Goal: Task Accomplishment & Management: Use online tool/utility

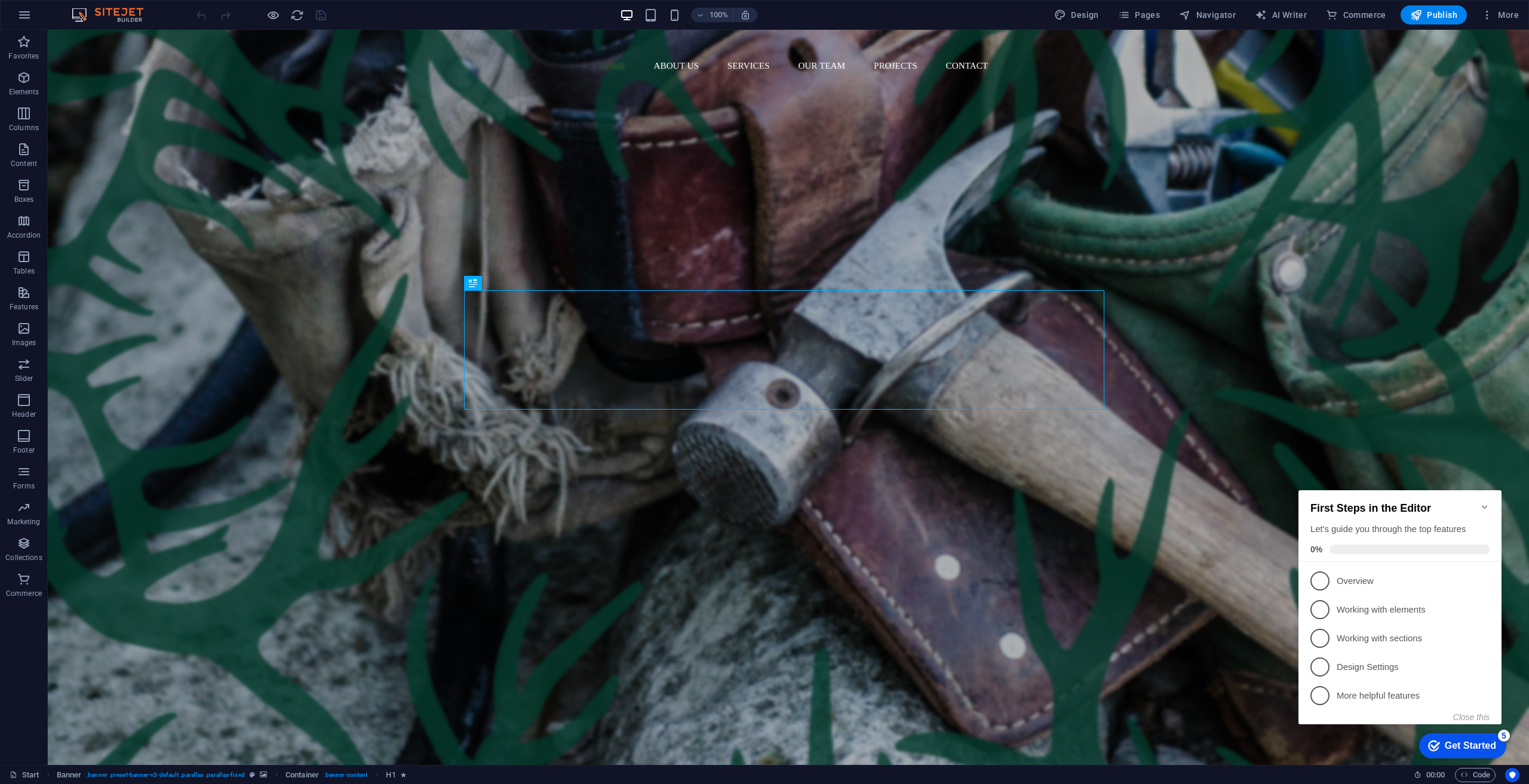
click at [764, 743] on div "Get Started" at bounding box center [1471, 746] width 52 height 11
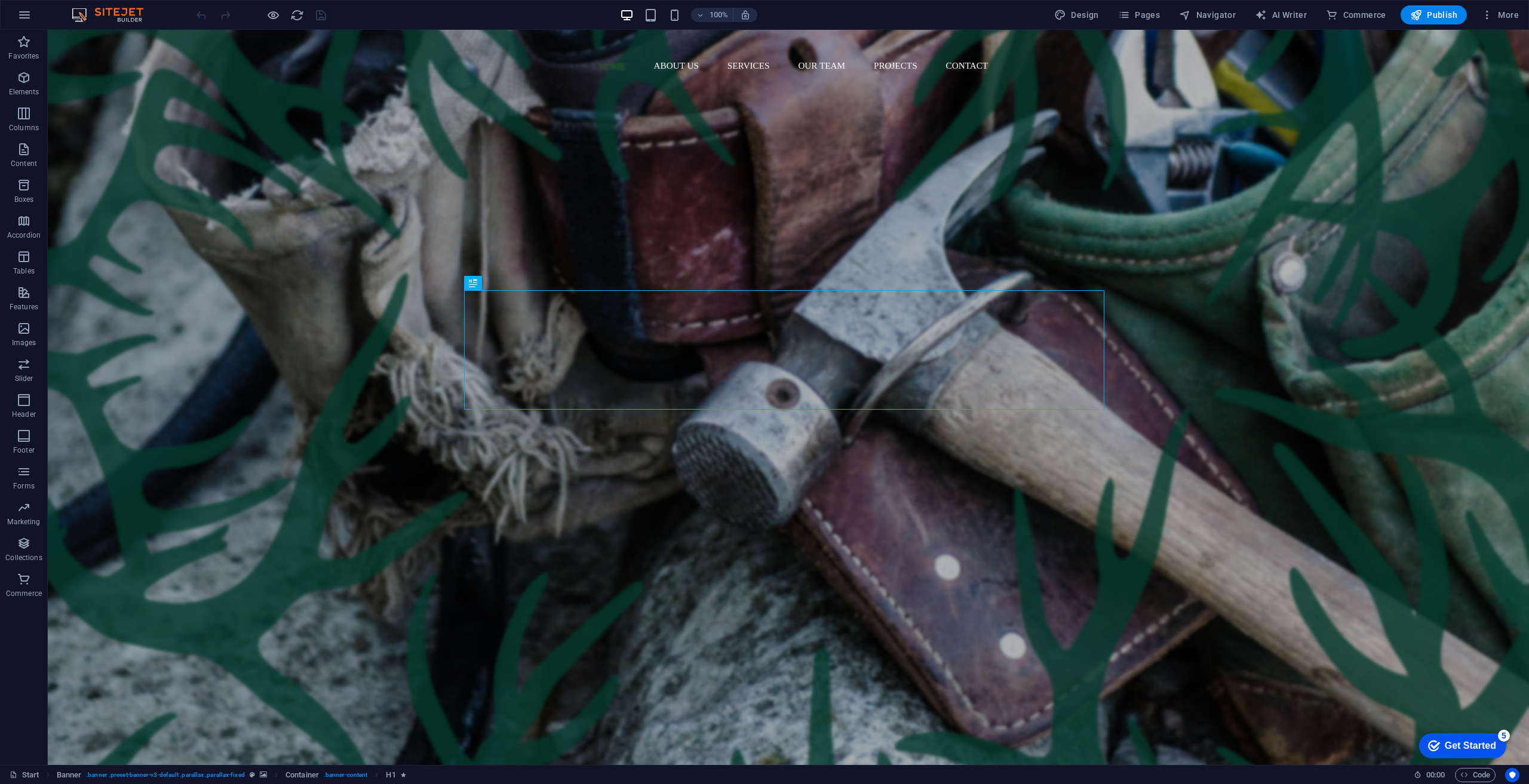
click at [764, 740] on div "Get Started" at bounding box center [1471, 746] width 52 height 11
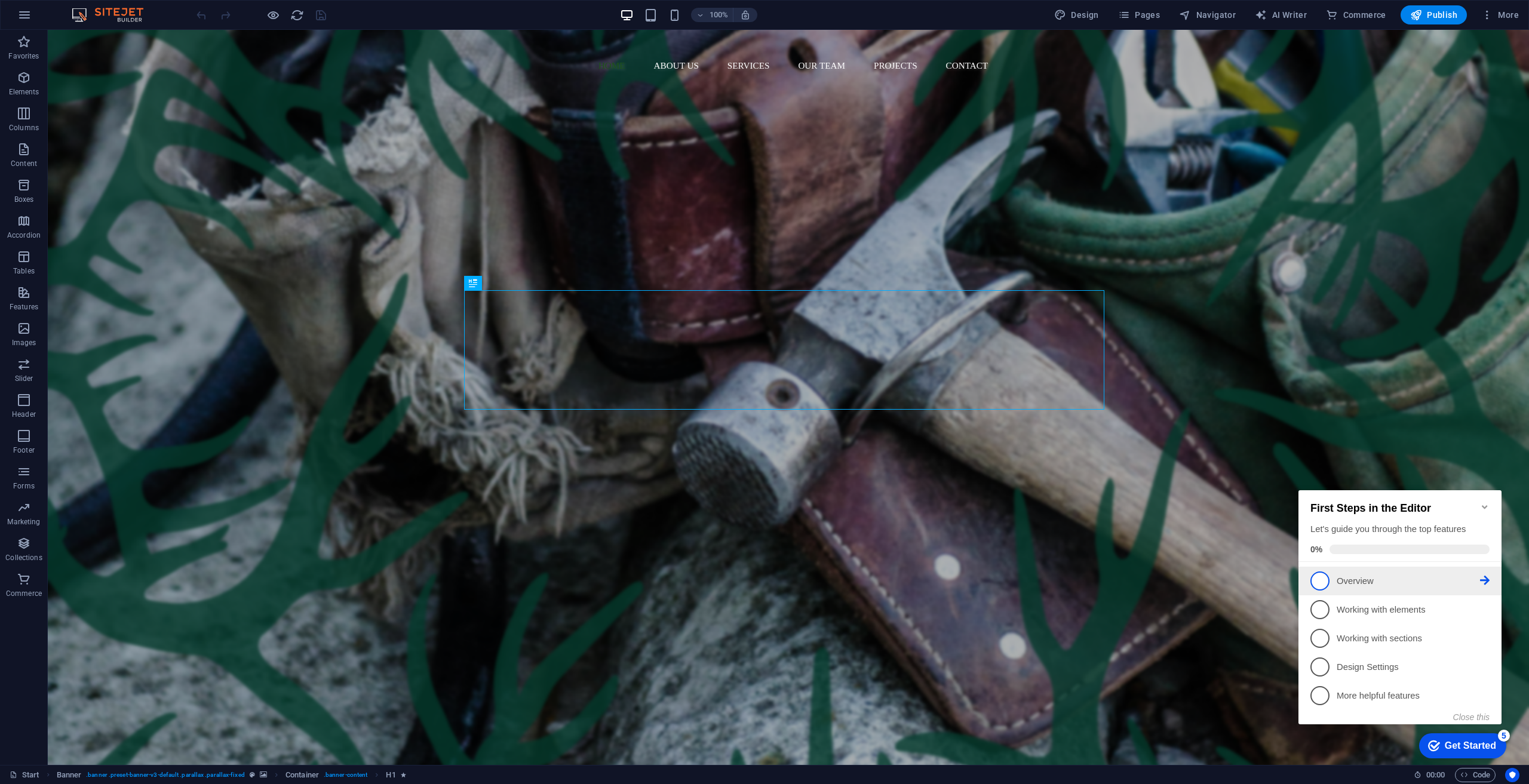
click at [764, 572] on link "1 Overview - incomplete" at bounding box center [1400, 581] width 179 height 19
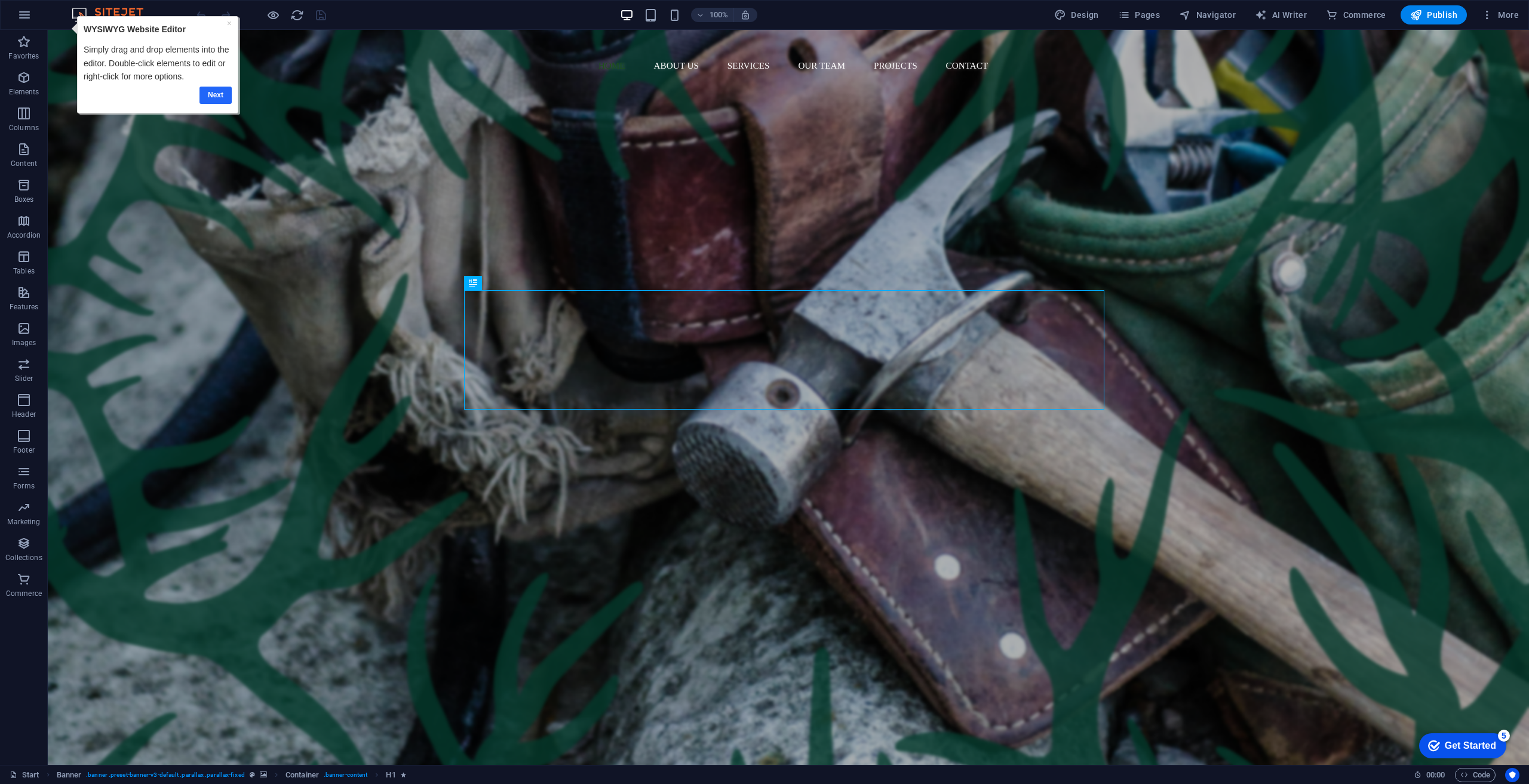
click at [207, 92] on link "Next" at bounding box center [215, 95] width 32 height 17
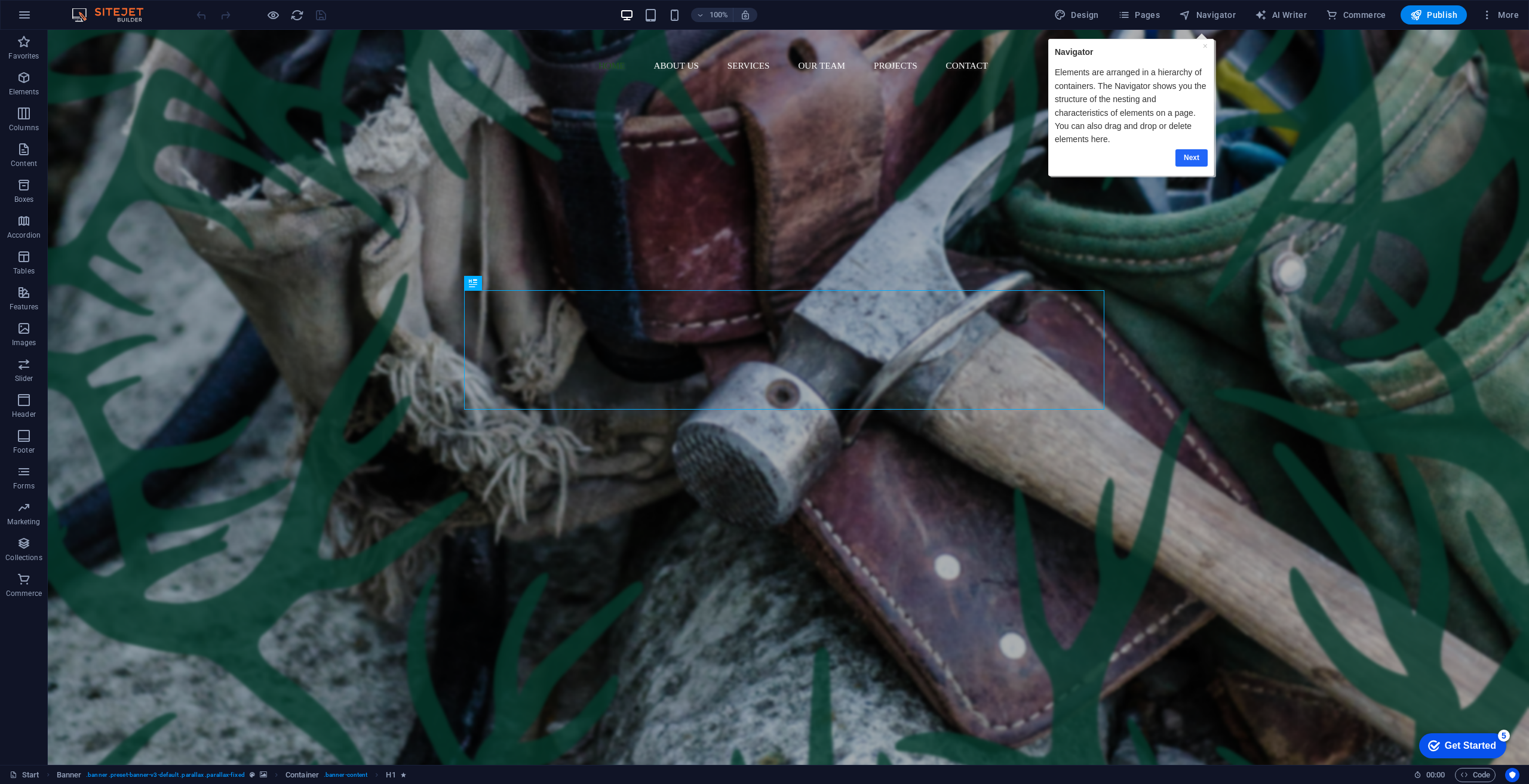
click at [764, 155] on link "Next" at bounding box center [1191, 158] width 32 height 17
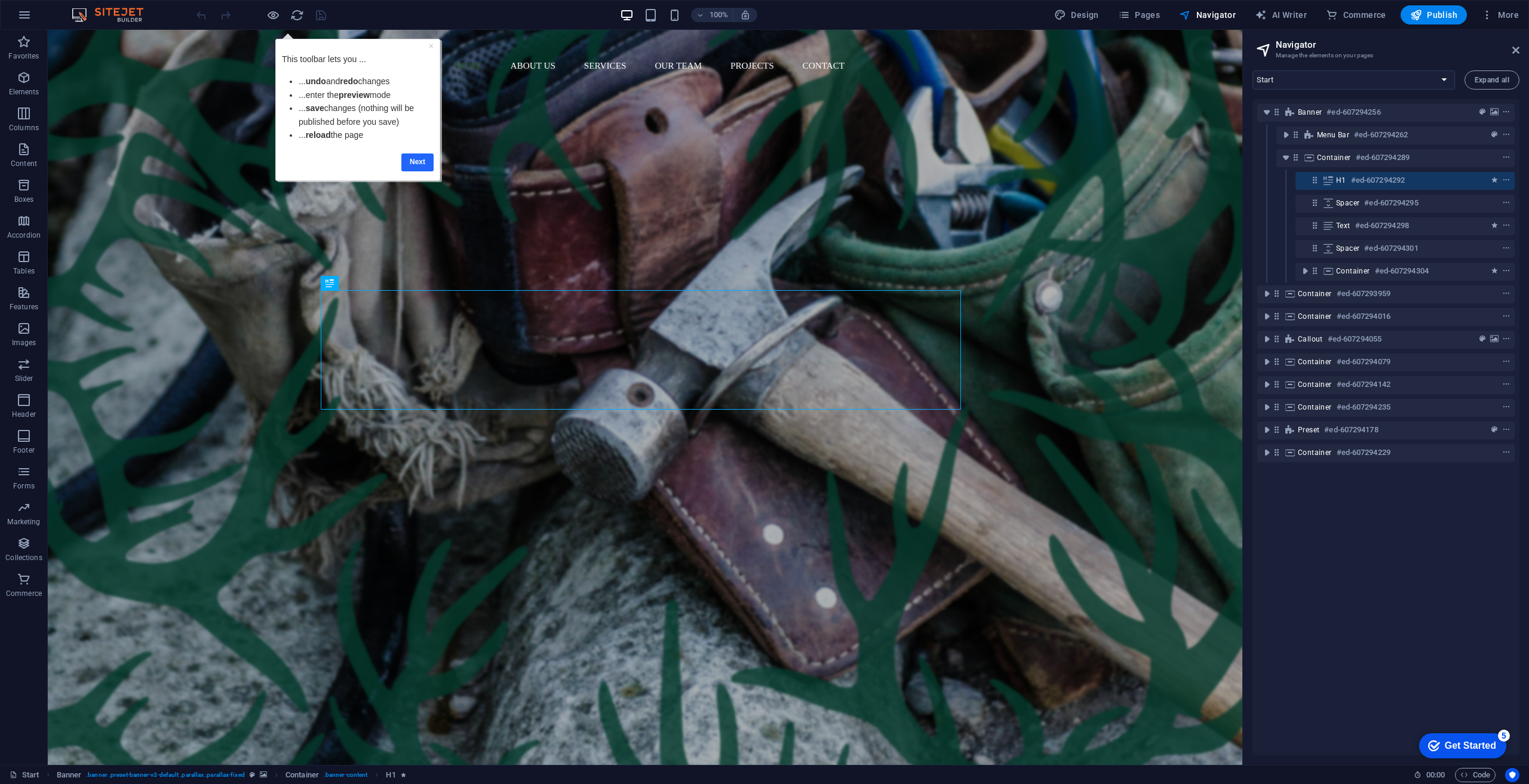
click at [417, 165] on link "Next" at bounding box center [417, 162] width 32 height 17
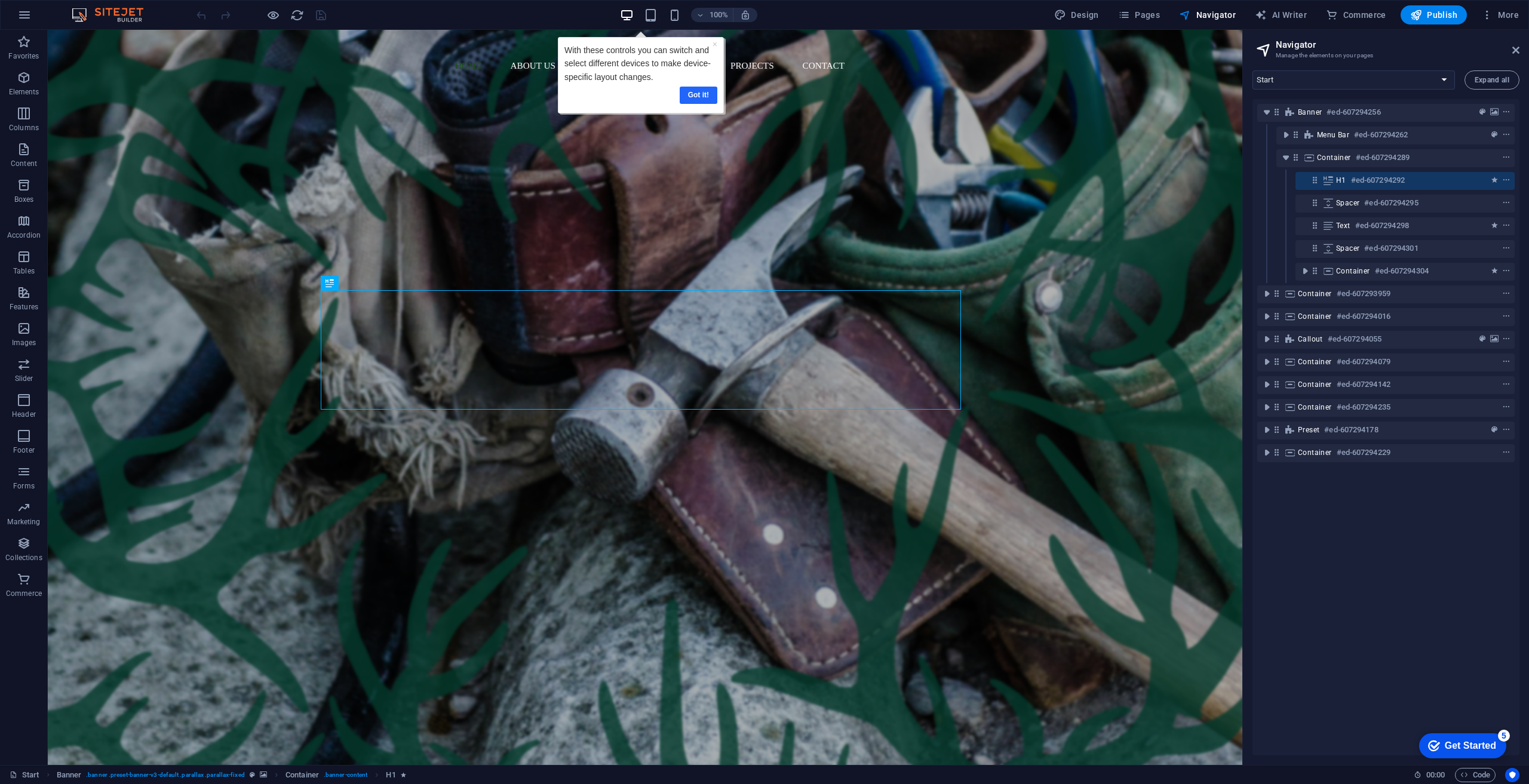
click at [709, 95] on link "Got it!" at bounding box center [698, 95] width 38 height 17
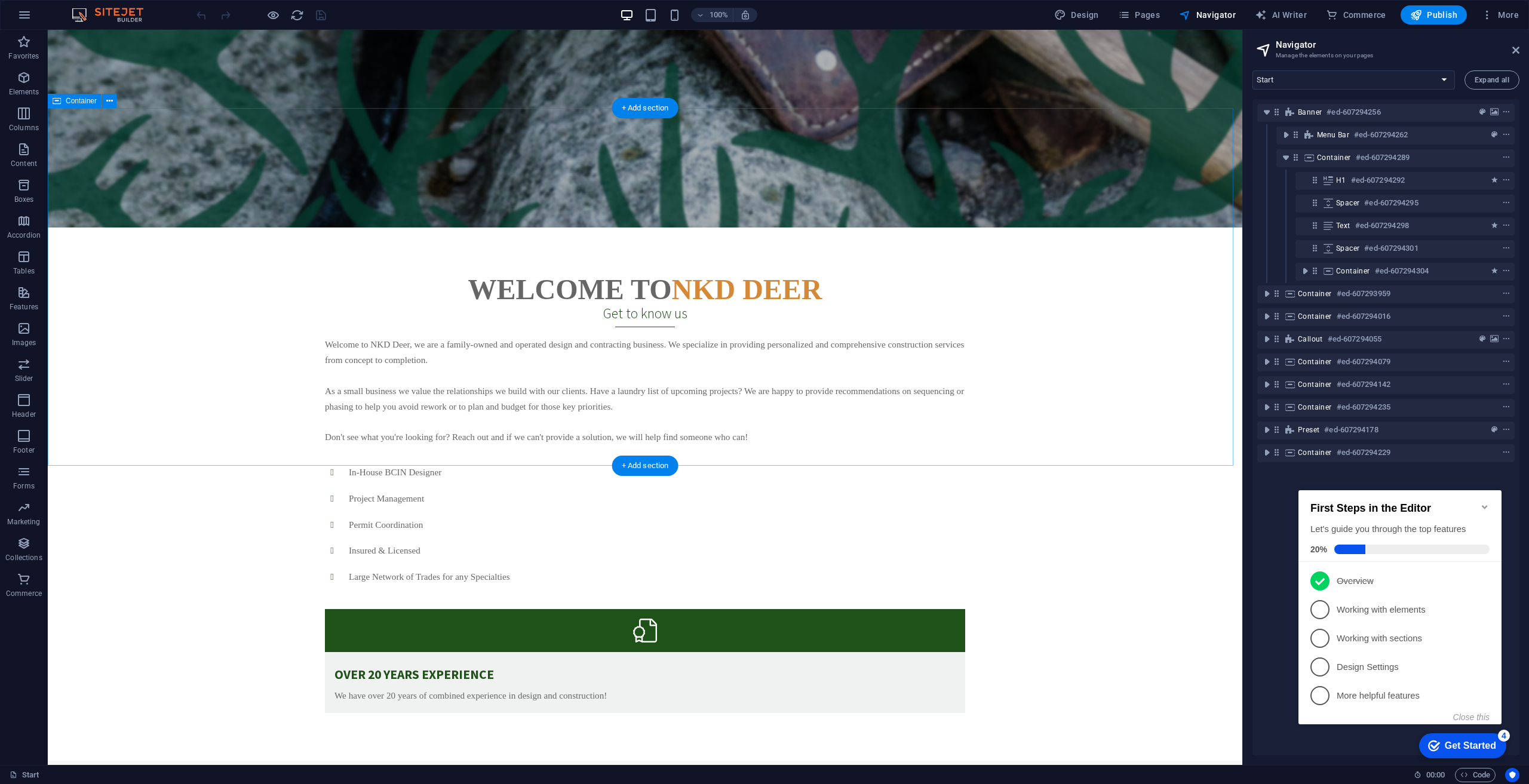
scroll to position [656, 0]
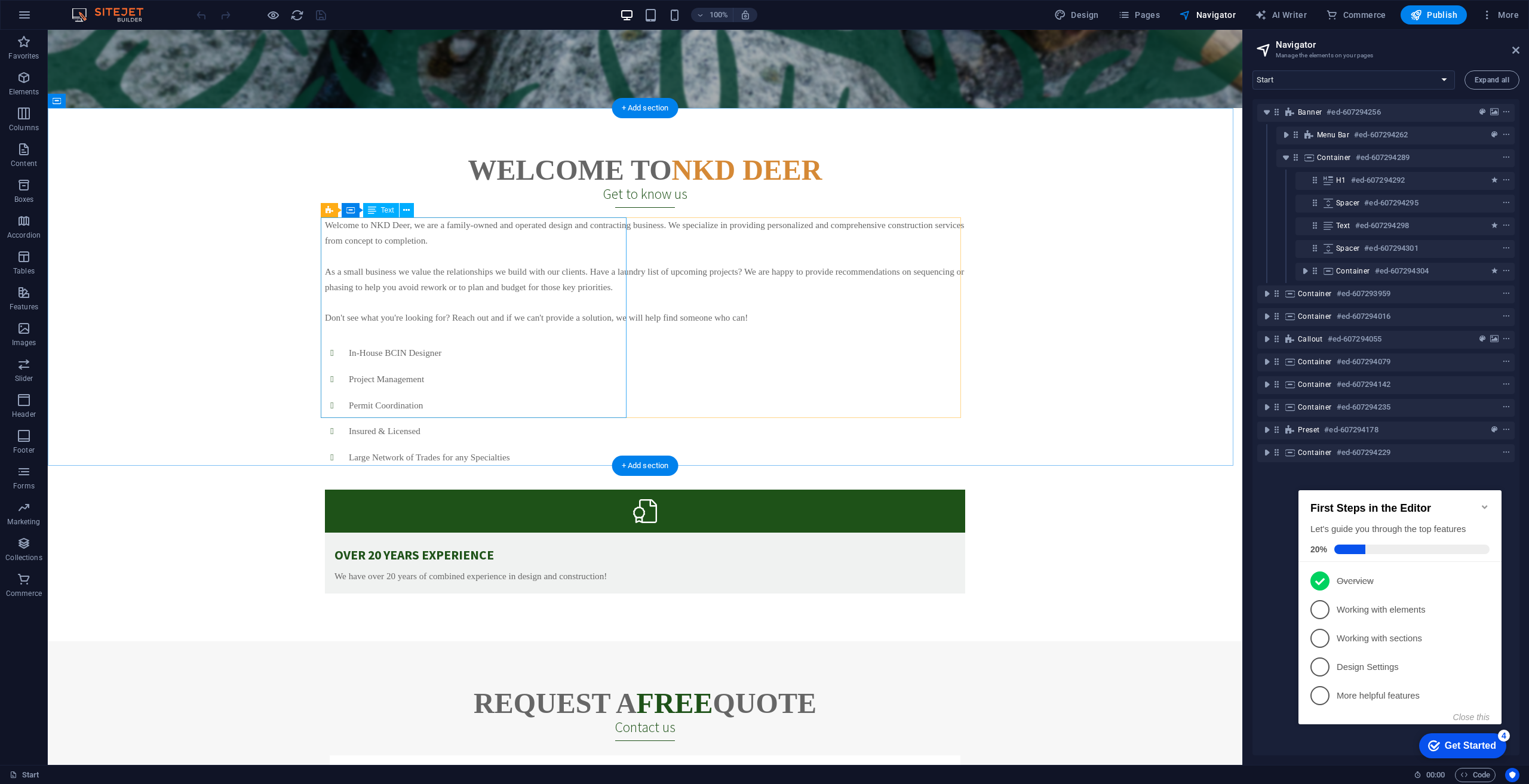
click at [440, 325] on div "Welcome to NKD Deer, we are a family-owned and operated design and contracting …" at bounding box center [645, 272] width 640 height 108
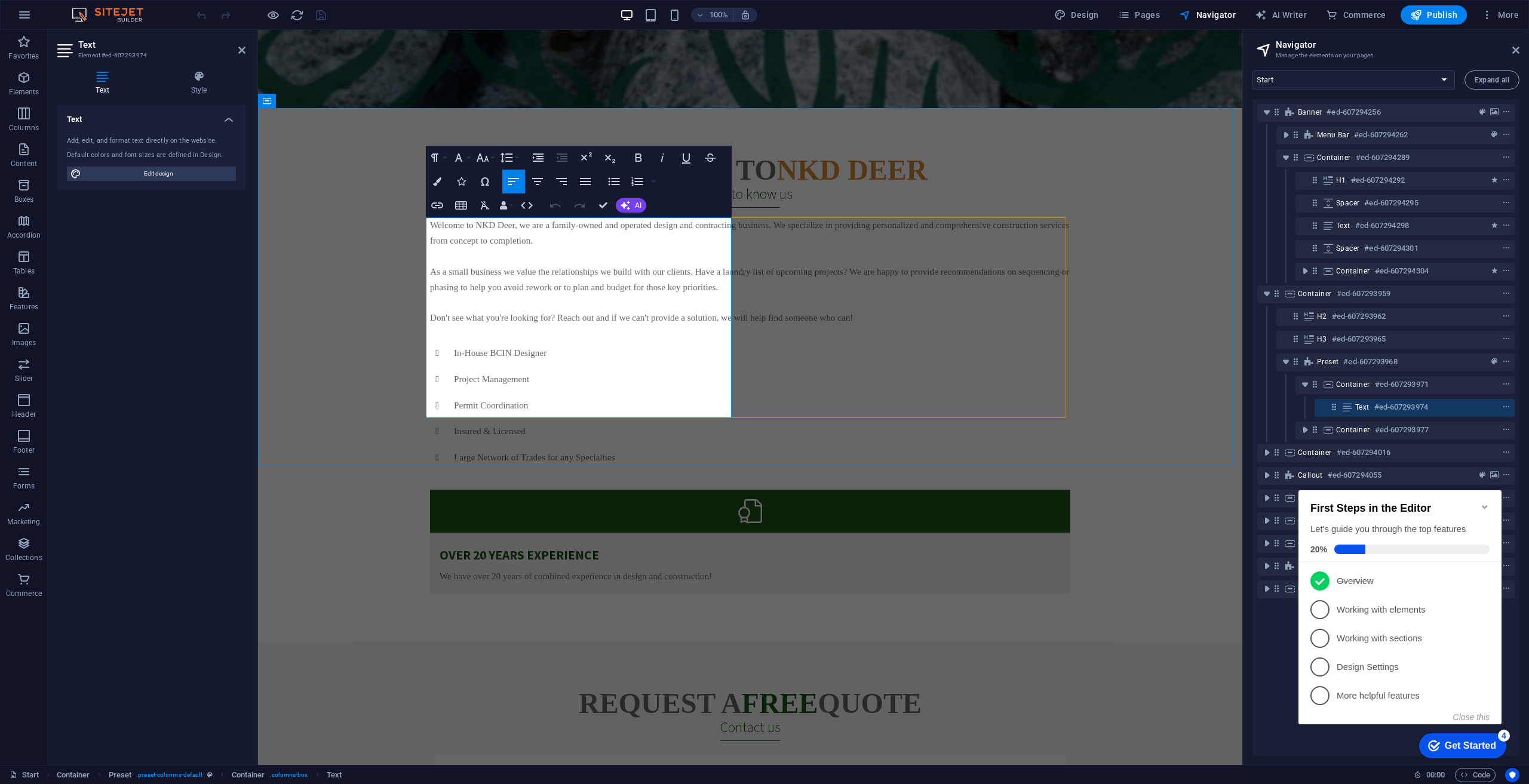
click at [548, 295] on p "As a small business we value the relationships we build with our clients. Have …" at bounding box center [750, 279] width 640 height 31
click at [615, 295] on p "As a small business we value the relationships we build with our clients. Have …" at bounding box center [750, 279] width 640 height 31
click at [614, 295] on p "As a small business we value the relationships we build with our clients. Have …" at bounding box center [750, 279] width 640 height 31
drag, startPoint x: 499, startPoint y: 348, endPoint x: 427, endPoint y: 349, distance: 72.0
click at [430, 295] on p "As a small business we value the relationships we build with our clients. Have …" at bounding box center [750, 279] width 640 height 31
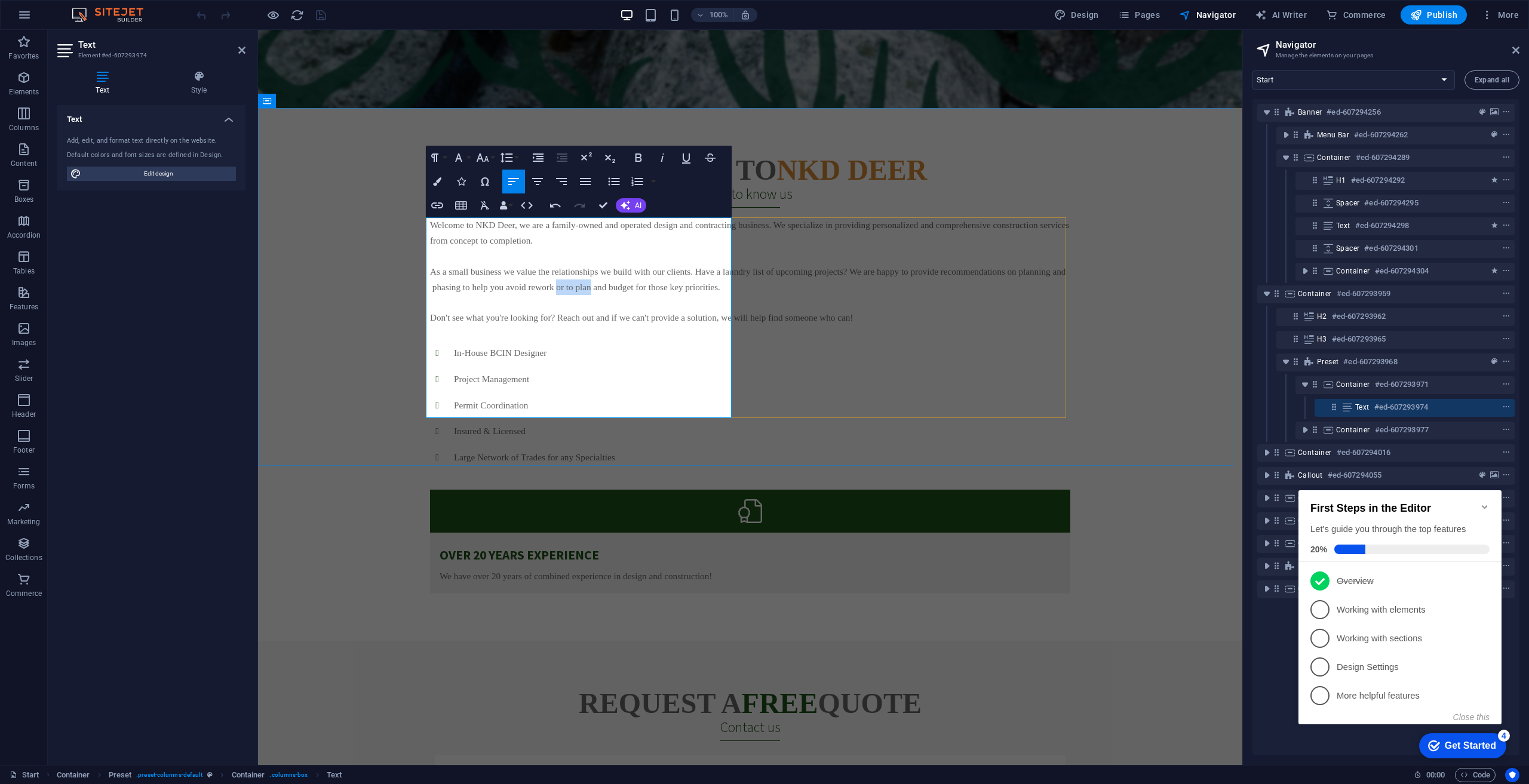
drag, startPoint x: 553, startPoint y: 349, endPoint x: 600, endPoint y: 351, distance: 47.0
click at [600, 295] on p "As a small business we value the relationships we build with our clients. Have …" at bounding box center [750, 279] width 640 height 31
click at [352, 356] on div "Welcome to NKD Deer Get to know us Welcome to NKD Deer, we are a family-owned a…" at bounding box center [750, 374] width 984 height 533
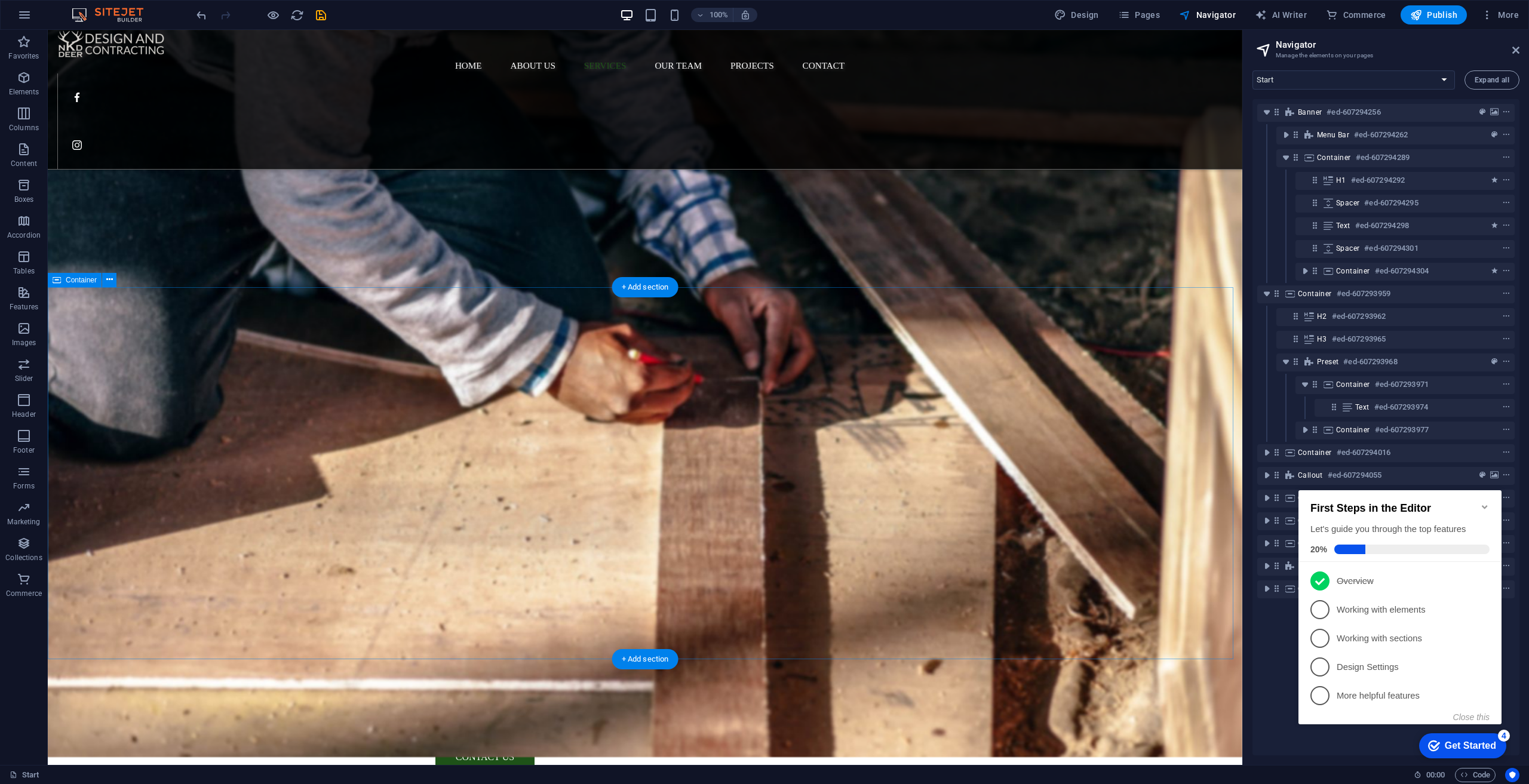
scroll to position [1791, 0]
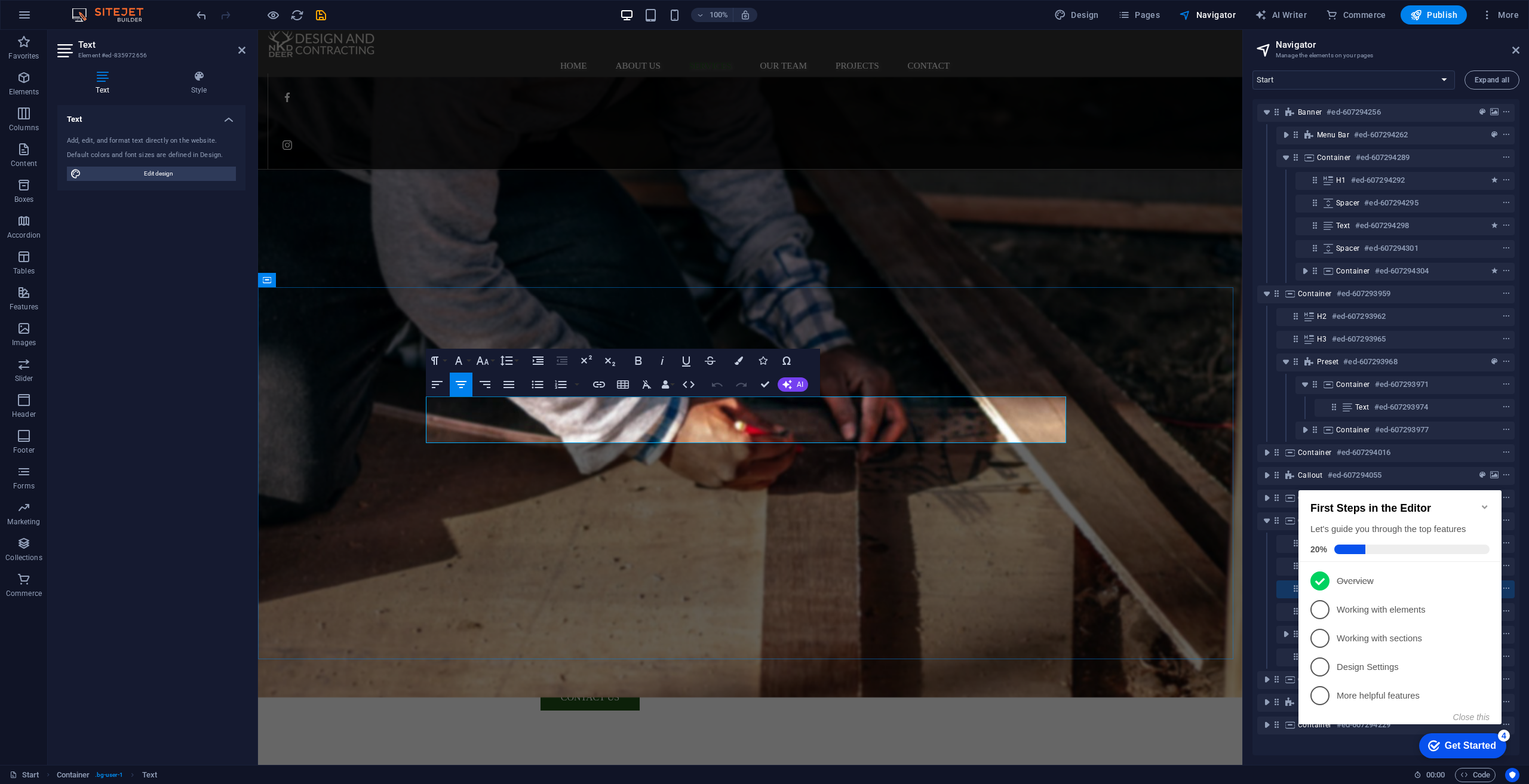
drag, startPoint x: 667, startPoint y: 403, endPoint x: 683, endPoint y: 405, distance: 16.1
drag, startPoint x: 794, startPoint y: 401, endPoint x: 743, endPoint y: 401, distance: 51.0
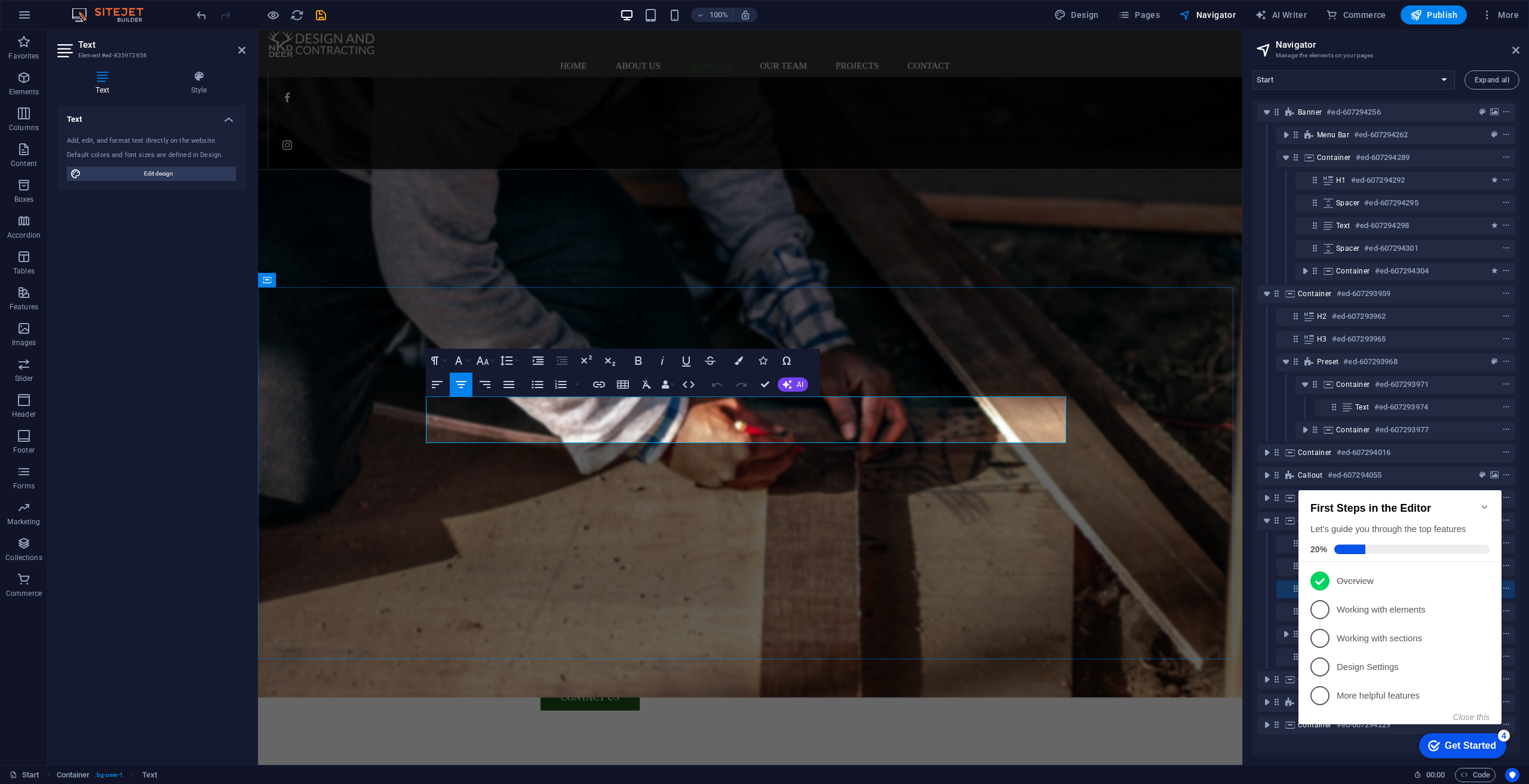
drag, startPoint x: 877, startPoint y: 415, endPoint x: 883, endPoint y: 416, distance: 6.1
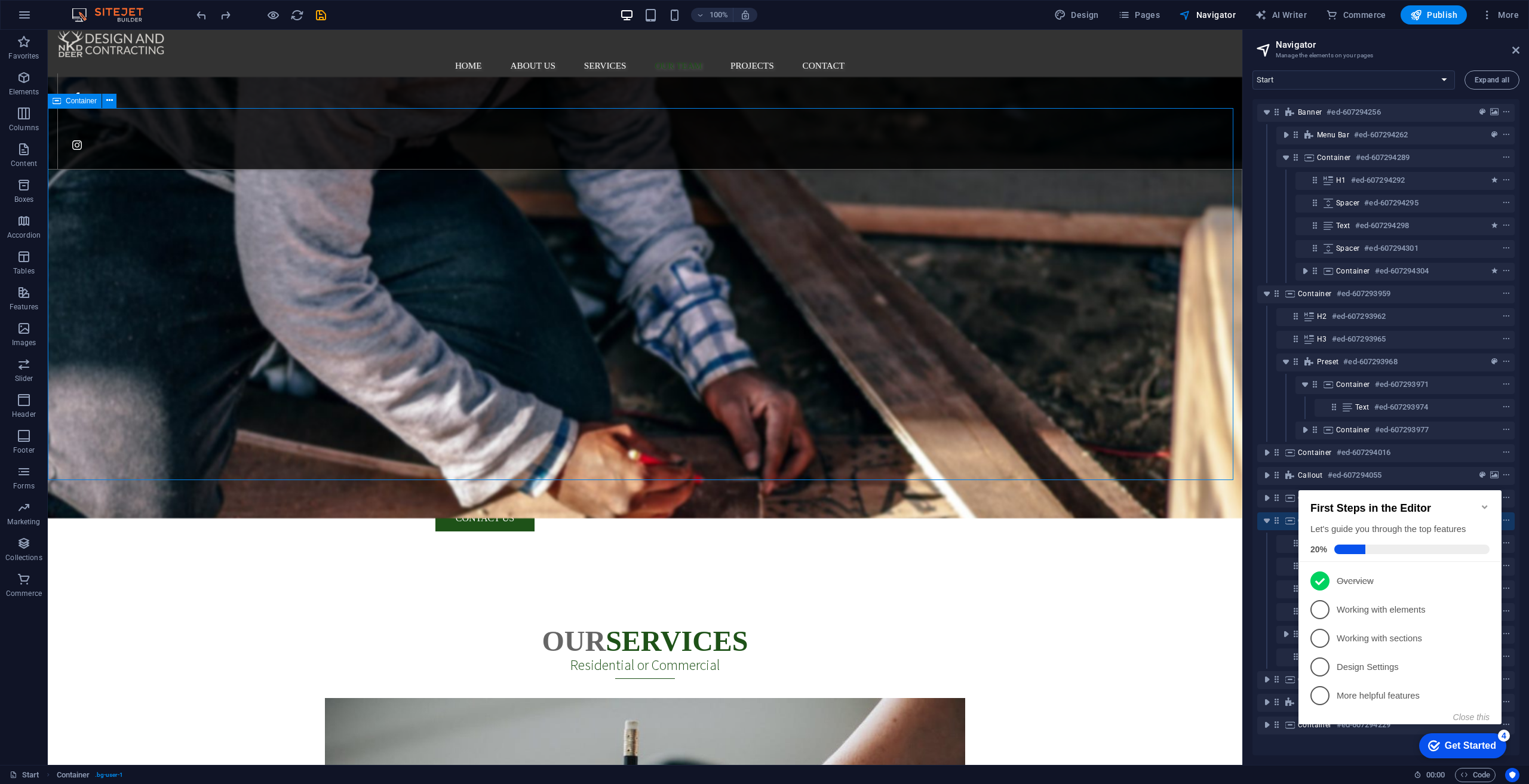
scroll to position [2149, 0]
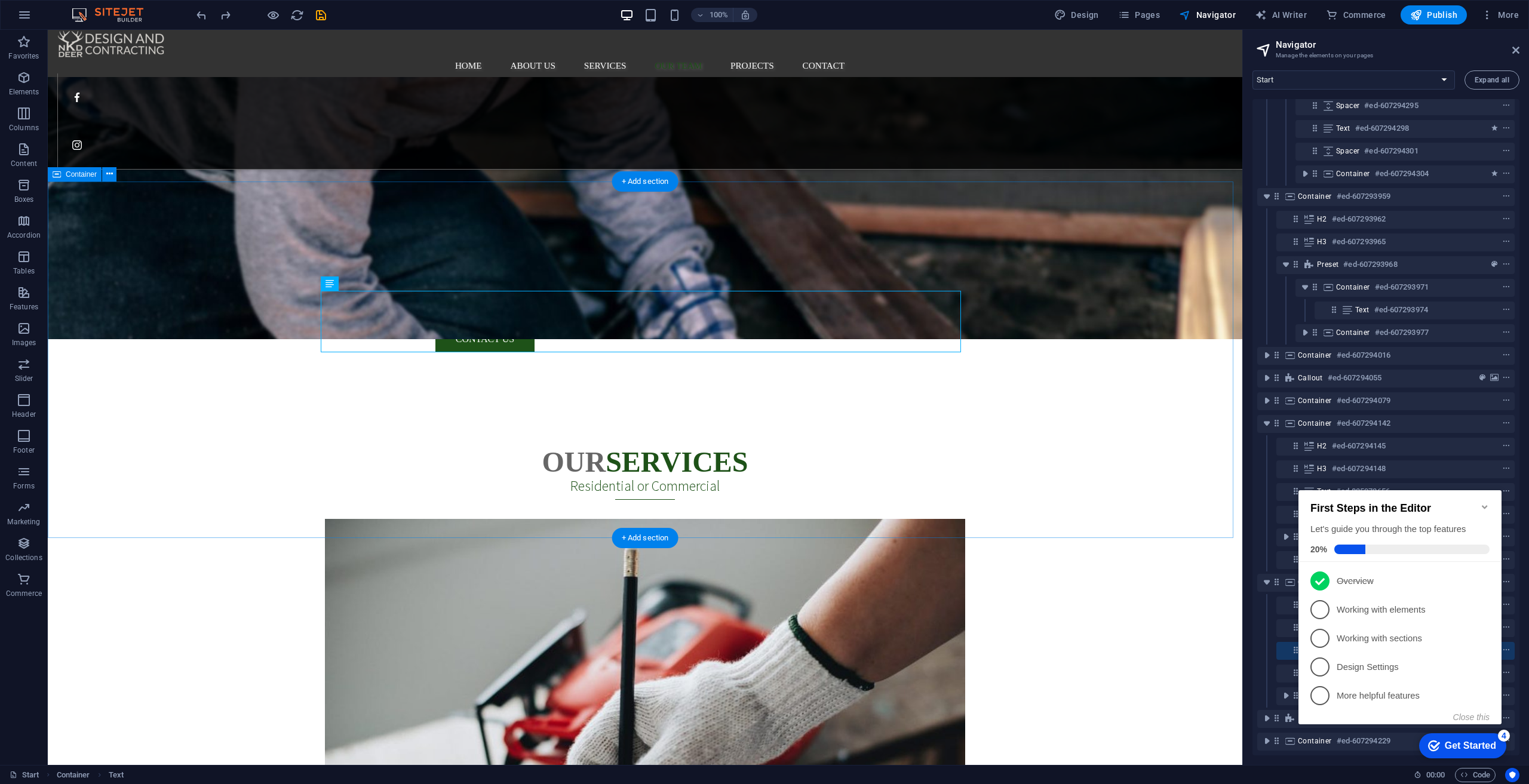
scroll to position [2328, 0]
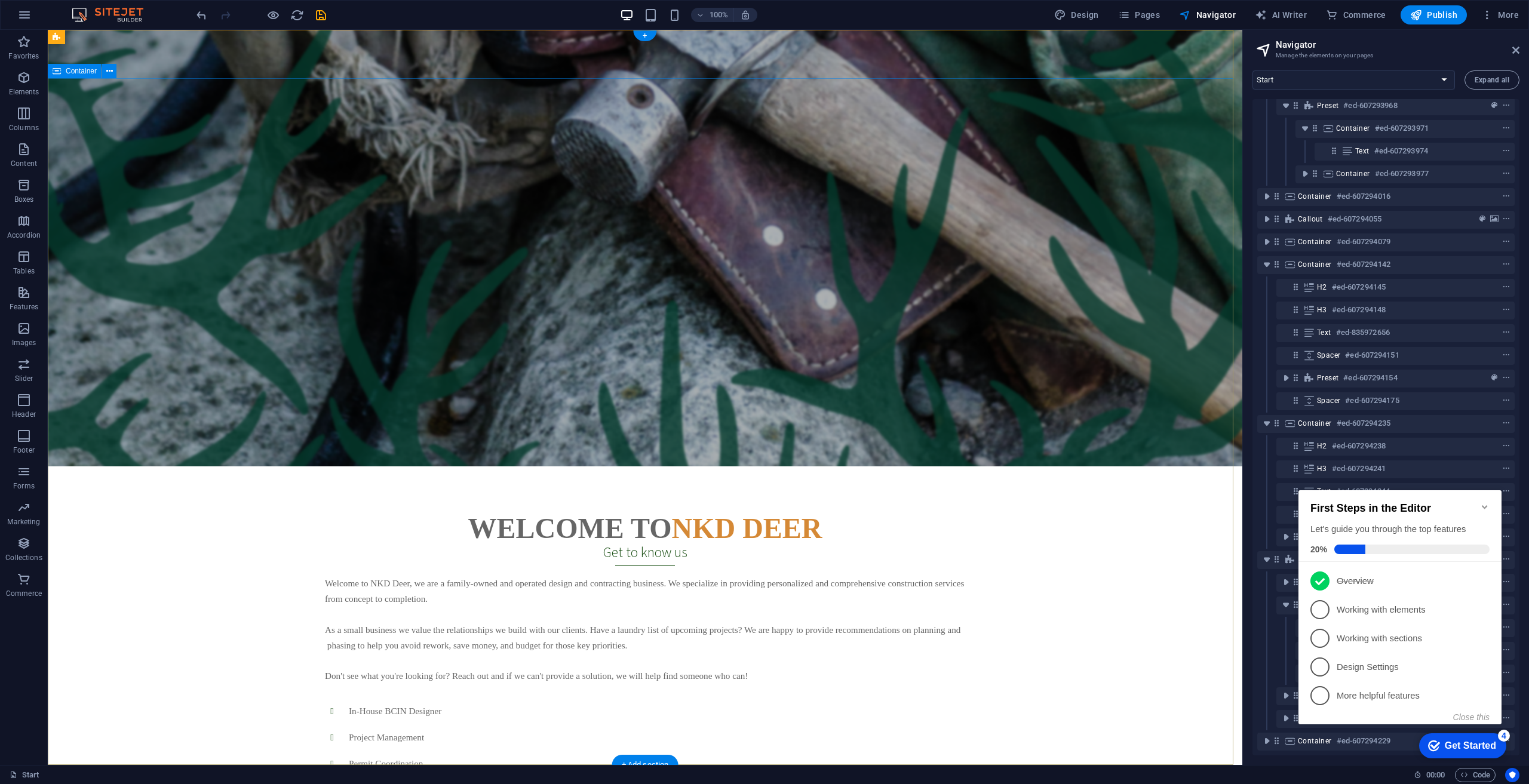
scroll to position [0, 0]
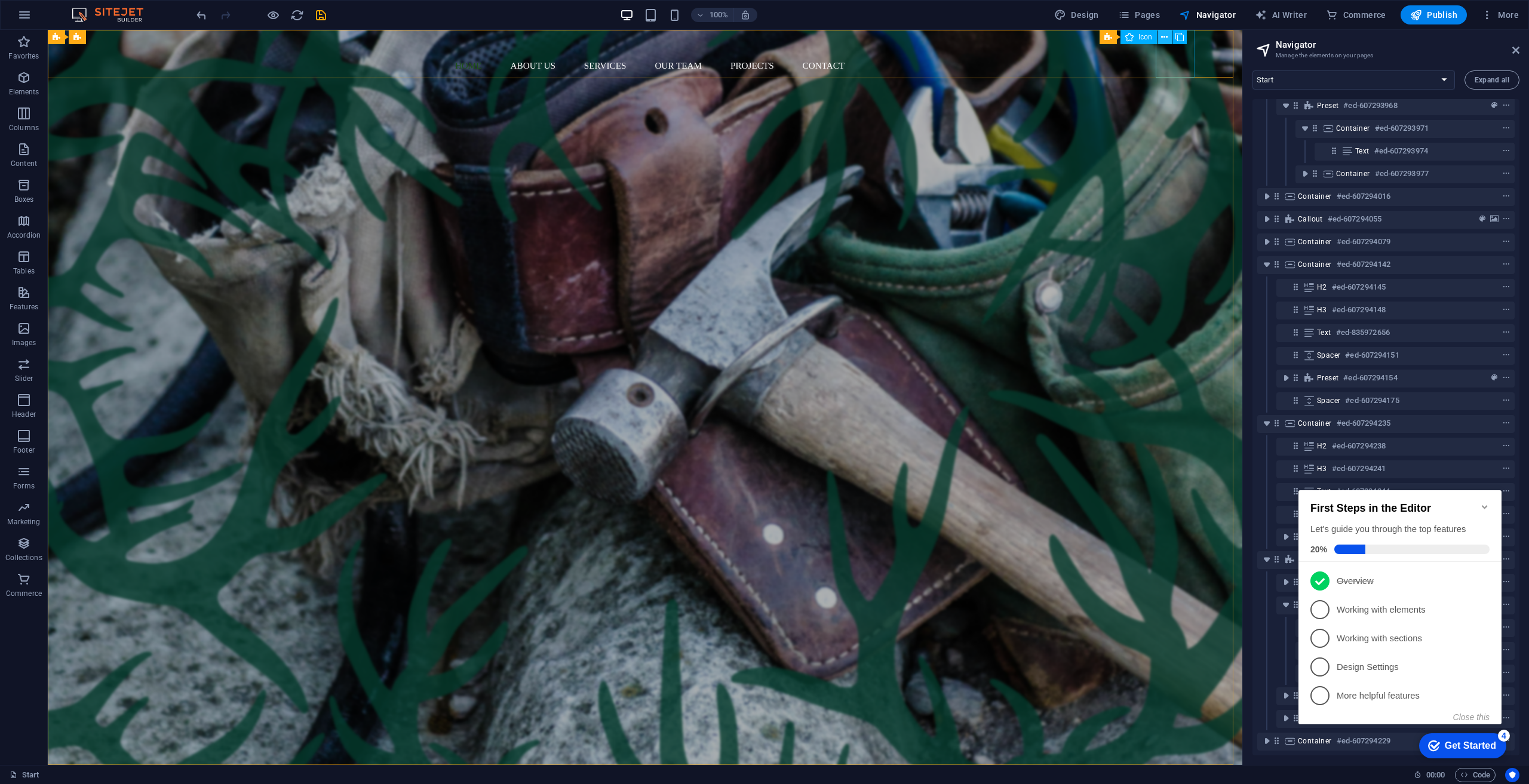
click at [764, 34] on icon at bounding box center [1164, 38] width 6 height 13
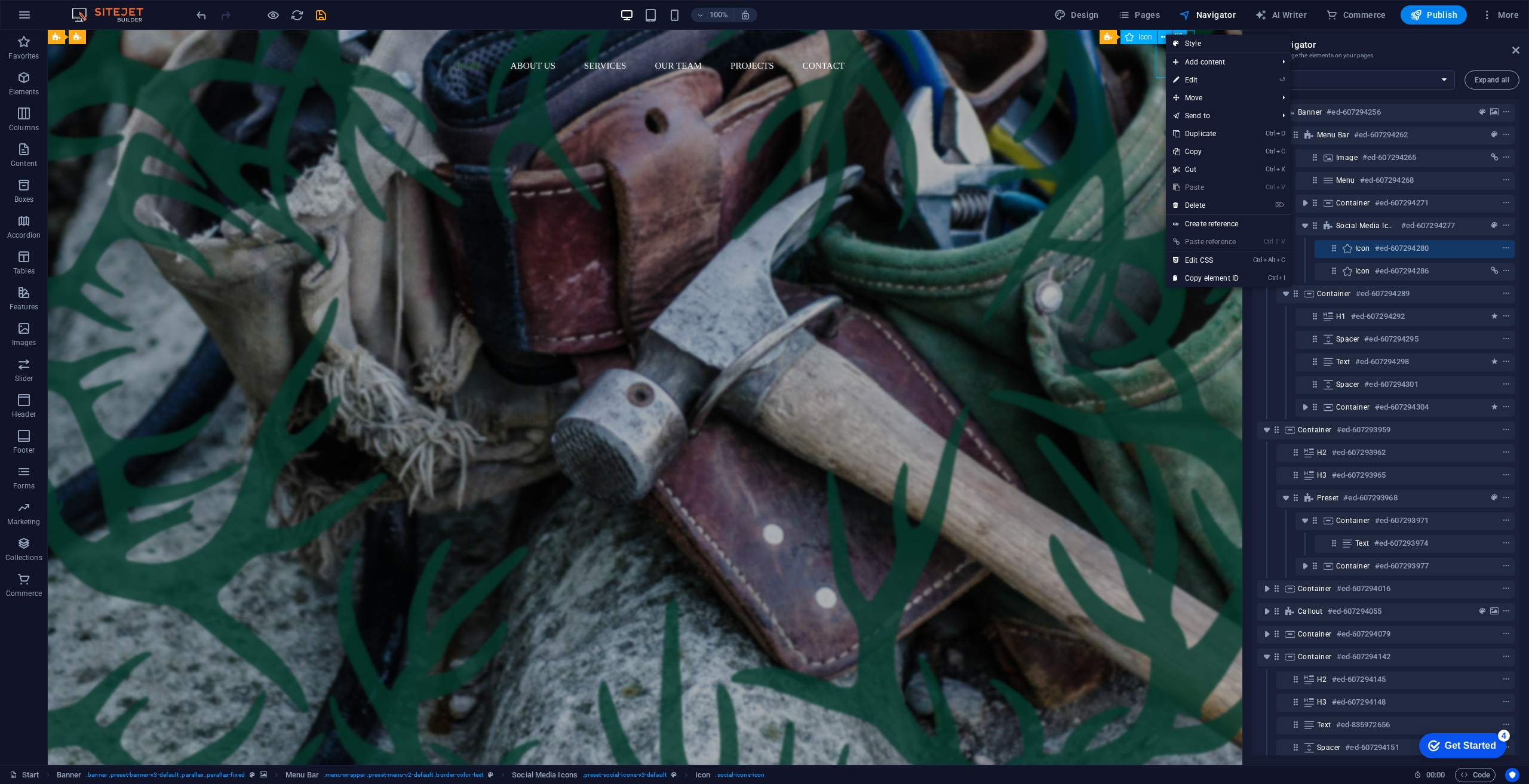
click at [764, 39] on span "Icon" at bounding box center [1145, 37] width 14 height 7
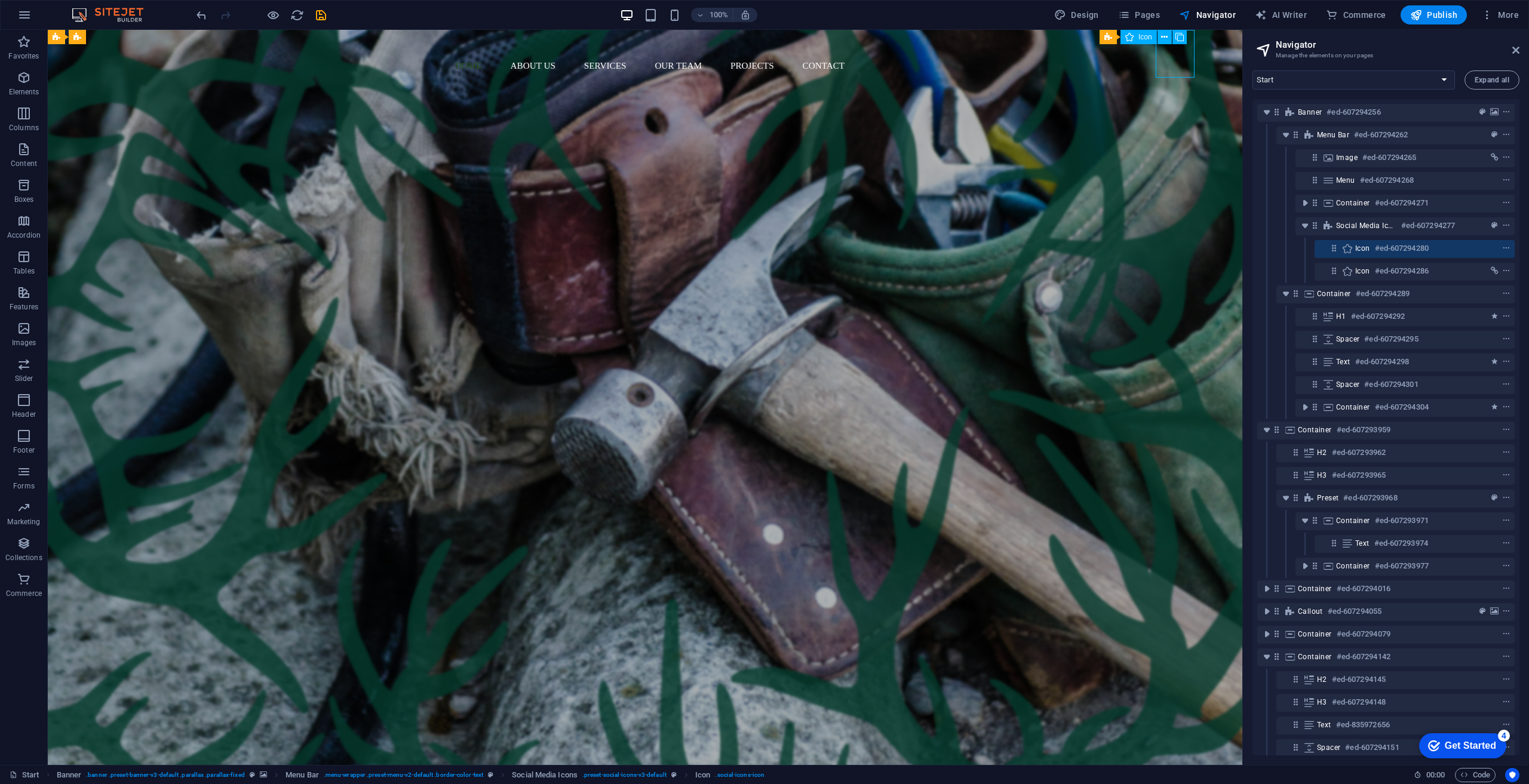
click at [764, 37] on div "Icon" at bounding box center [1138, 37] width 37 height 14
select select "xMidYMid"
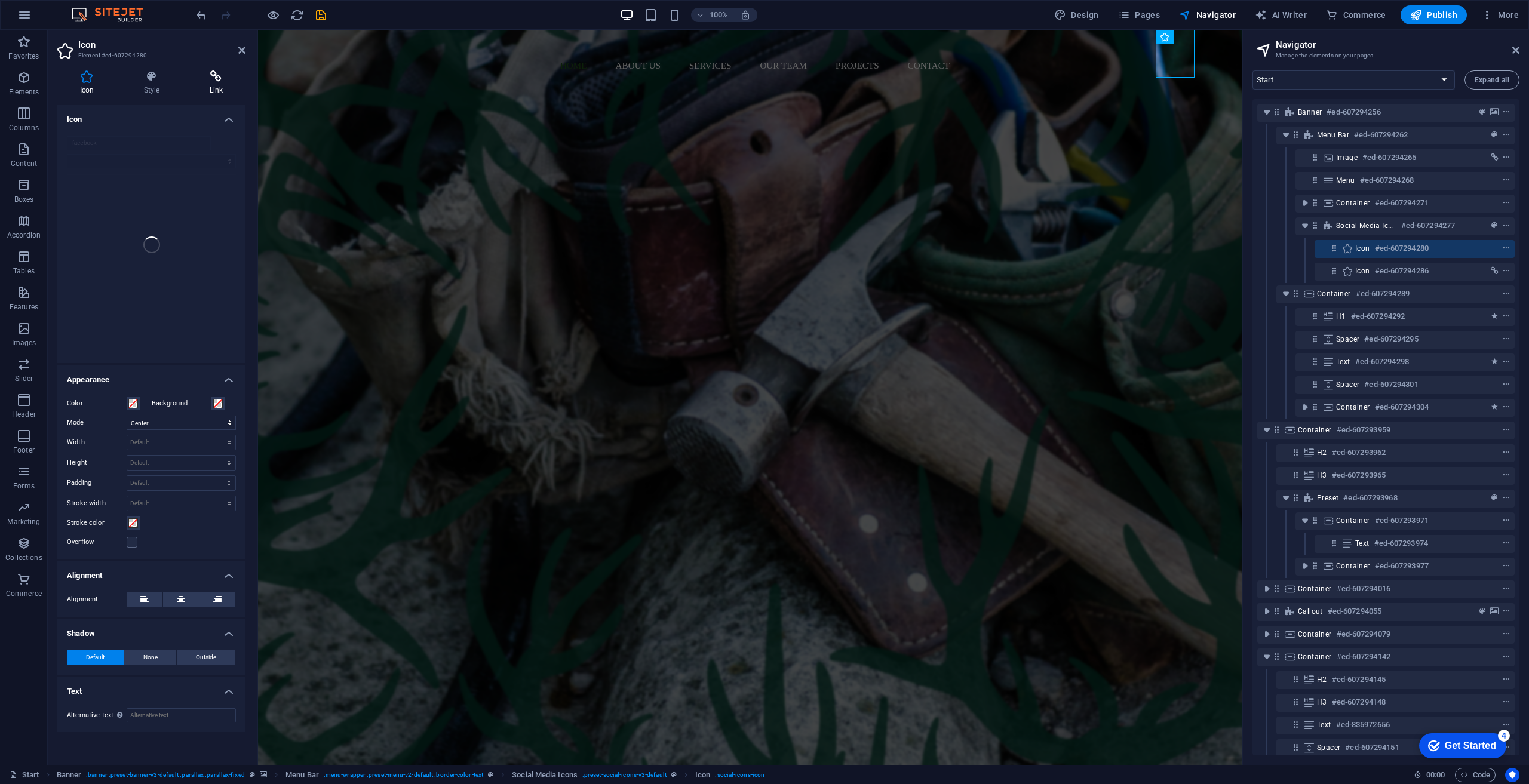
click at [213, 85] on h4 "Link" at bounding box center [216, 83] width 59 height 25
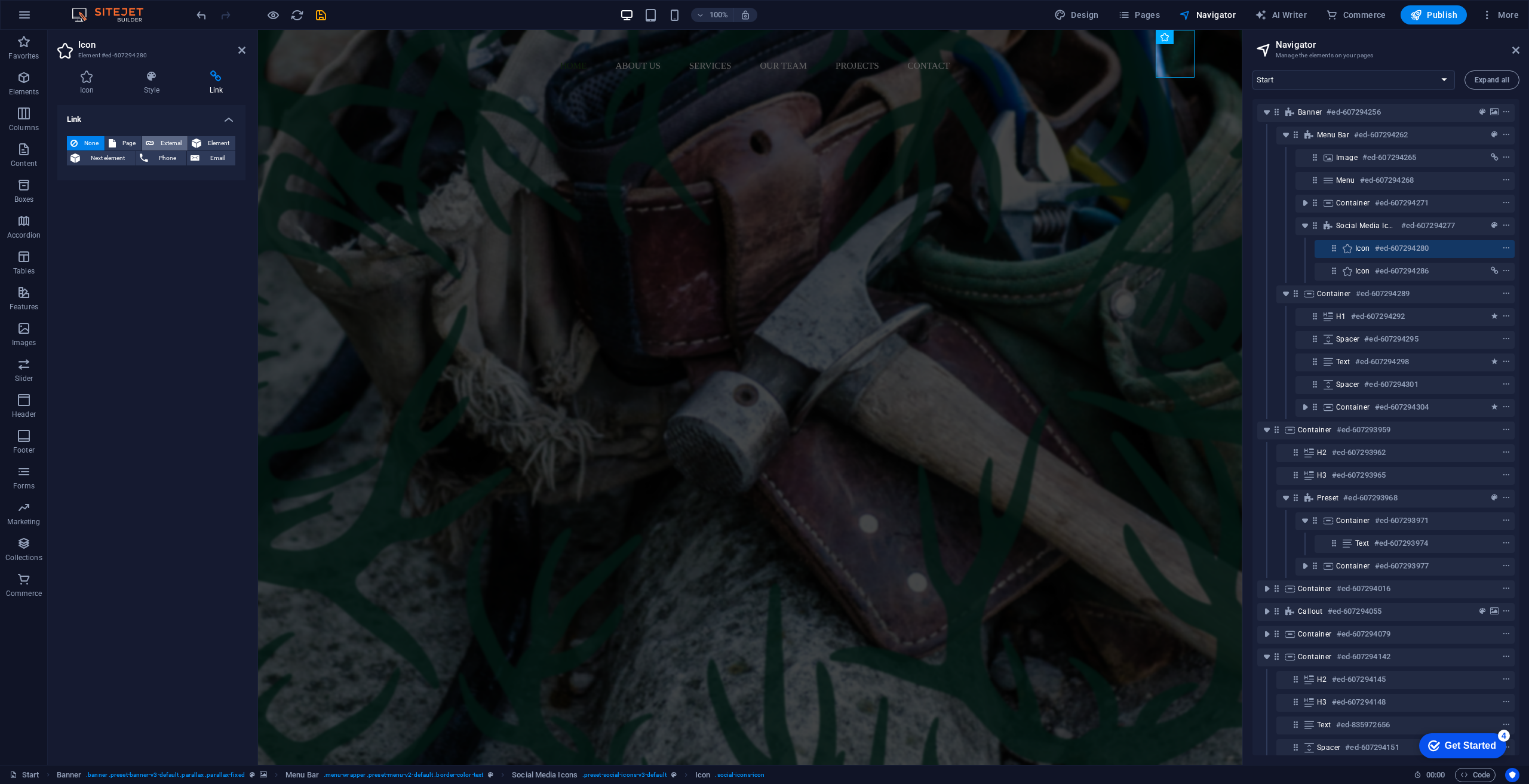
click at [164, 138] on span "External" at bounding box center [171, 143] width 27 height 14
select select "blank"
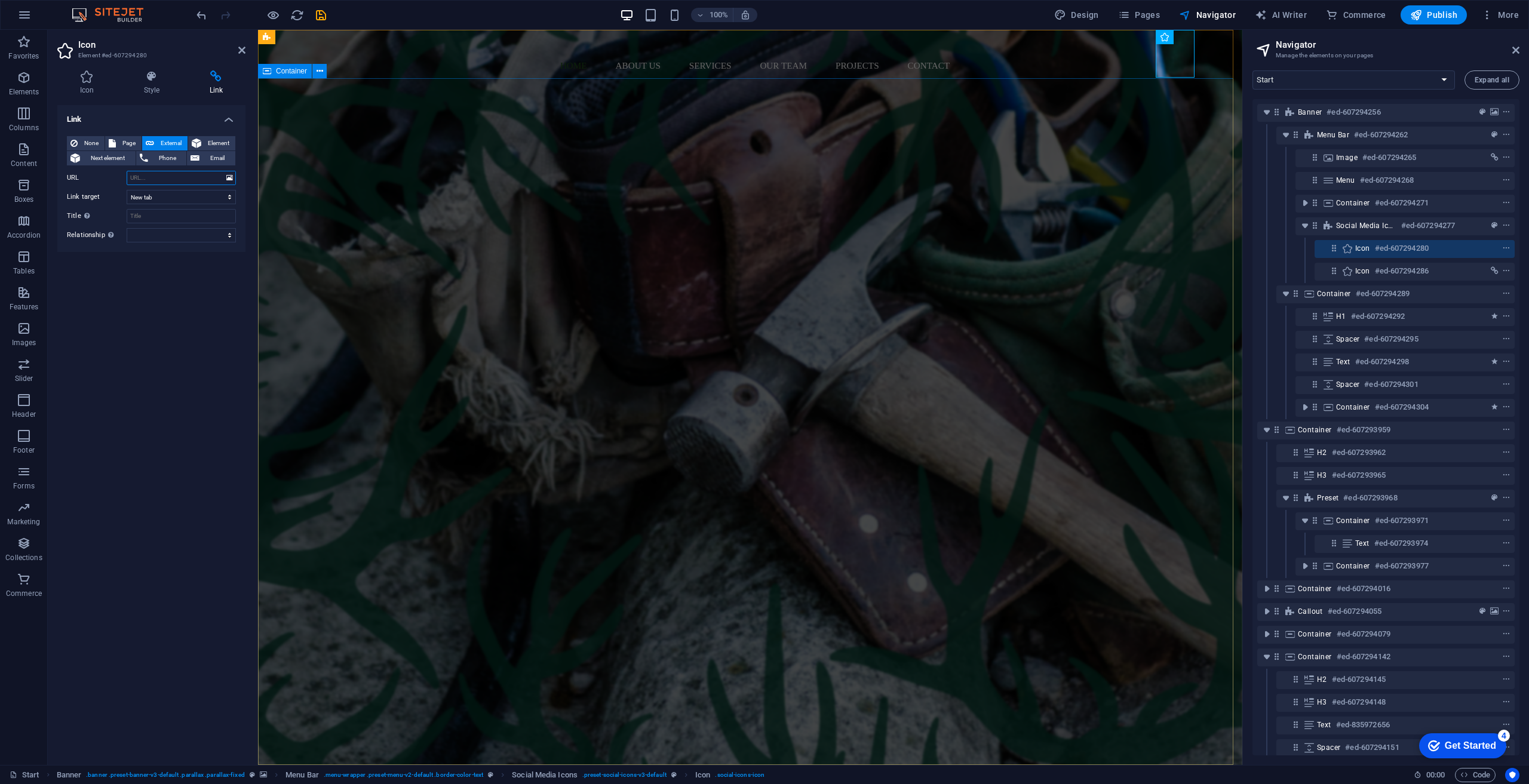
paste input "https://www.facebook.com/nkddeer"
type input "https://www.facebook.com/nkddeer"
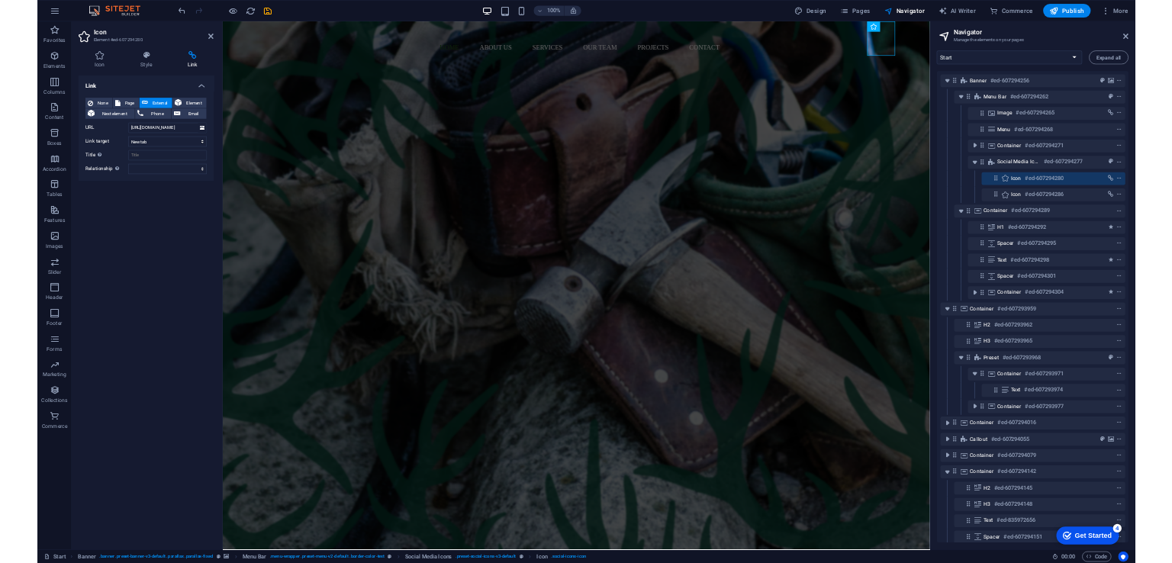
scroll to position [0, 0]
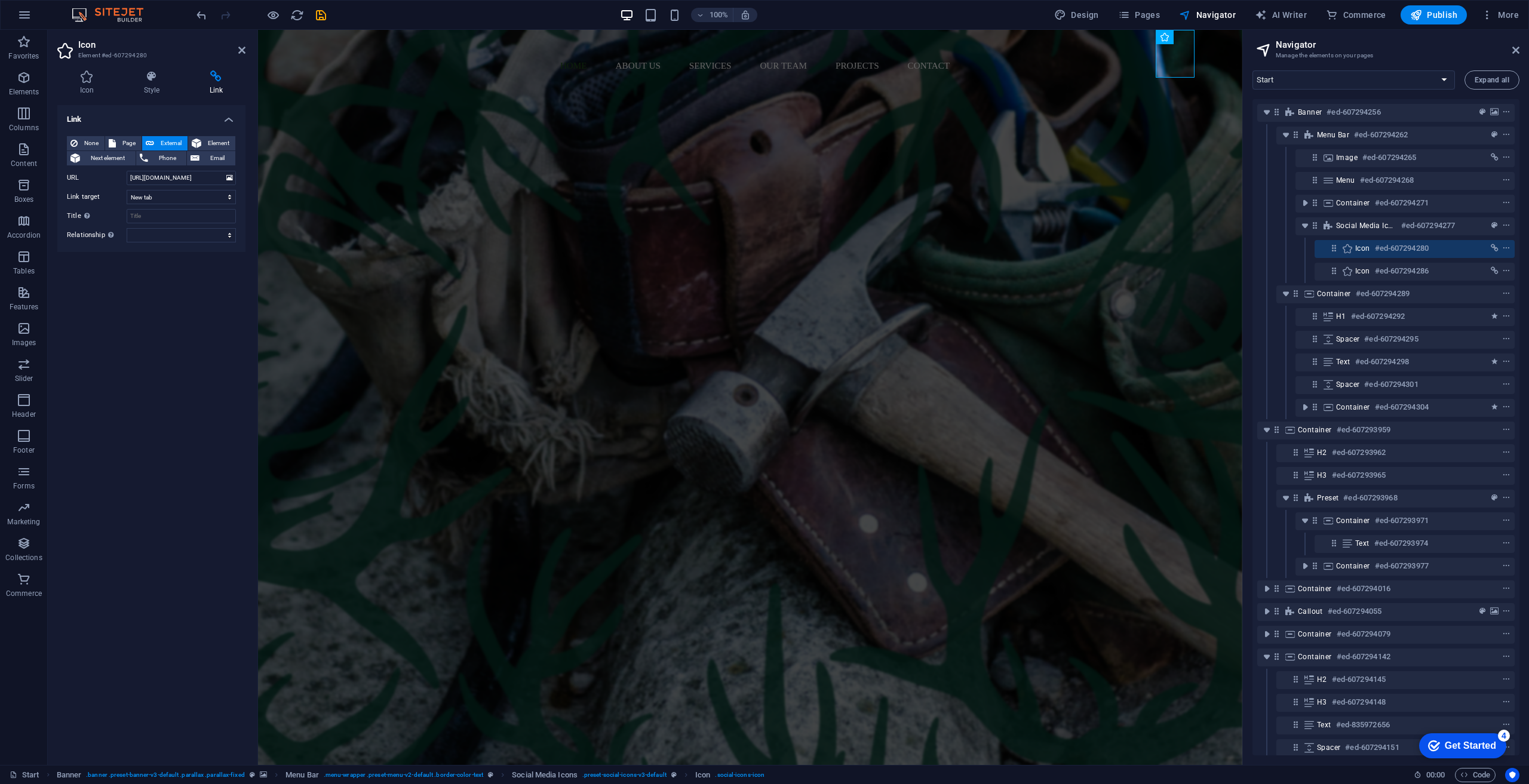
click at [180, 294] on div "Link None Page External Element Next element Phone Email Page Start Subpage Leg…" at bounding box center [151, 430] width 188 height 650
click at [175, 211] on input "Title Additional link description, should not be the same as the link text. The…" at bounding box center [182, 216] width 110 height 14
type input "Facebook"
click at [232, 236] on select "alternate author bookmark external help license next nofollow noreferrer noopen…" at bounding box center [182, 235] width 110 height 14
click at [127, 228] on select "alternate author bookmark external help license next nofollow noreferrer noopen…" at bounding box center [182, 235] width 110 height 14
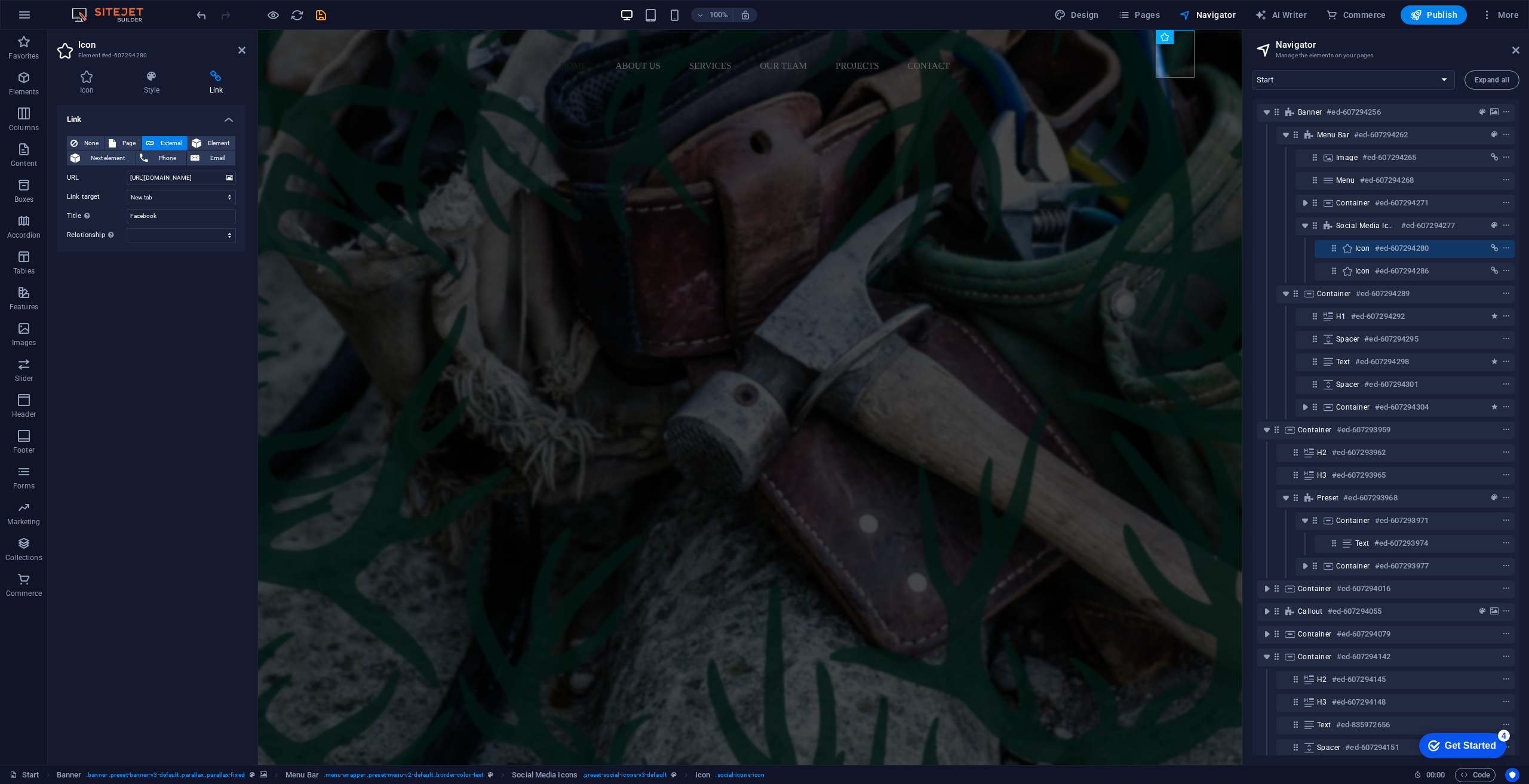
click at [99, 272] on div "Link None Page External Element Next element Phone Email Page Start Subpage Leg…" at bounding box center [151, 430] width 188 height 650
click at [239, 51] on icon at bounding box center [241, 50] width 7 height 9
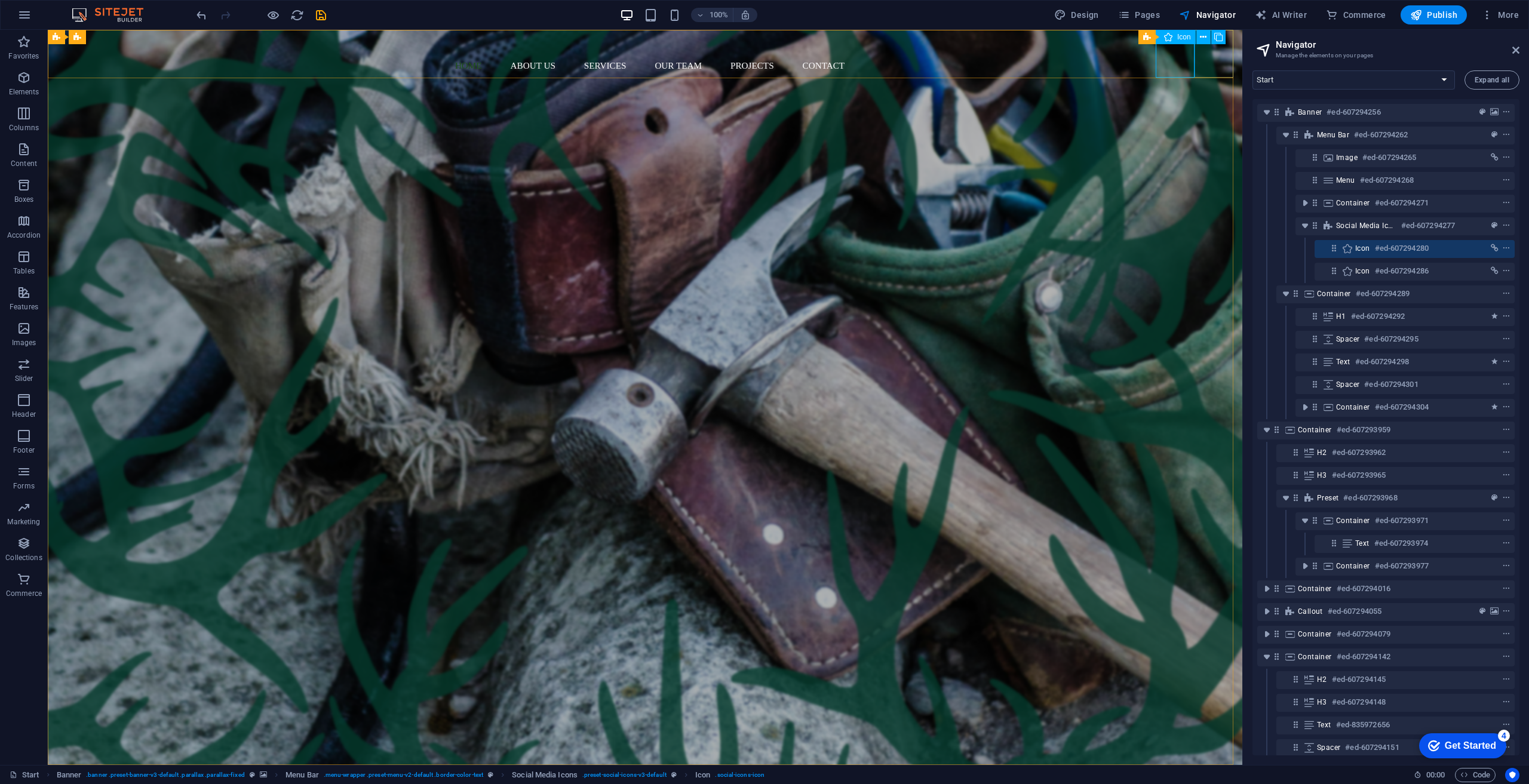
click at [764, 34] on span "Icon" at bounding box center [1185, 37] width 14 height 7
select select "xMidYMid"
select select "px"
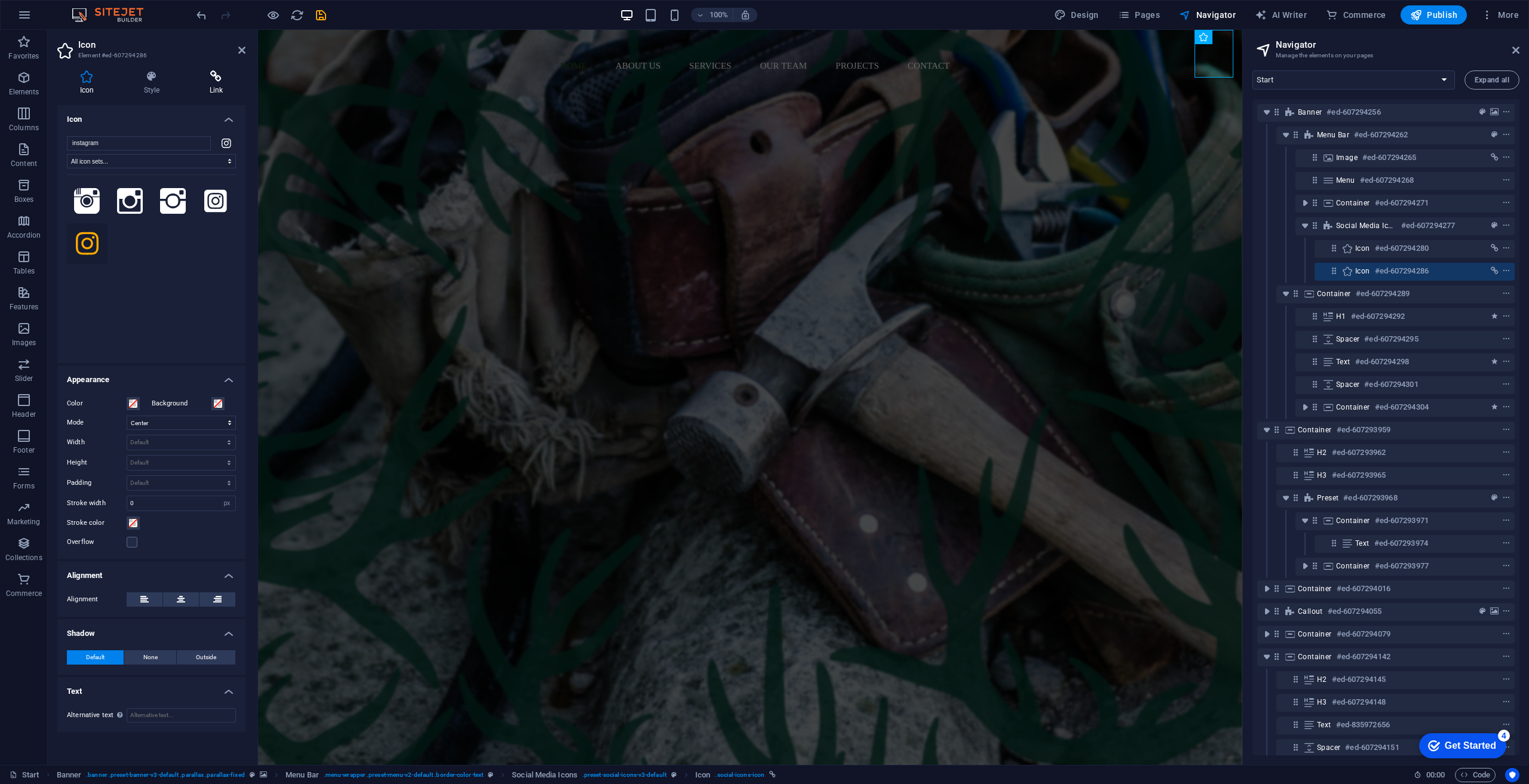
click at [213, 80] on icon at bounding box center [216, 76] width 59 height 12
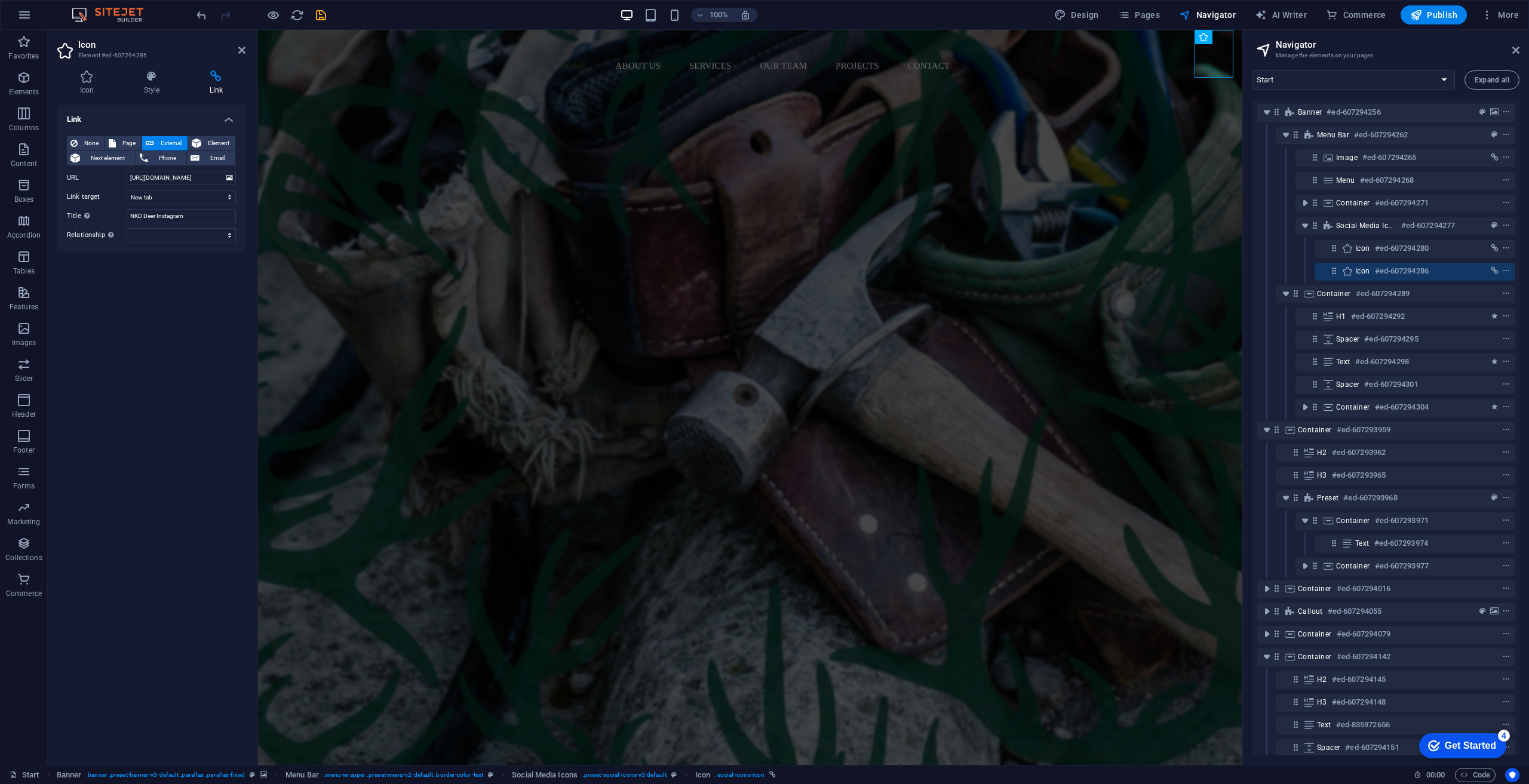
click at [246, 49] on aside "Icon Element #ed-607294286 Icon Style Link Icon instagram All icon sets... IcoF…" at bounding box center [153, 397] width 211 height 735
click at [239, 52] on icon at bounding box center [241, 50] width 7 height 9
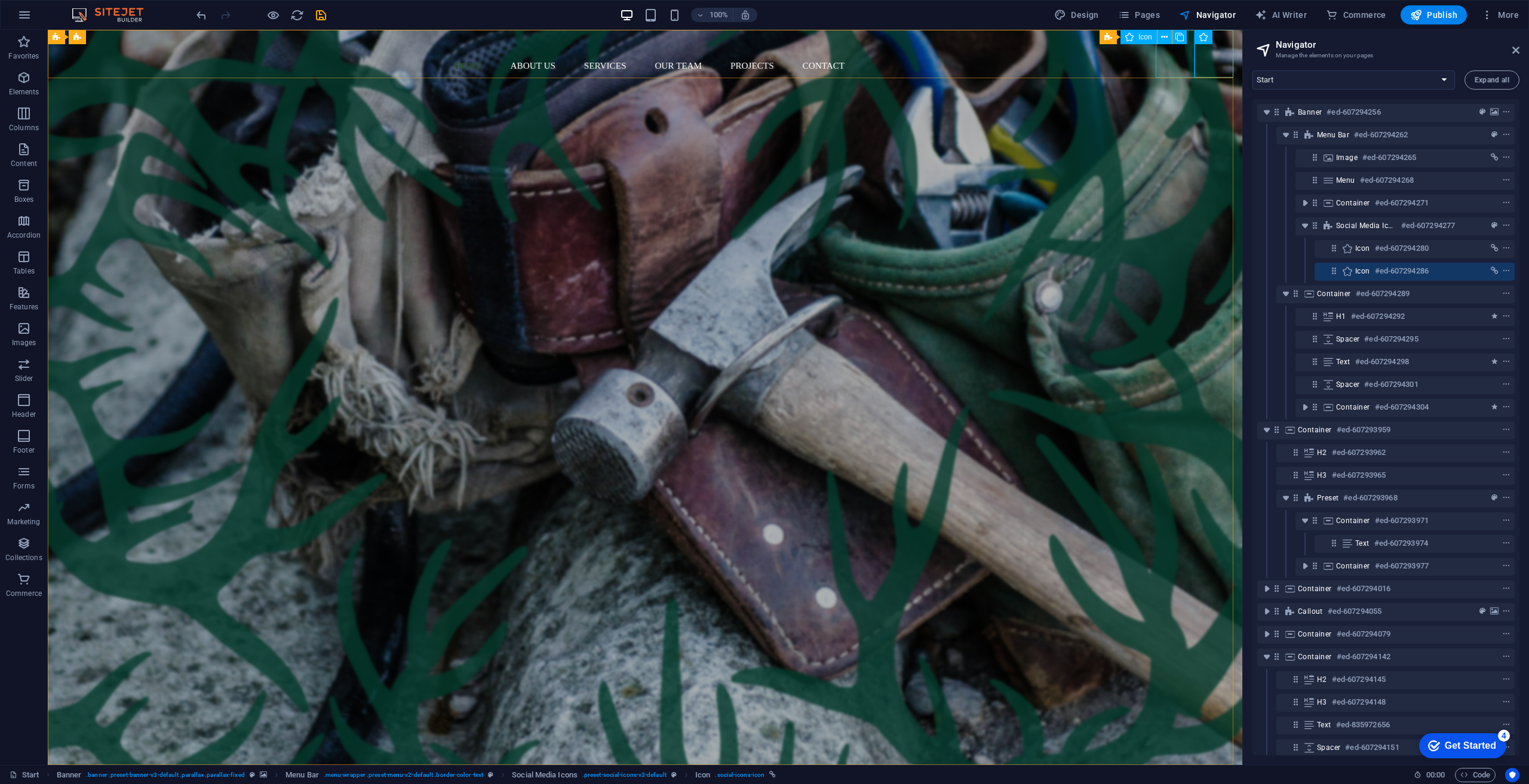
click at [764, 35] on span "Icon" at bounding box center [1145, 37] width 14 height 7
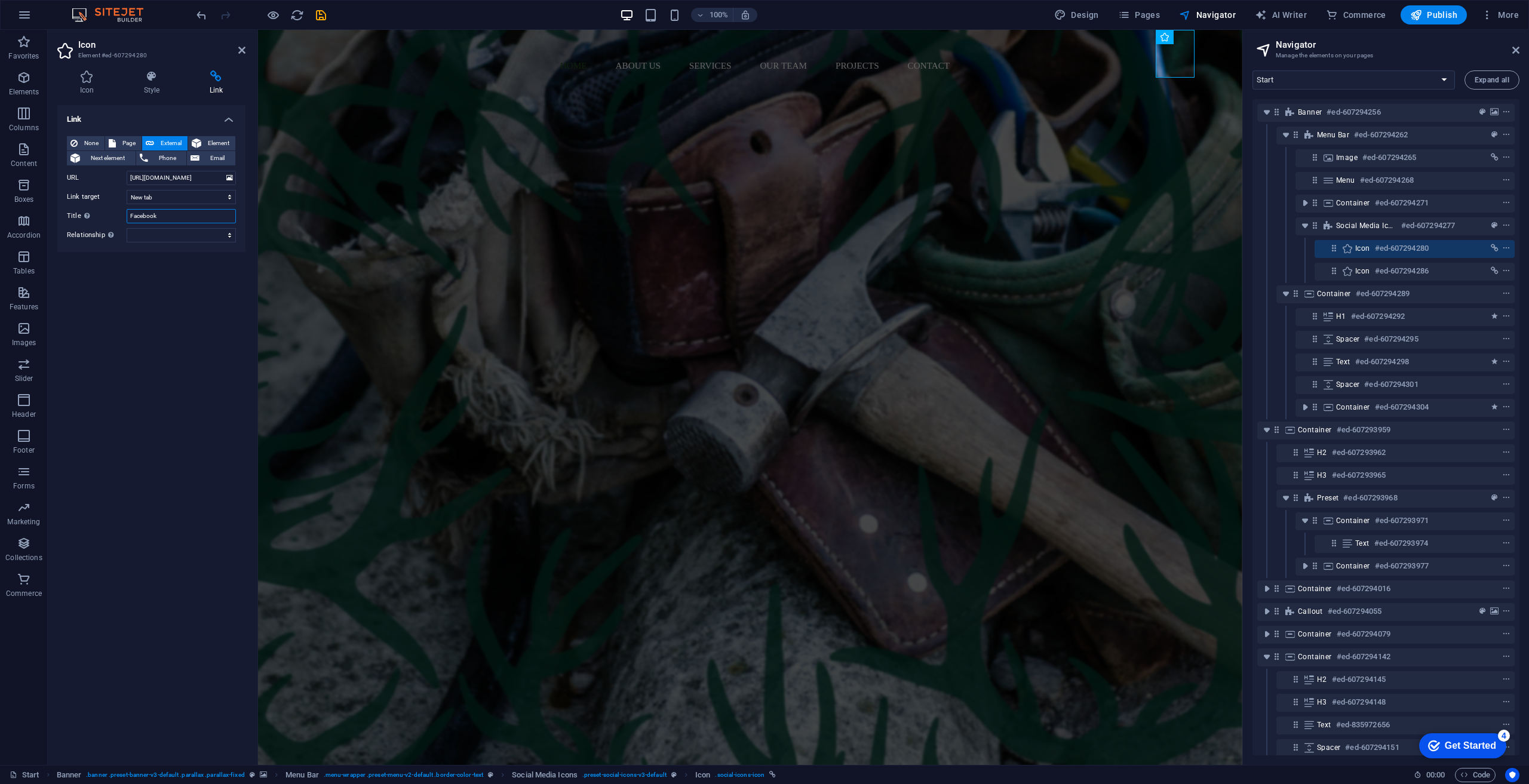
click at [131, 213] on input "Facebook" at bounding box center [182, 216] width 110 height 14
type input "NKD Deer Facebook"
drag, startPoint x: 69, startPoint y: 298, endPoint x: 63, endPoint y: 295, distance: 6.7
click at [64, 297] on div "Link None Page External Element Next element Phone Email Page Start Subpage Leg…" at bounding box center [151, 430] width 188 height 650
click at [240, 47] on icon at bounding box center [241, 50] width 7 height 9
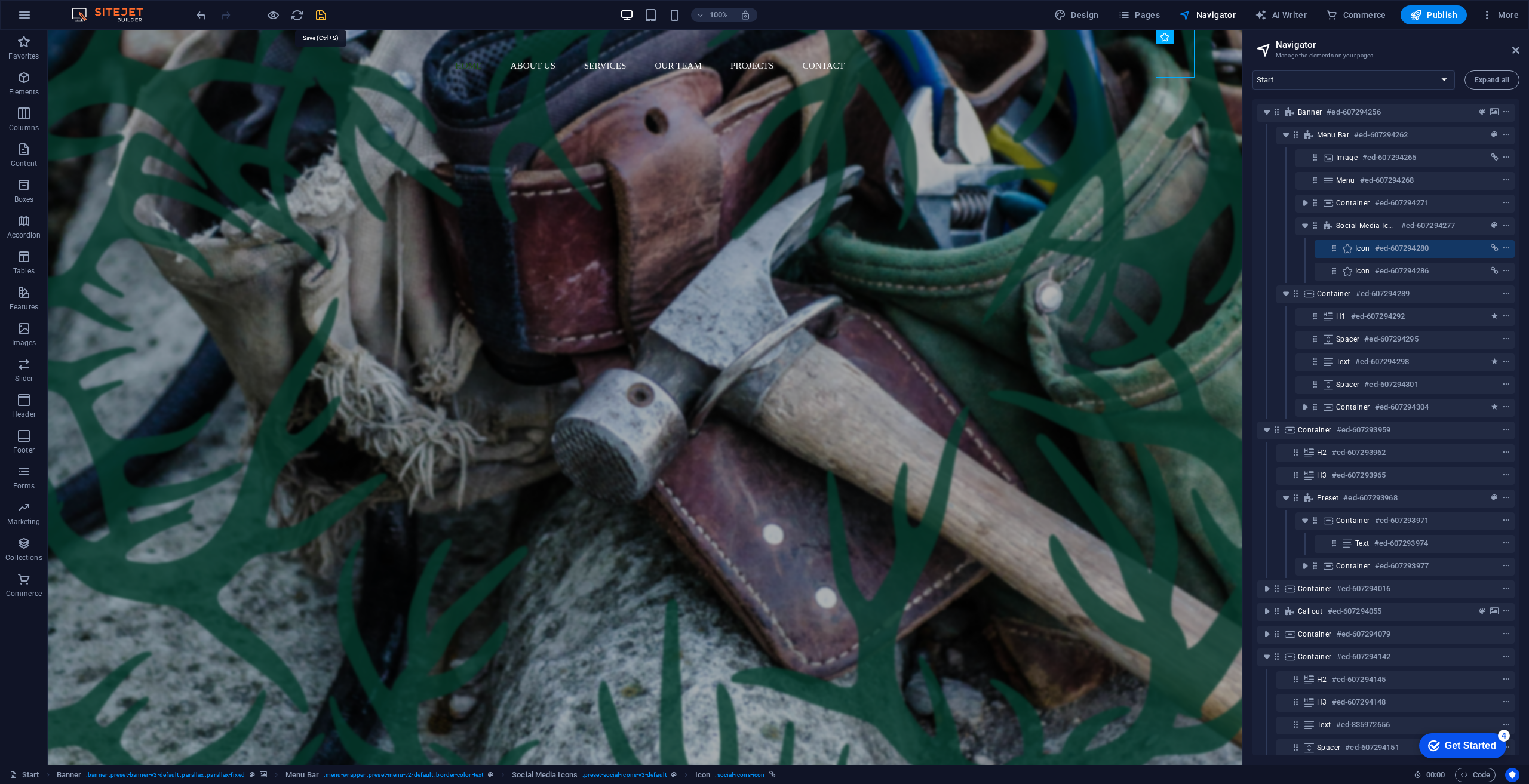
click at [320, 19] on icon "save" at bounding box center [321, 16] width 14 height 14
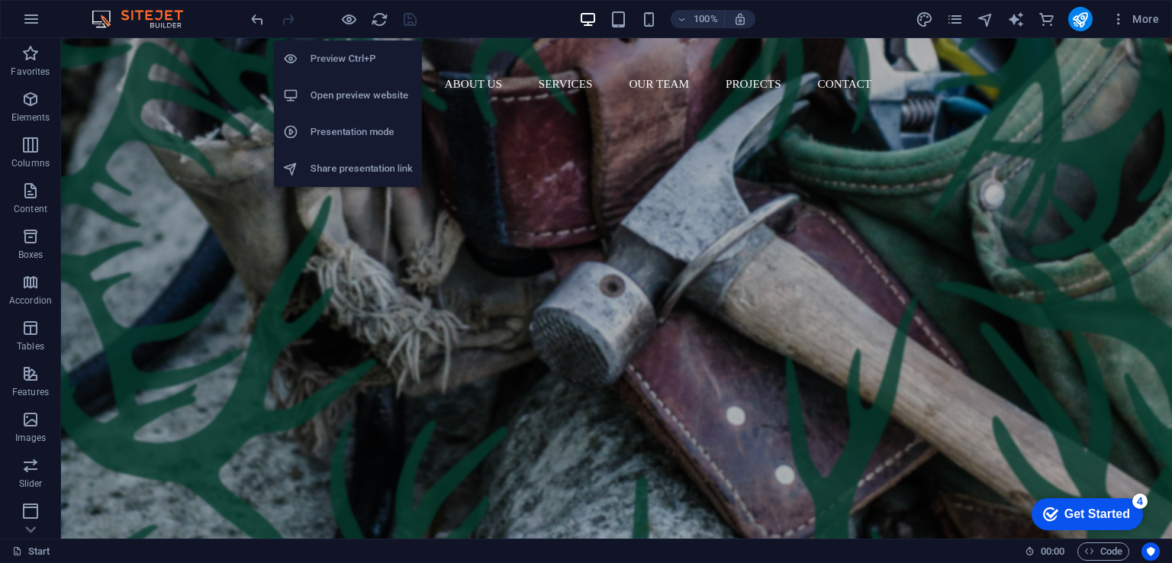
click at [352, 91] on h6 "Open preview website" at bounding box center [362, 95] width 102 height 18
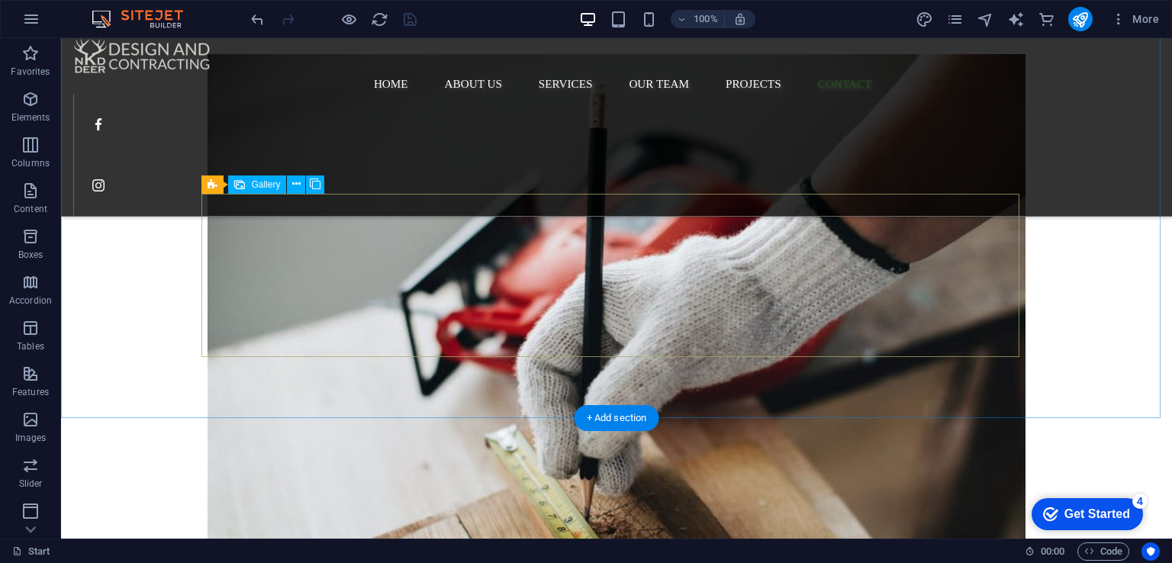
scroll to position [3064, 0]
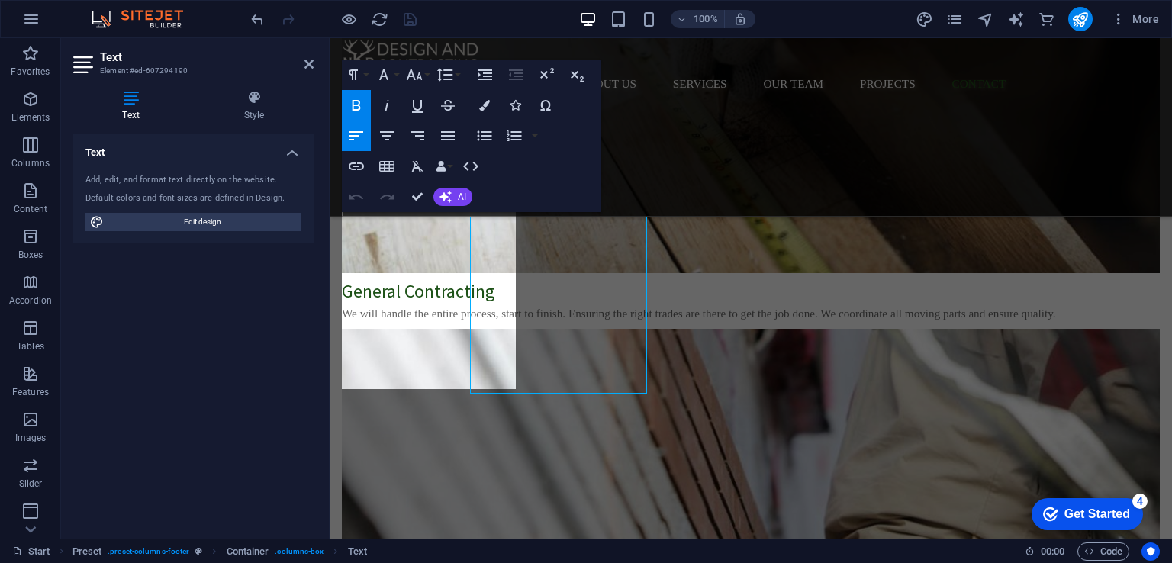
scroll to position [3059, 0]
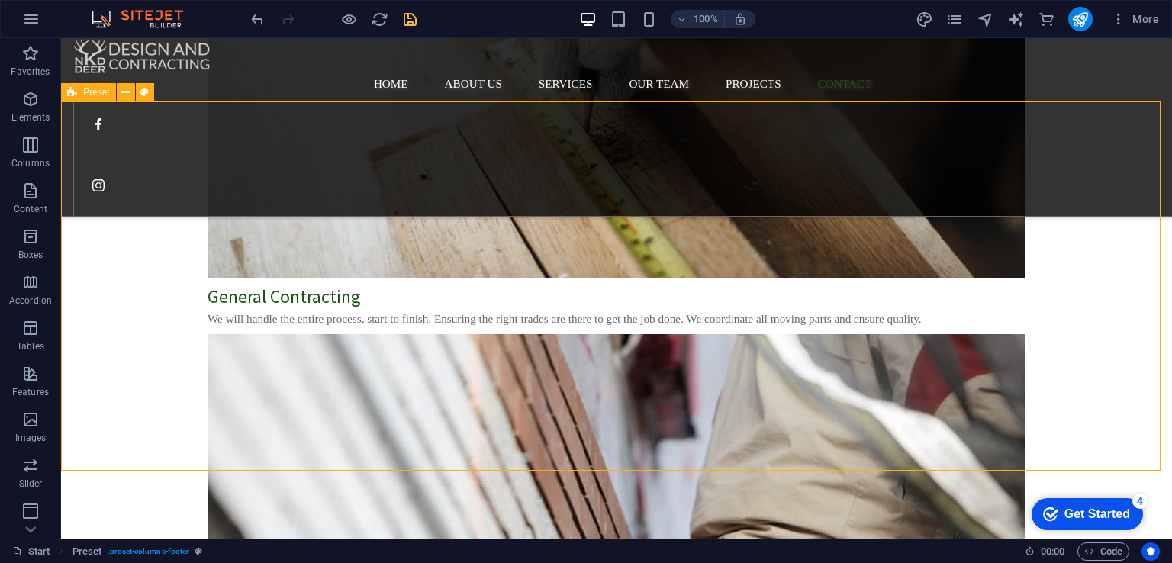
scroll to position [3063, 0]
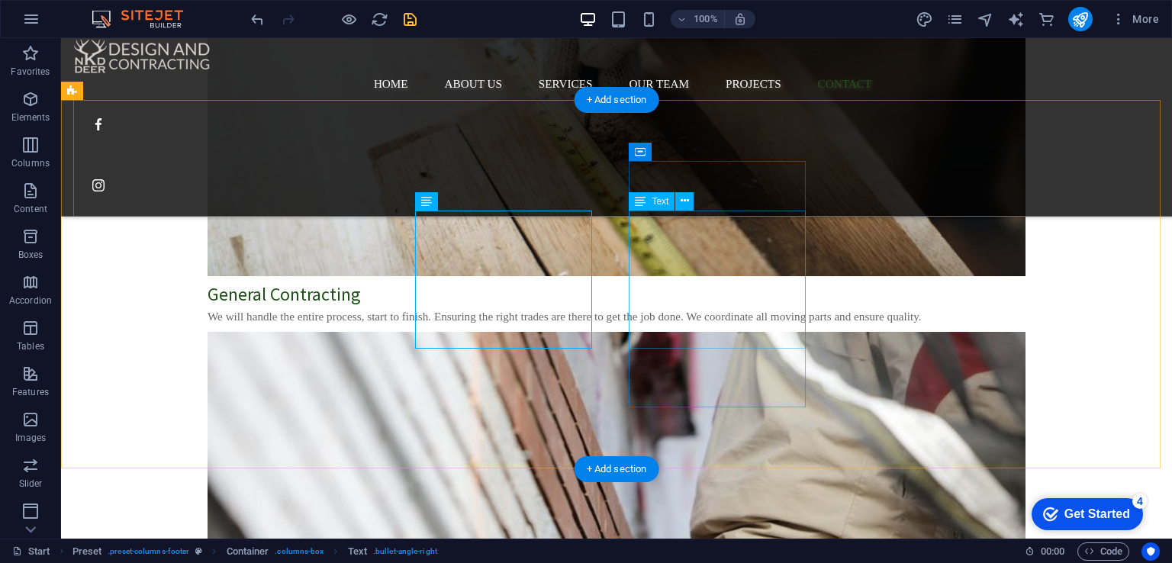
scroll to position [3065, 0]
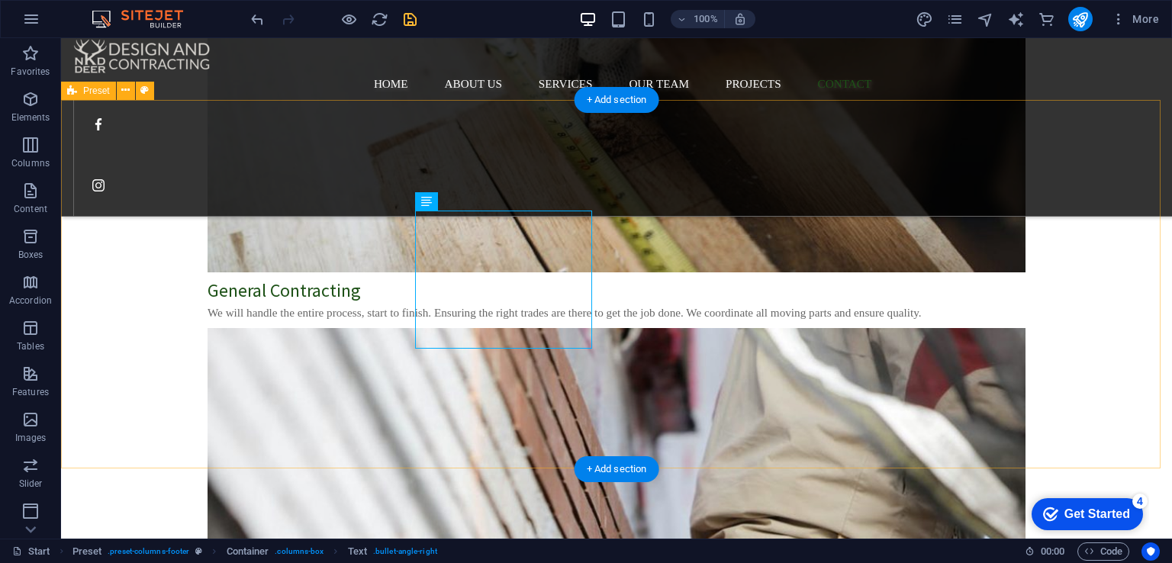
drag, startPoint x: 565, startPoint y: 428, endPoint x: 583, endPoint y: 420, distance: 19.1
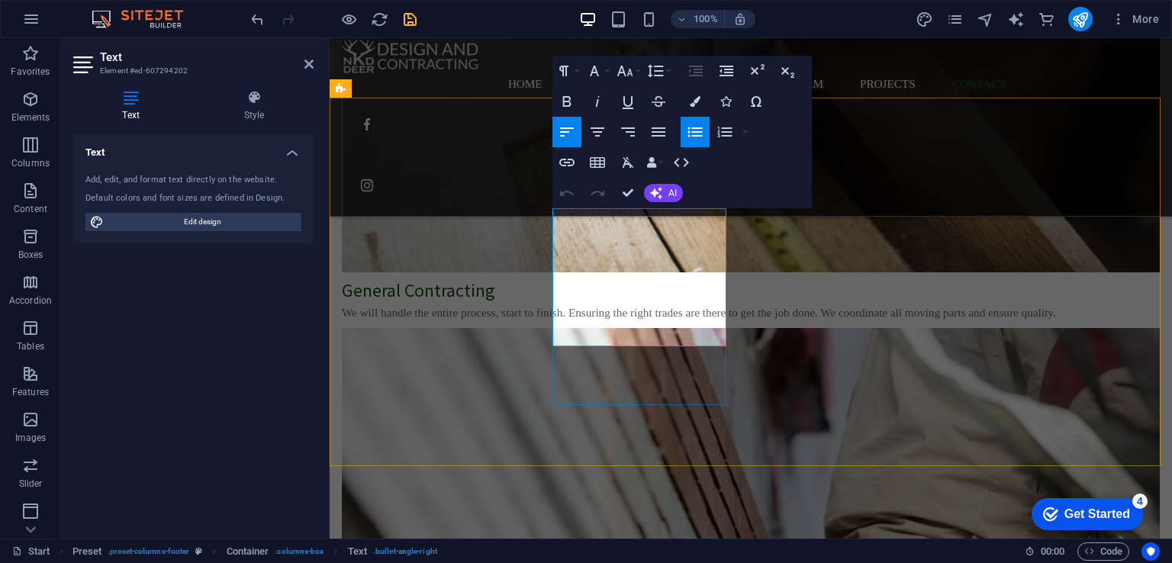
scroll to position [3062, 0]
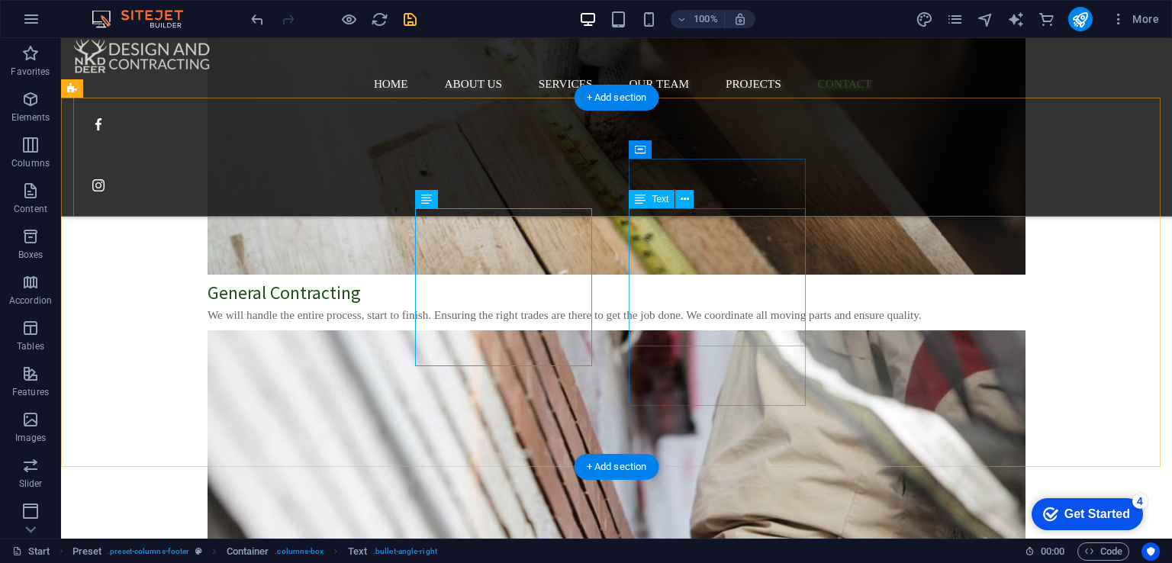
scroll to position [3067, 0]
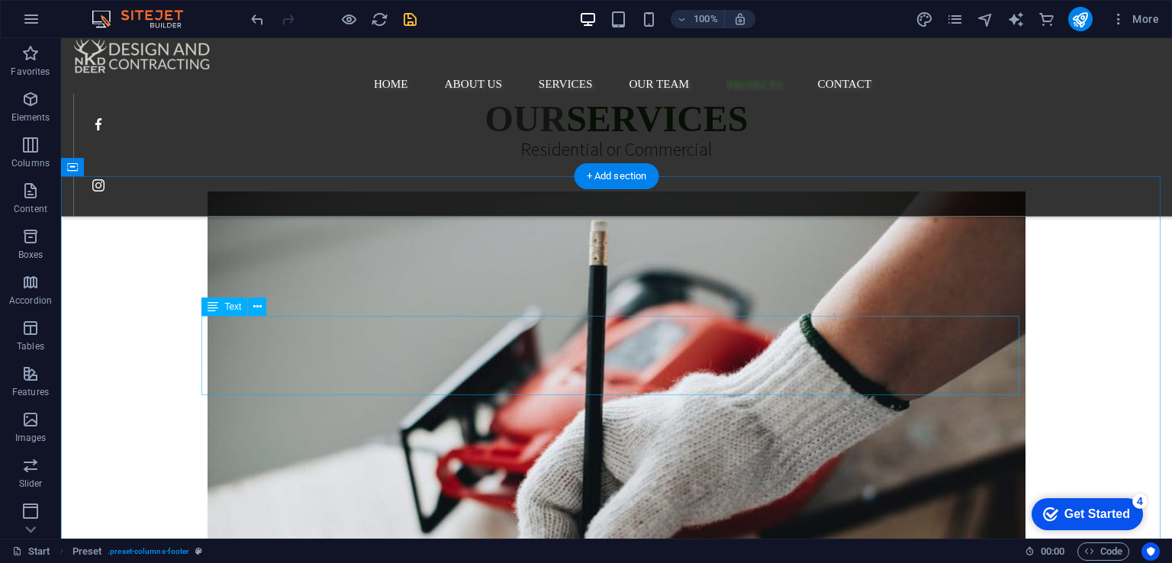
scroll to position [2762, 0]
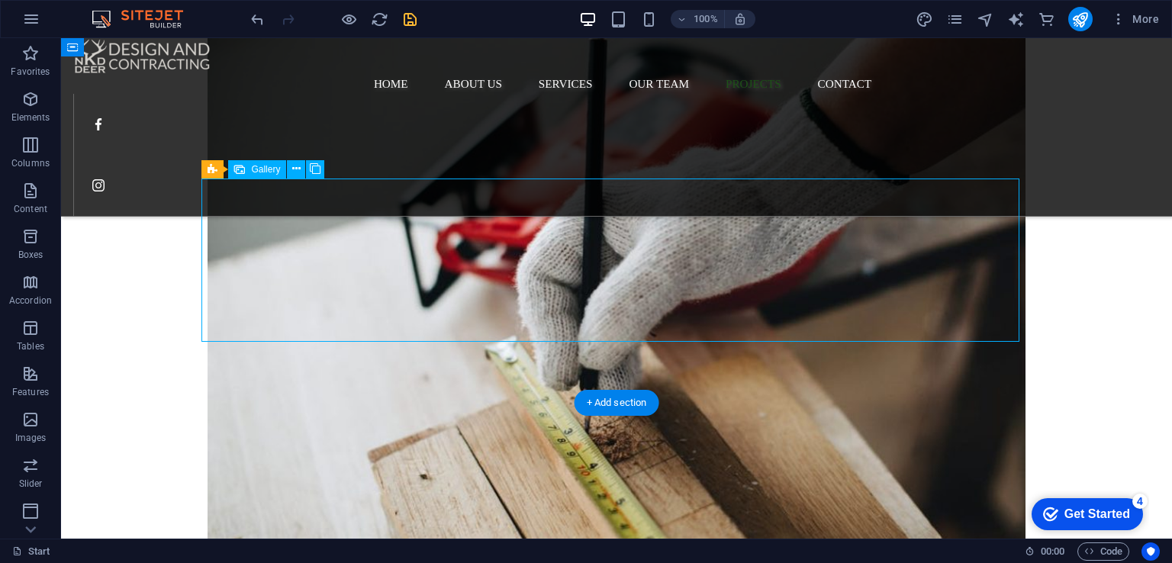
select select "4"
select select "px"
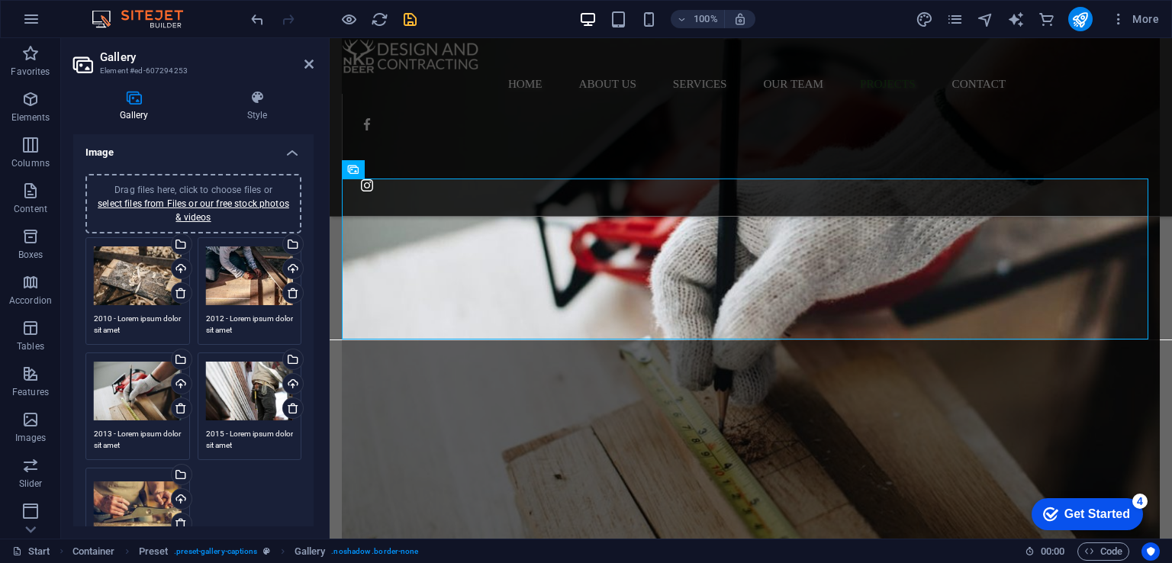
click at [115, 317] on textarea "2010 - Lorem ipsum dolor sit amet" at bounding box center [138, 324] width 88 height 23
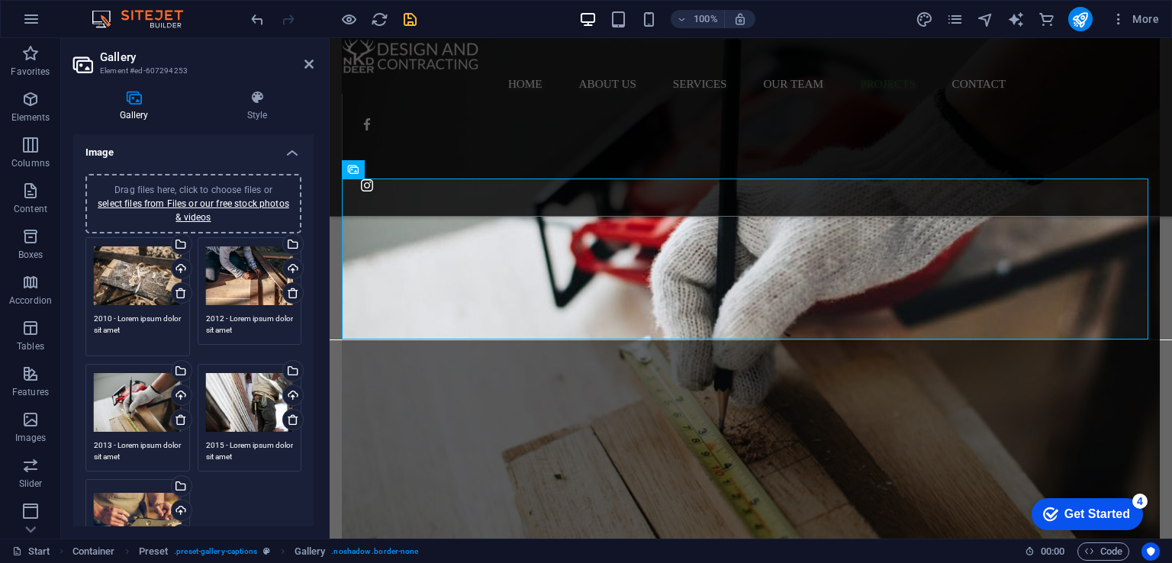
click at [111, 315] on textarea "2010 - Lorem ipsum dolor sit amet" at bounding box center [138, 330] width 88 height 34
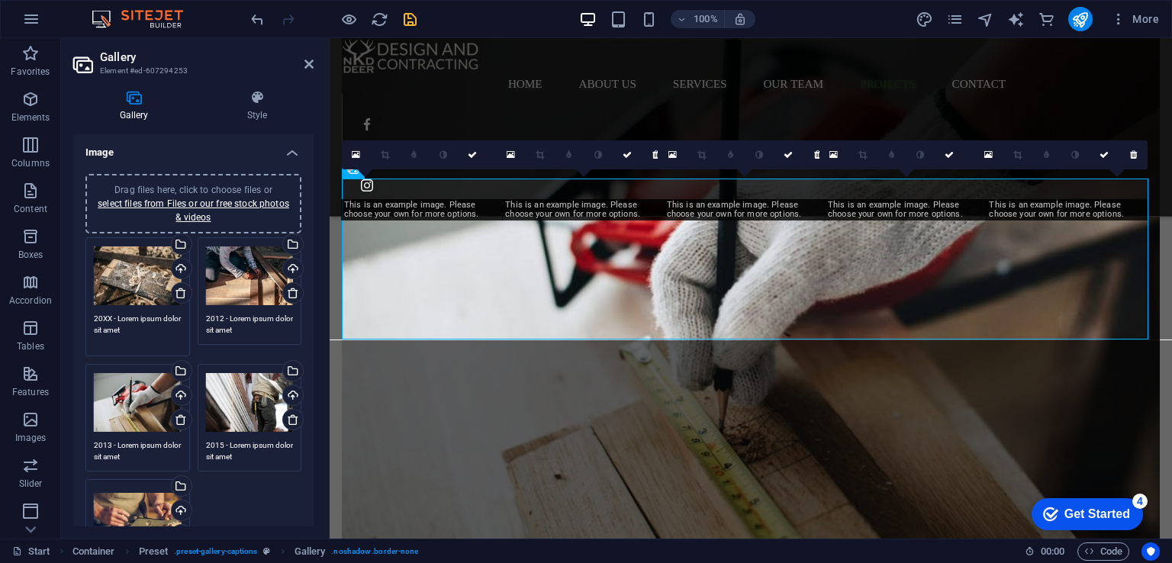
drag, startPoint x: 152, startPoint y: 327, endPoint x: 119, endPoint y: 317, distance: 34.5
click at [119, 317] on textarea "20XX - Lorem ipsum dolor sit amet" at bounding box center [138, 330] width 88 height 34
drag, startPoint x: 146, startPoint y: 318, endPoint x: 48, endPoint y: 303, distance: 98.8
click at [48, 303] on section "Favorites Elements Columns Content Boxes Accordion Tables Features Images Slide…" at bounding box center [586, 288] width 1172 height 500
type textarea "20XX - TBD"
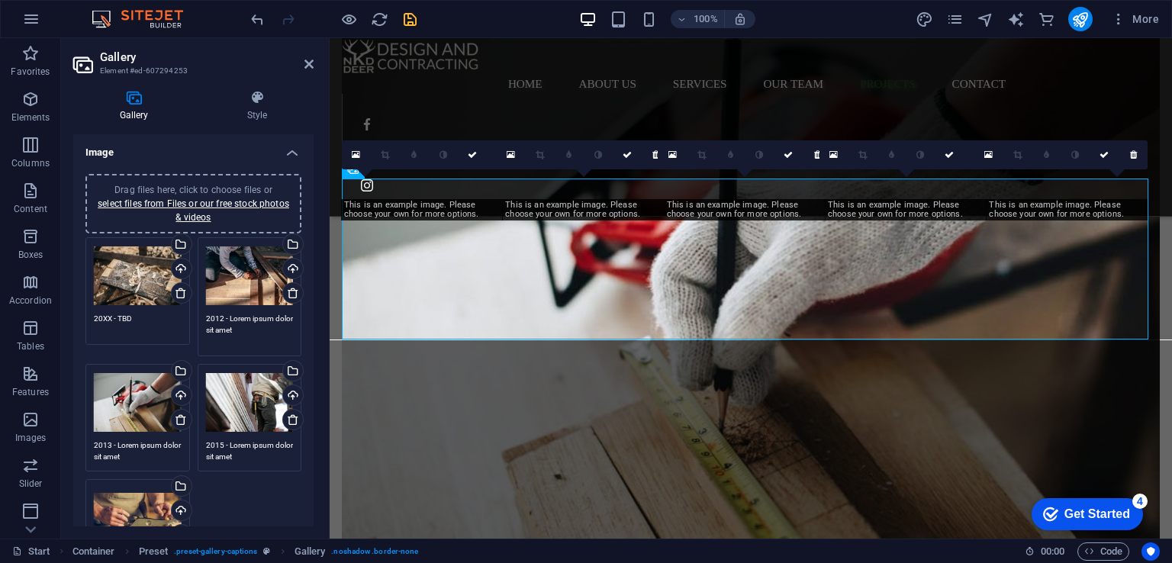
drag, startPoint x: 273, startPoint y: 327, endPoint x: 153, endPoint y: 312, distance: 120.7
click at [153, 312] on div "Drag files here, click to choose files or select files from Files or our free s…" at bounding box center [194, 411] width 224 height 357
drag, startPoint x: 143, startPoint y: 318, endPoint x: 58, endPoint y: 309, distance: 85.2
click at [58, 309] on section "Favorites Elements Columns Content Boxes Accordion Tables Features Images Slide…" at bounding box center [586, 288] width 1172 height 500
click at [229, 328] on textarea at bounding box center [250, 324] width 88 height 23
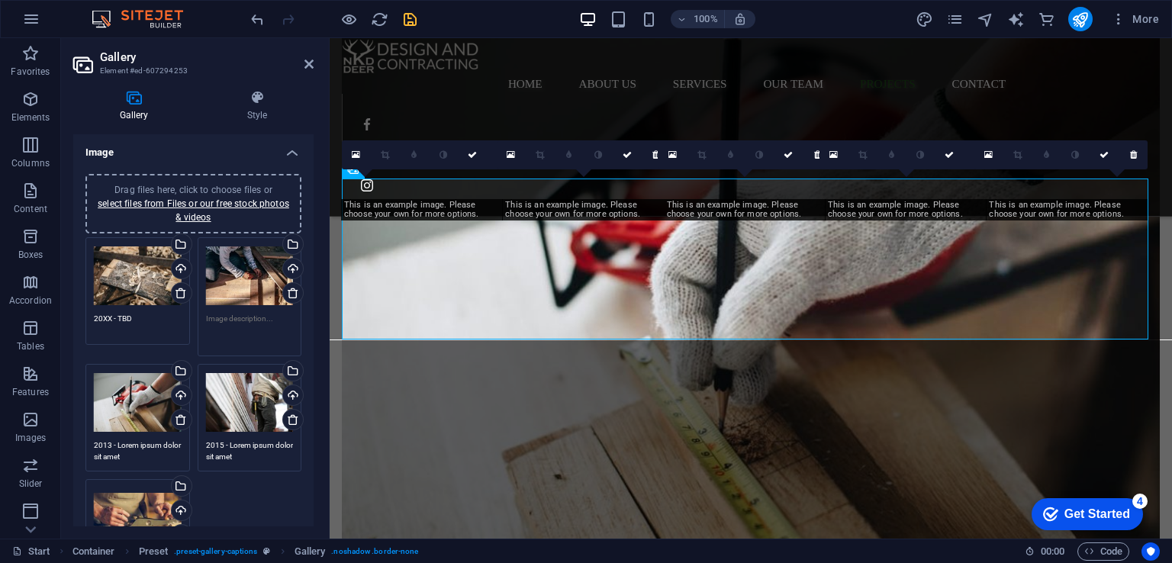
paste textarea "20XX - TBD"
type textarea "20XX - TBD"
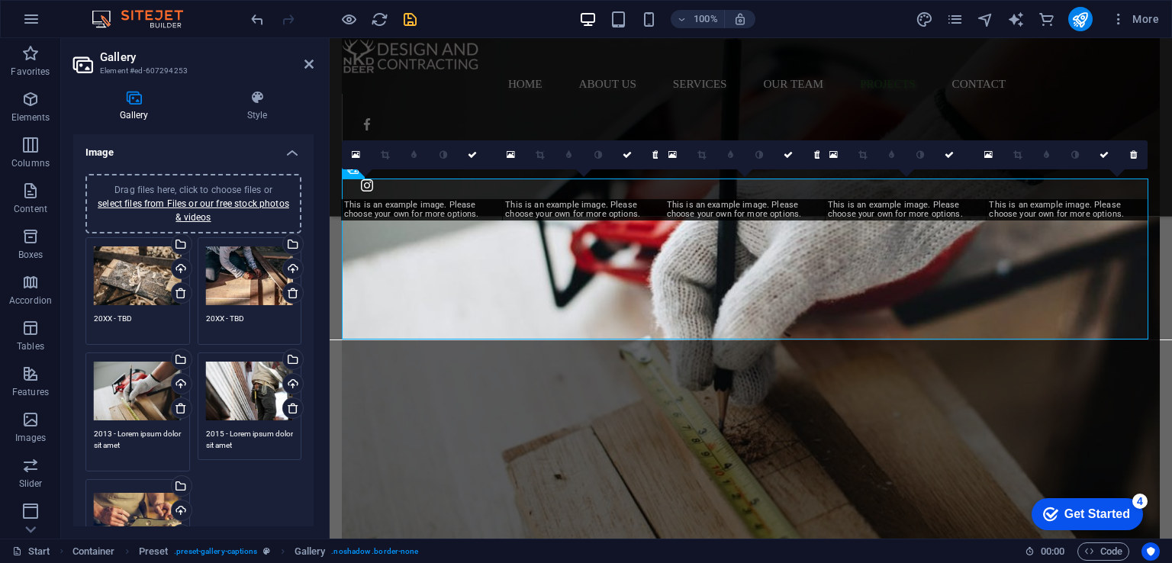
drag, startPoint x: 159, startPoint y: 460, endPoint x: 70, endPoint y: 432, distance: 93.6
click at [70, 432] on div "Gallery Style Image Drag files here, click to choose files or select files from…" at bounding box center [193, 308] width 265 height 461
paste textarea "XX - TBD"
type textarea "20XX - TBD"
drag, startPoint x: 253, startPoint y: 445, endPoint x: 208, endPoint y: 432, distance: 46.8
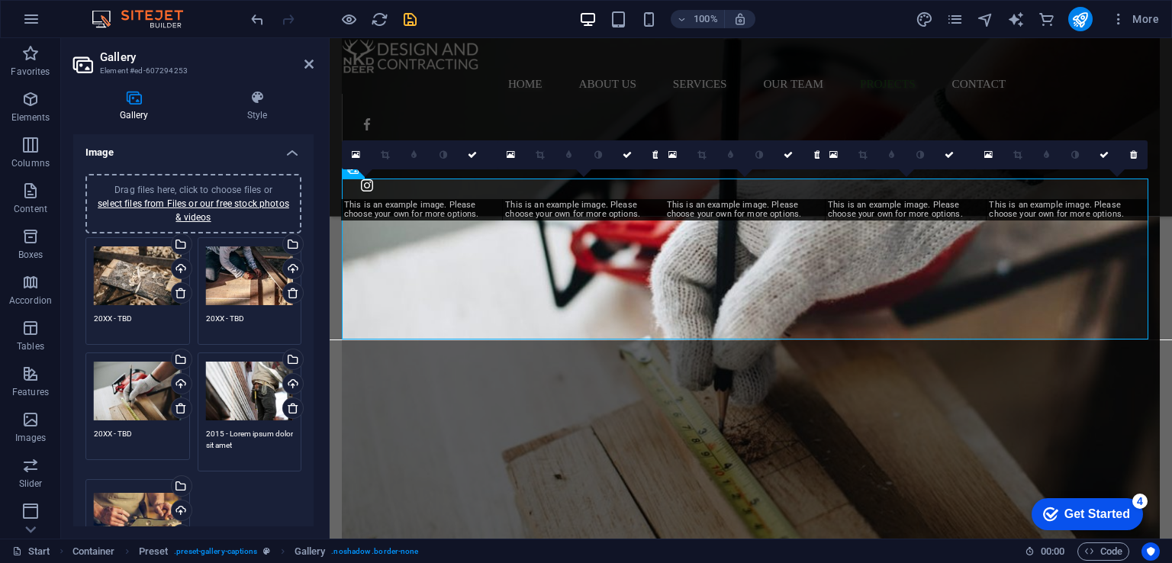
click at [208, 432] on textarea "2015 - Lorem ipsum dolor sit amet" at bounding box center [250, 445] width 88 height 34
paste textarea "20XX - TBD"
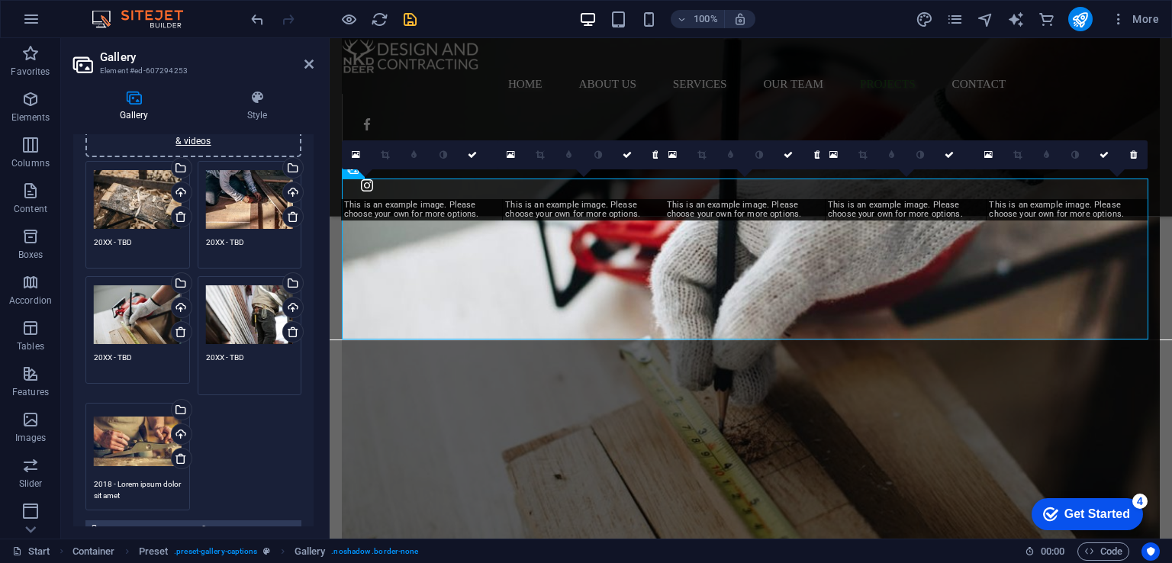
type textarea "20XX - TBD"
drag, startPoint x: 151, startPoint y: 498, endPoint x: 79, endPoint y: 471, distance: 76.5
click at [79, 471] on div "Drag files here, click to choose files or select files from Files or our free s…" at bounding box center [193, 317] width 240 height 465
paste textarea "XX - TBD"
type textarea "20XX - TBD"
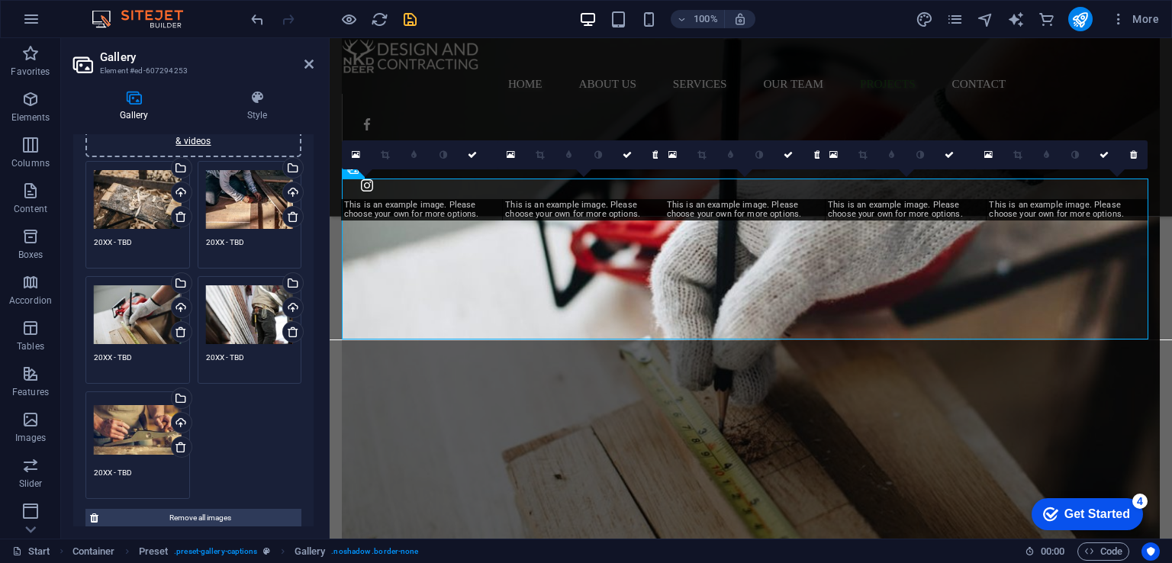
click at [243, 465] on div "Drag files here, click to choose files or select files from Files or our free s…" at bounding box center [194, 330] width 224 height 346
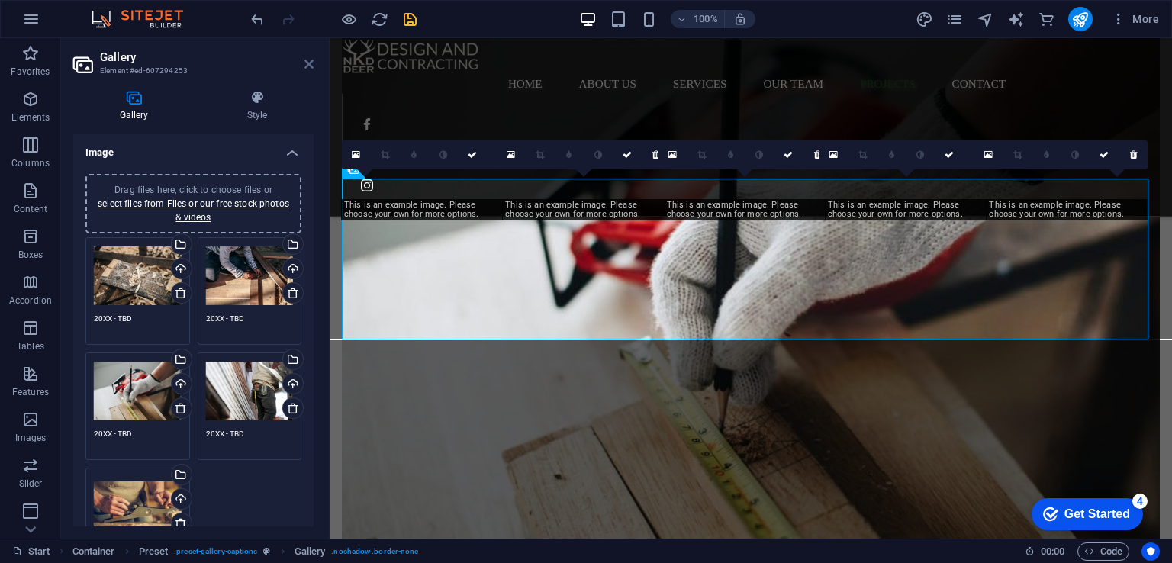
click at [307, 68] on icon at bounding box center [308, 64] width 9 height 12
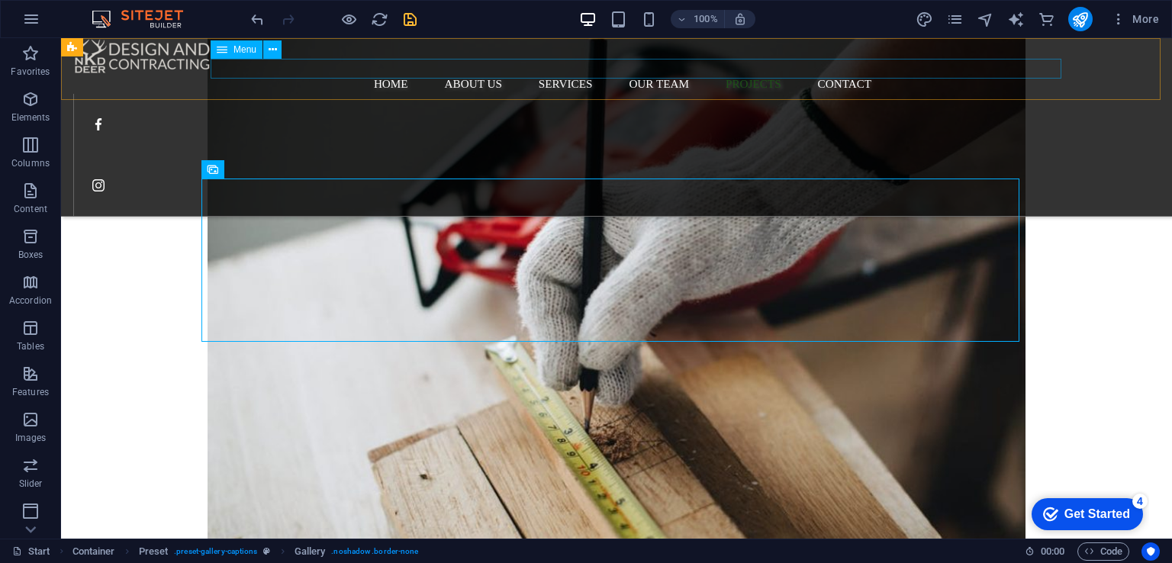
scroll to position [2762, 0]
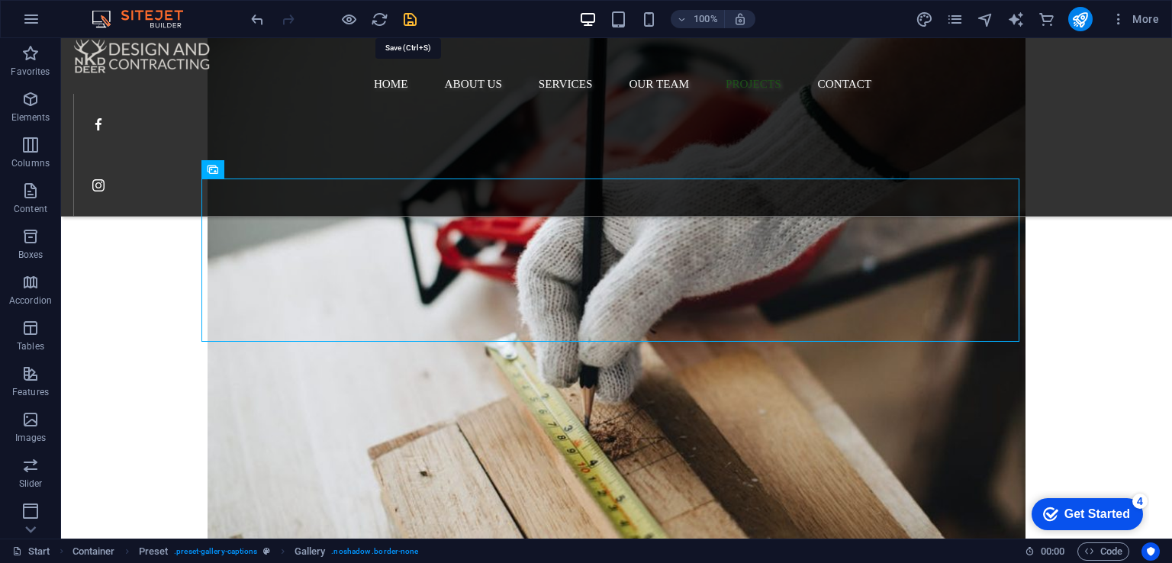
click at [410, 18] on icon "save" at bounding box center [410, 20] width 18 height 18
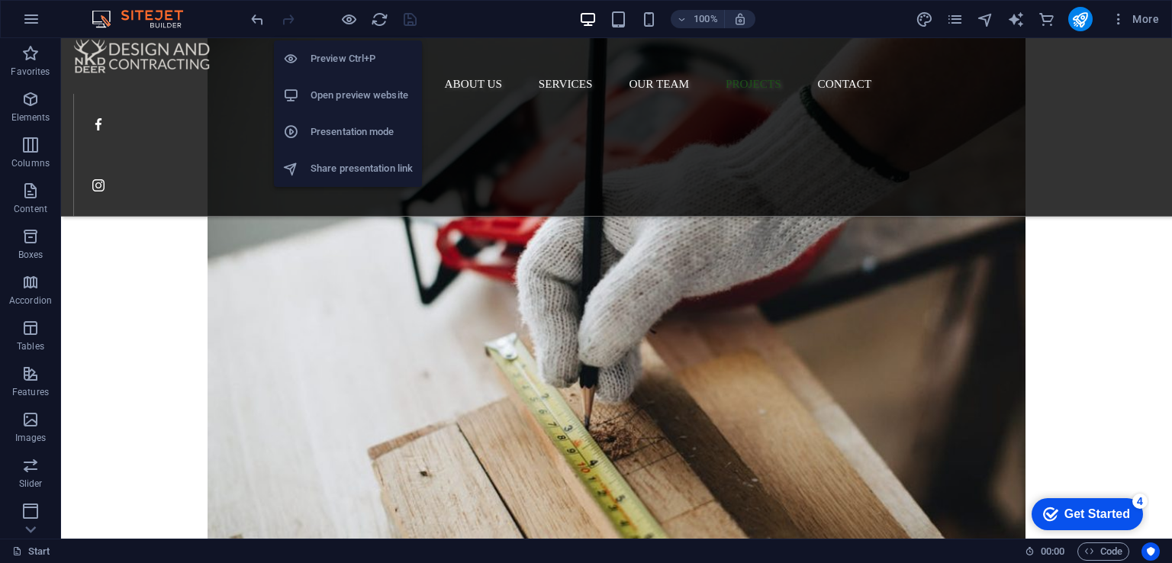
click at [371, 95] on h6 "Open preview website" at bounding box center [362, 95] width 102 height 18
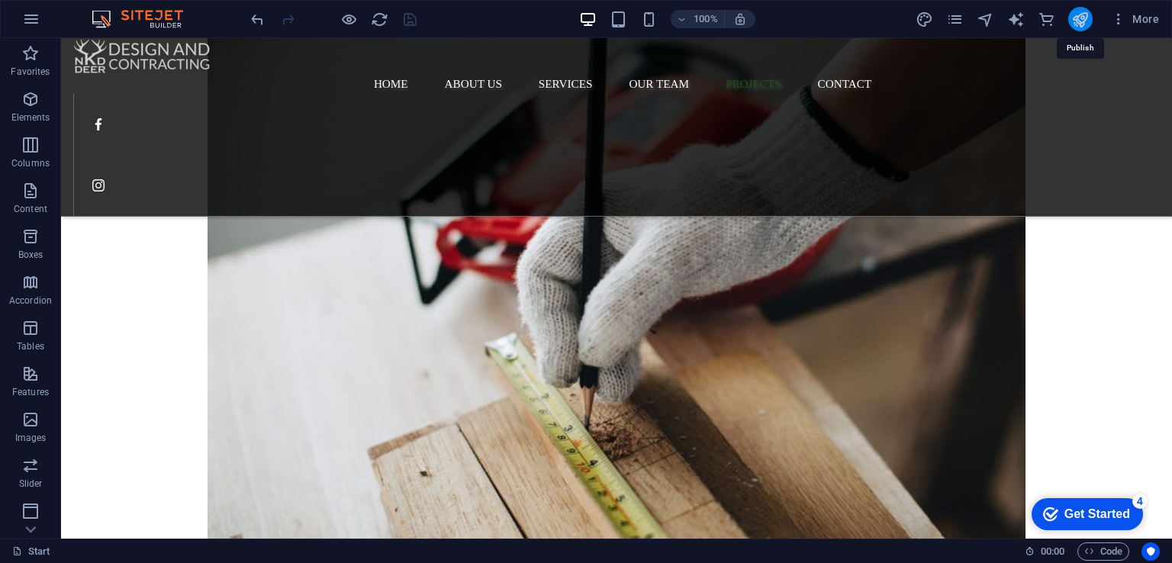
click at [976, 14] on icon "publish" at bounding box center [1080, 20] width 18 height 18
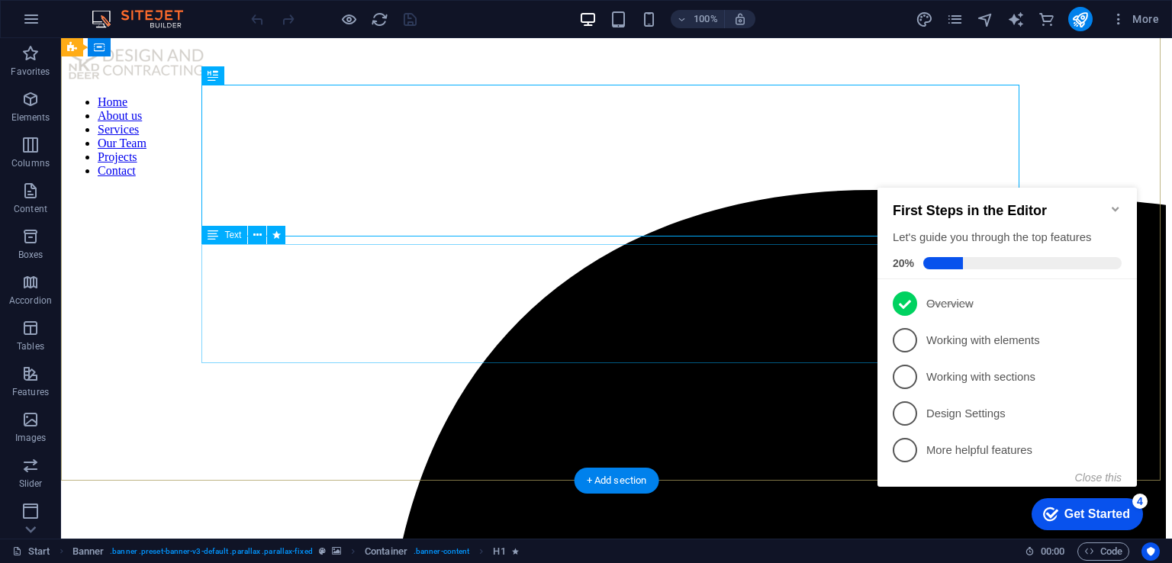
scroll to position [76, 0]
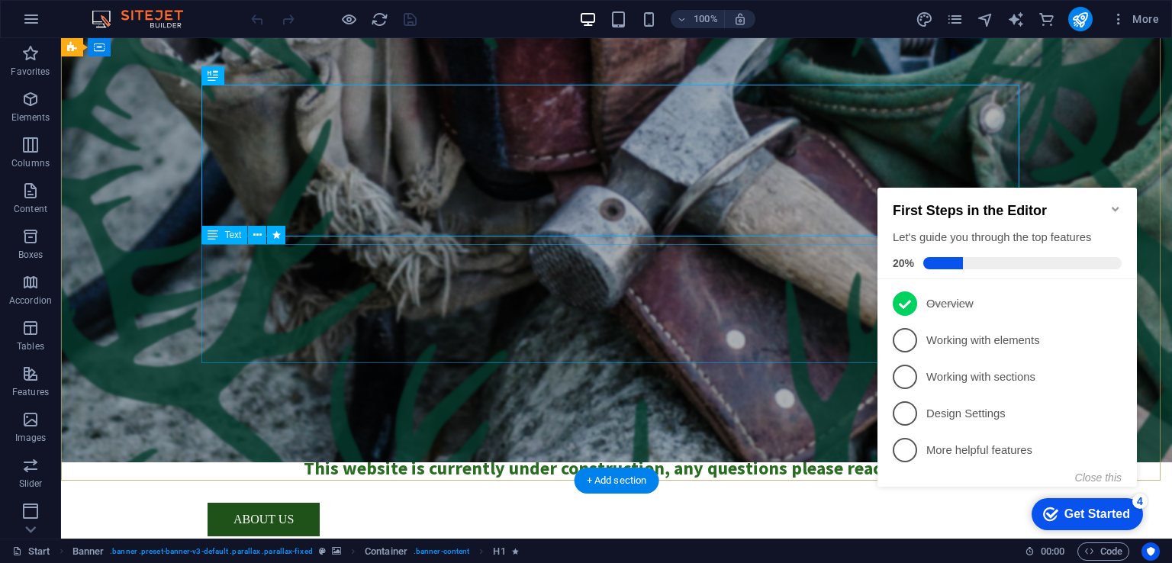
click at [530, 362] on div "Welcome to NKD Deer Design and Contracting We have a passion for creating space…" at bounding box center [617, 421] width 818 height 119
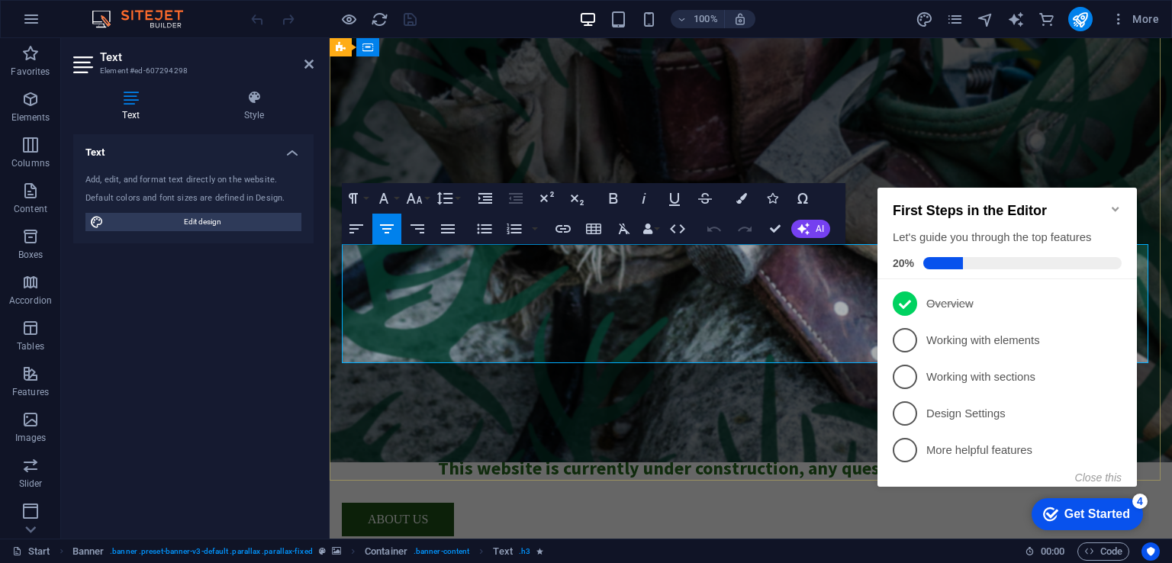
click at [642, 456] on span "This website is currently under construction, any questions please reach out!" at bounding box center [751, 468] width 626 height 24
click at [1117, 203] on icon "Minimize checklist" at bounding box center [1115, 209] width 12 height 12
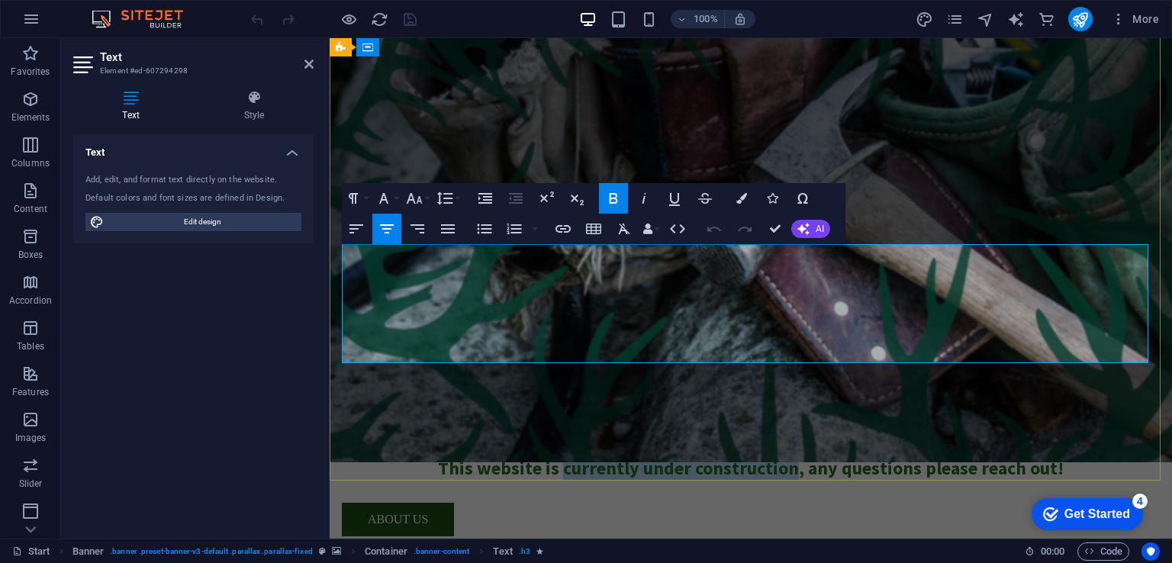
drag, startPoint x: 790, startPoint y: 352, endPoint x: 559, endPoint y: 353, distance: 231.2
click at [559, 456] on span "This website is currently under construction, any questions please reach out!" at bounding box center [751, 468] width 626 height 24
click at [472, 459] on div "bare ­ your vision build your dream Welcome to NKD Deer Design and Contracting …" at bounding box center [751, 390] width 842 height 500
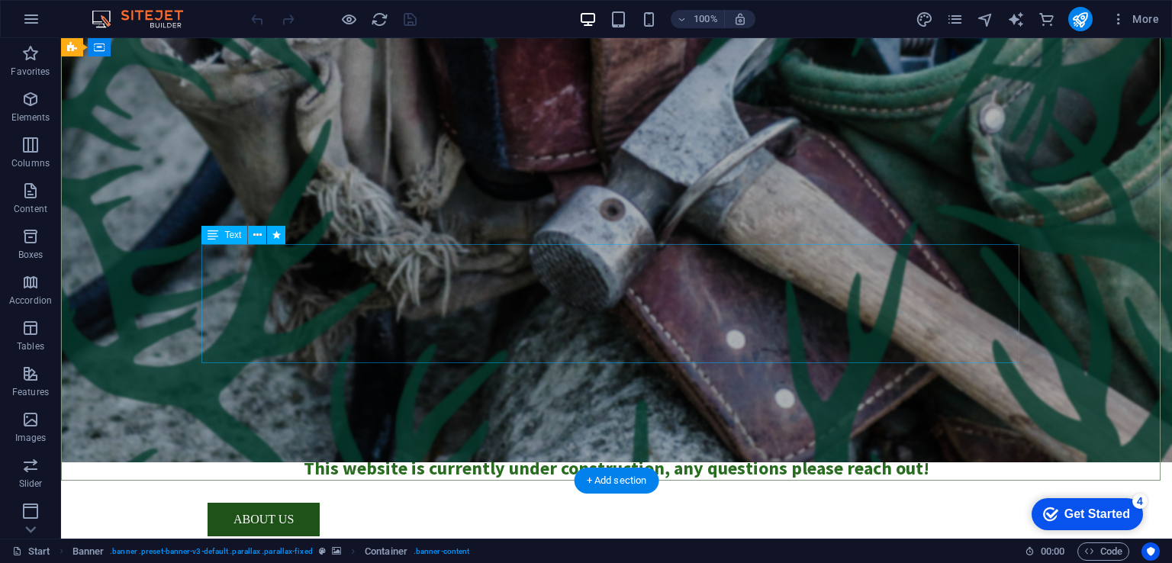
click at [693, 362] on div "Welcome to NKD Deer Design and Contracting We have a passion for creating space…" at bounding box center [617, 421] width 818 height 119
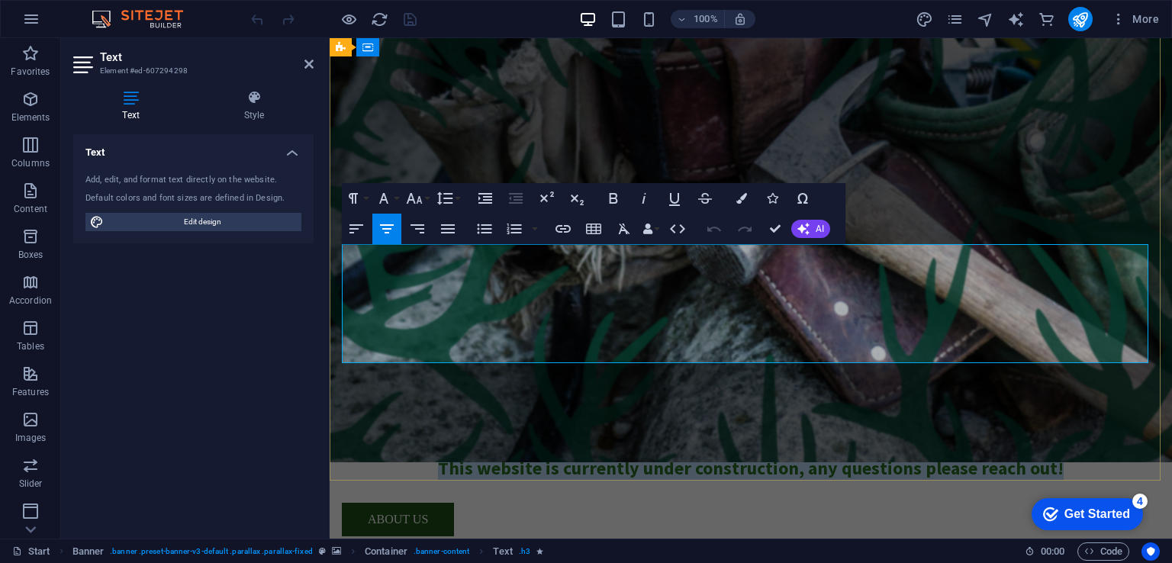
drag, startPoint x: 1100, startPoint y: 355, endPoint x: 780, endPoint y: 324, distance: 321.1
click at [784, 362] on div "Welcome to NKD Deer Design and Contracting We have a passion for creating space…" at bounding box center [751, 421] width 818 height 119
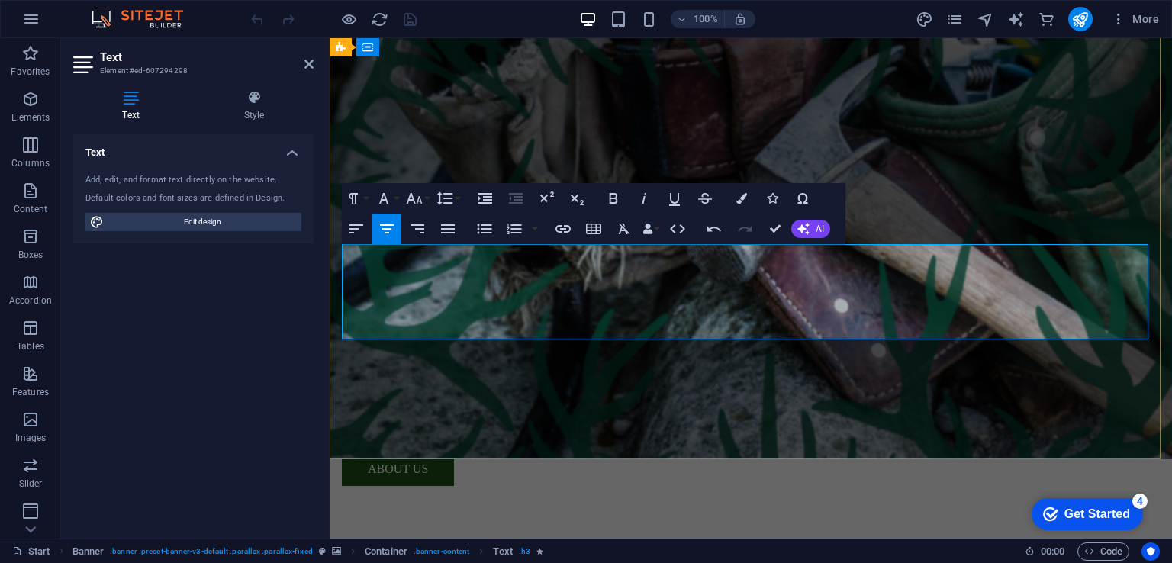
scroll to position [91, 0]
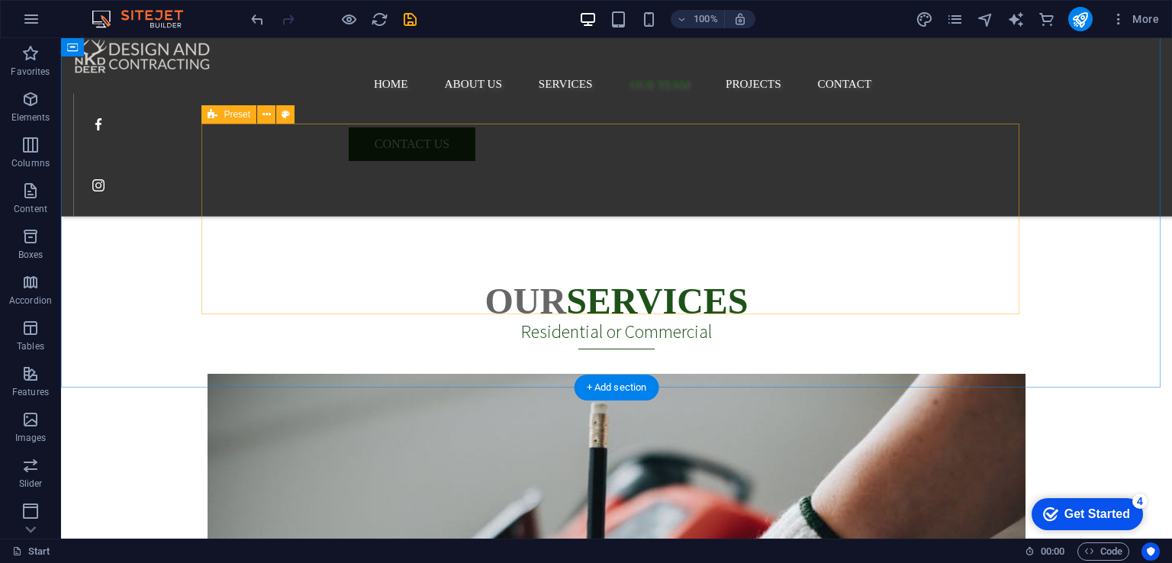
scroll to position [2608, 0]
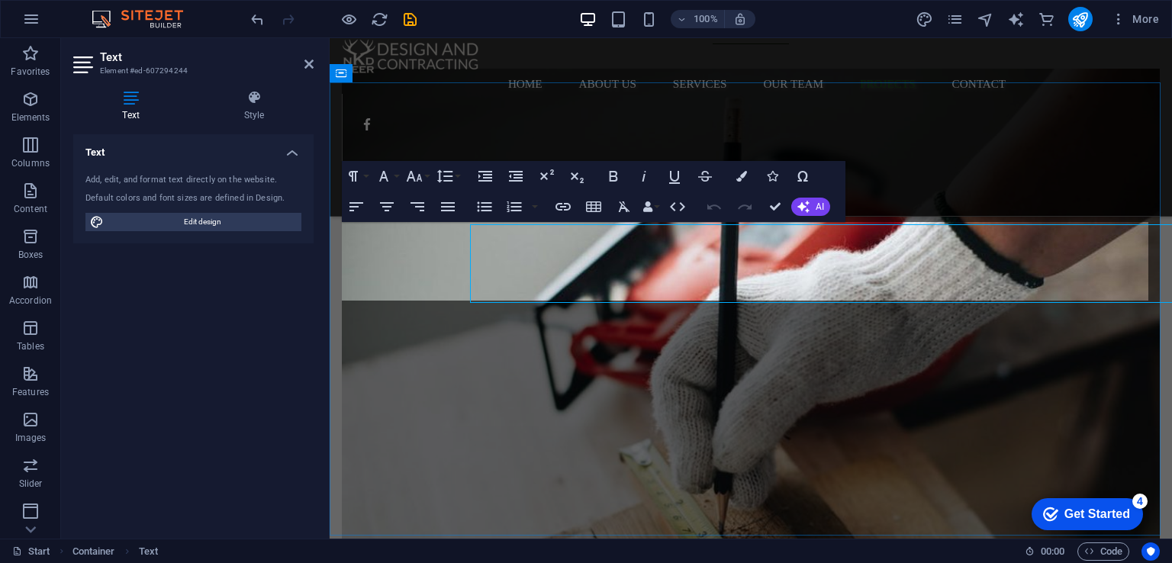
scroll to position [2606, 0]
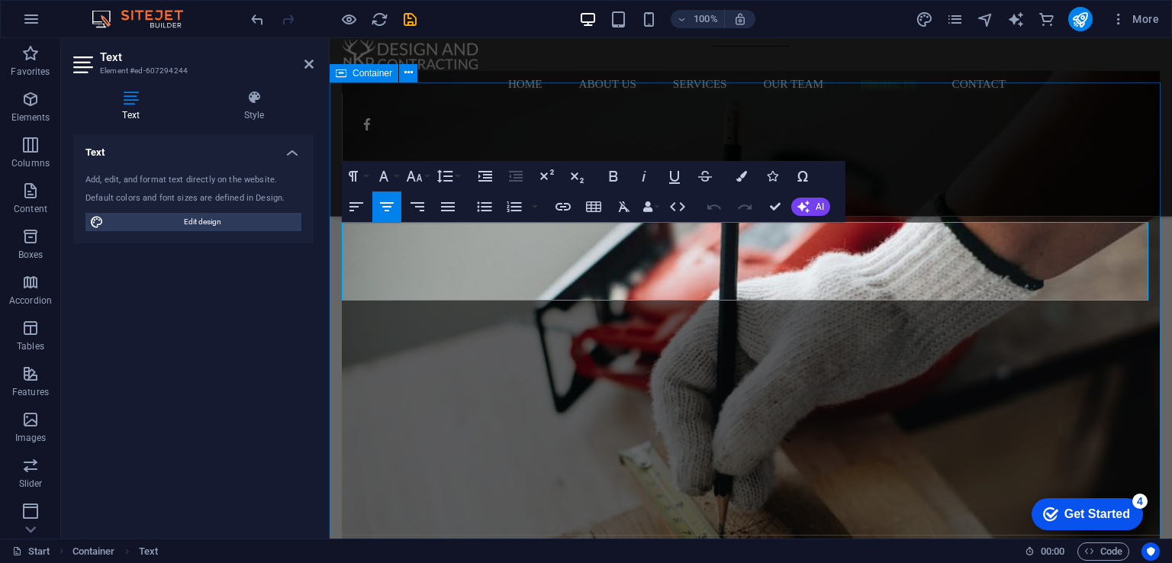
drag, startPoint x: 867, startPoint y: 233, endPoint x: 622, endPoint y: 219, distance: 246.1
click at [745, 178] on icon "button" at bounding box center [741, 176] width 11 height 11
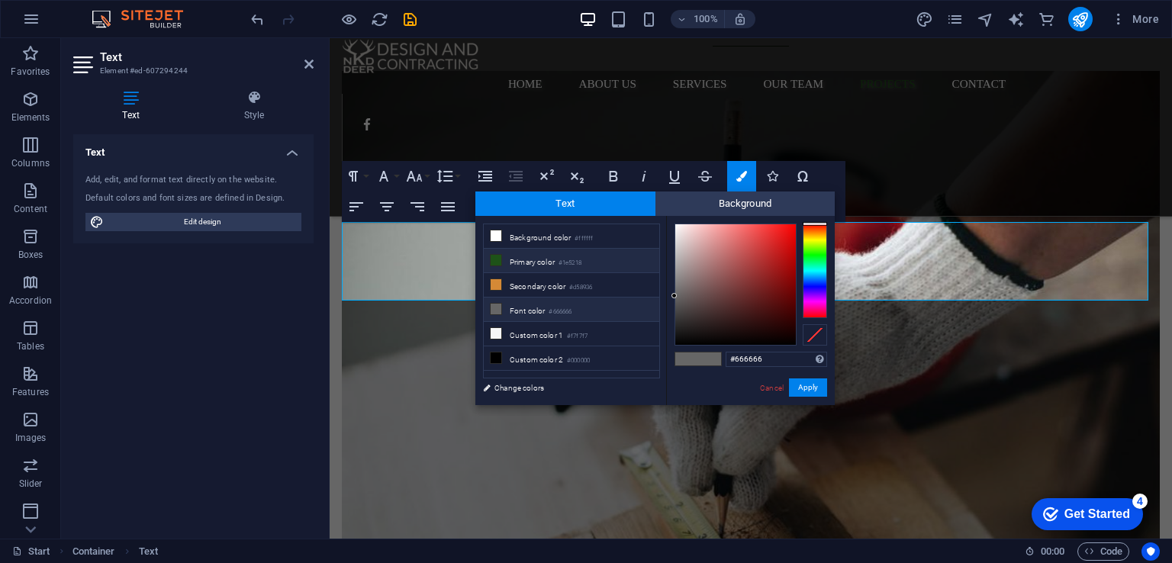
click at [558, 254] on li "Primary color #1e5218" at bounding box center [571, 261] width 175 height 24
type input "#1e5218"
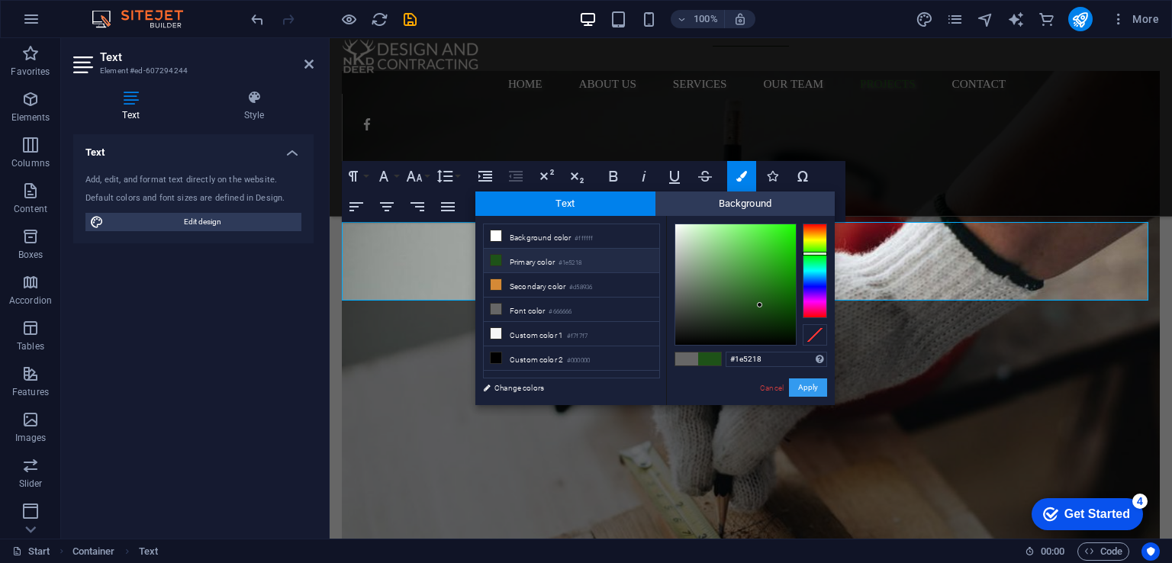
click at [811, 385] on button "Apply" at bounding box center [808, 387] width 38 height 18
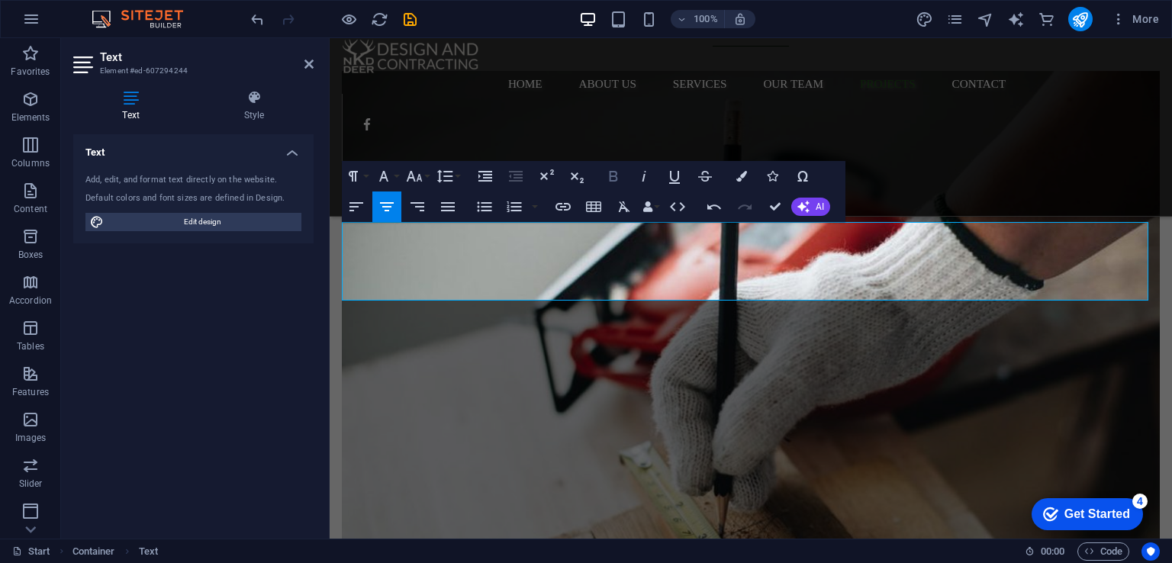
click at [613, 184] on icon "button" at bounding box center [613, 176] width 18 height 18
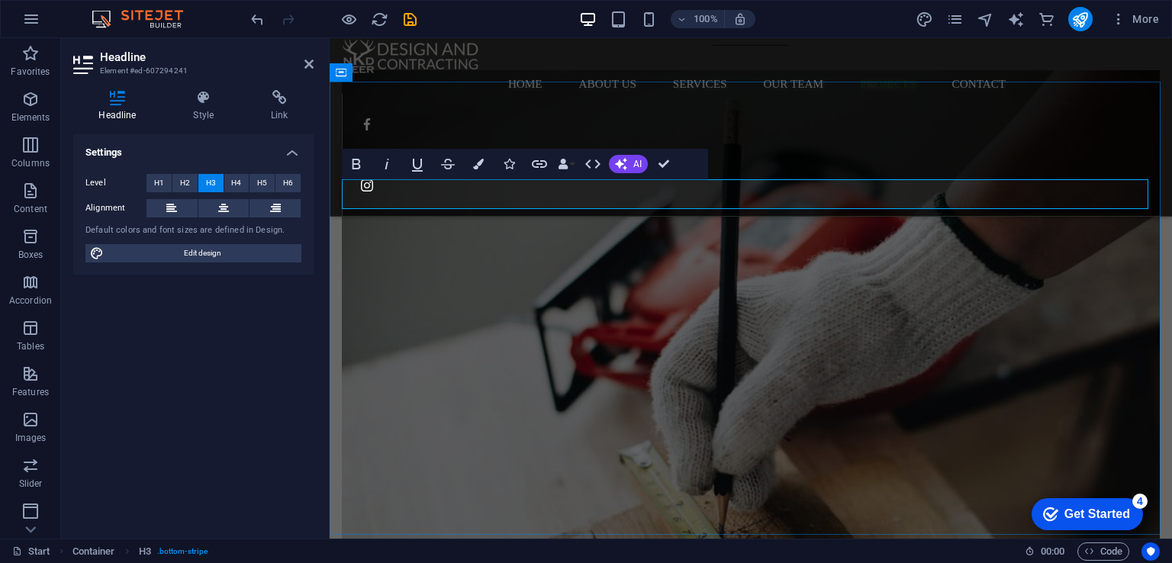
drag, startPoint x: 645, startPoint y: 193, endPoint x: 734, endPoint y: 189, distance: 88.6
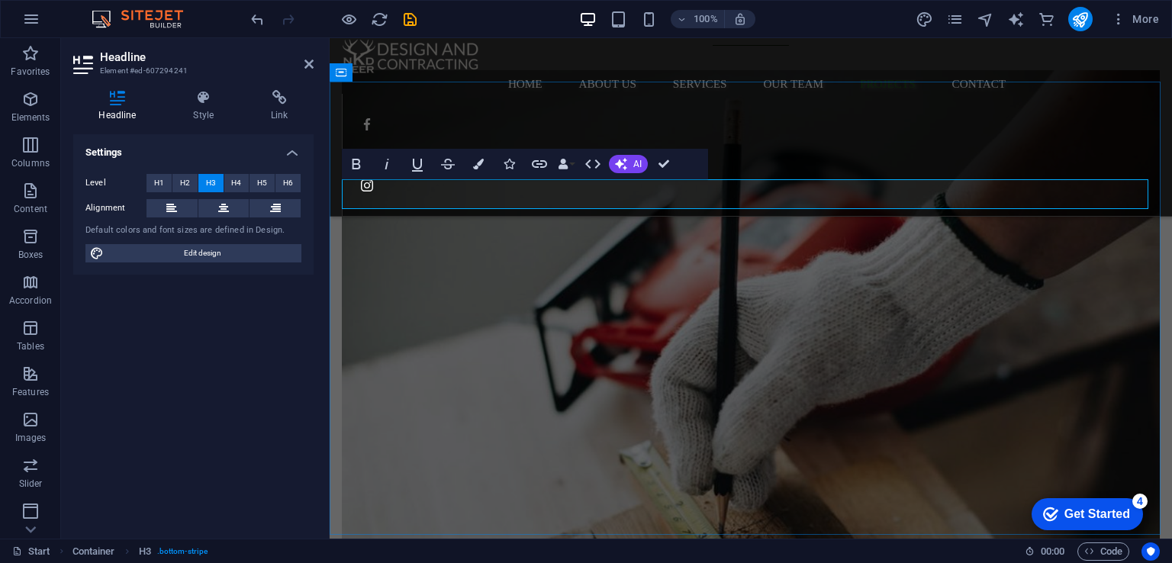
drag, startPoint x: 740, startPoint y: 189, endPoint x: 647, endPoint y: 190, distance: 93.1
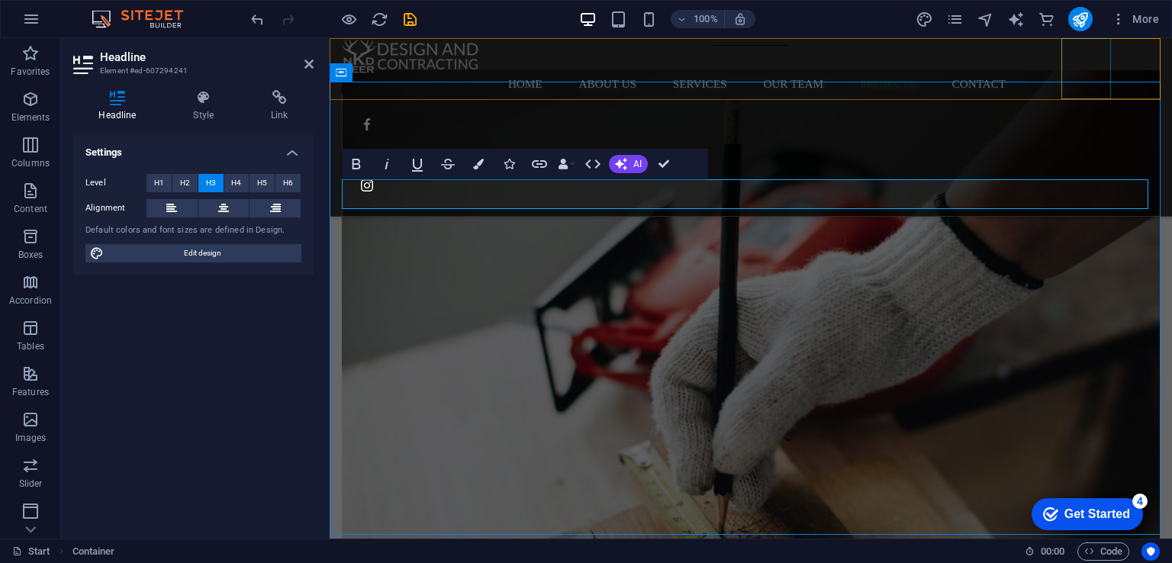
scroll to position [2609, 0]
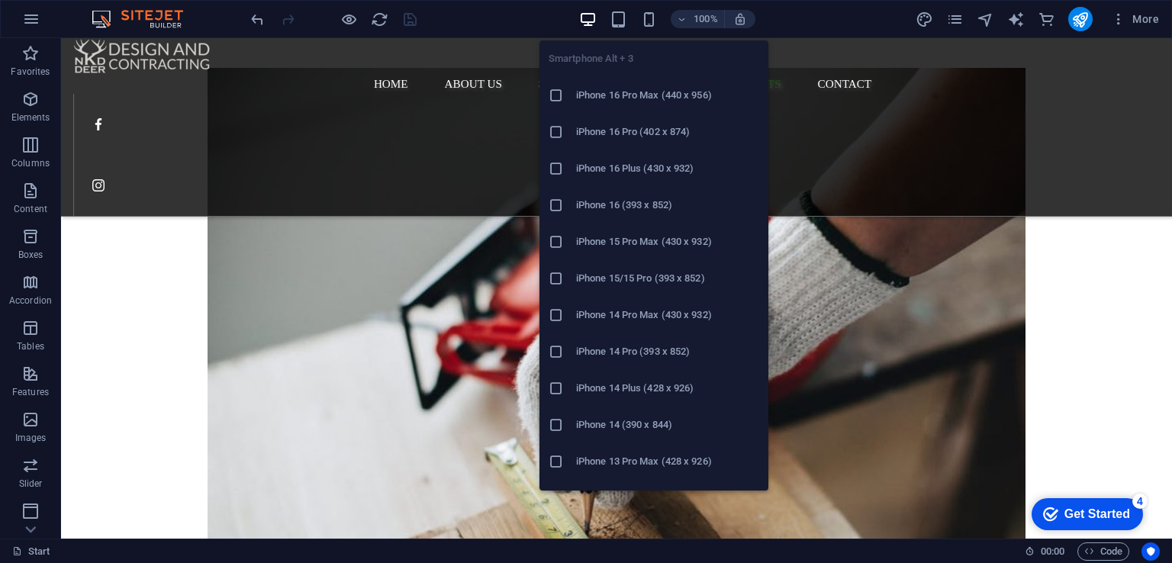
click at [659, 316] on h6 "iPhone 14 Pro Max (430 x 932)" at bounding box center [667, 315] width 183 height 18
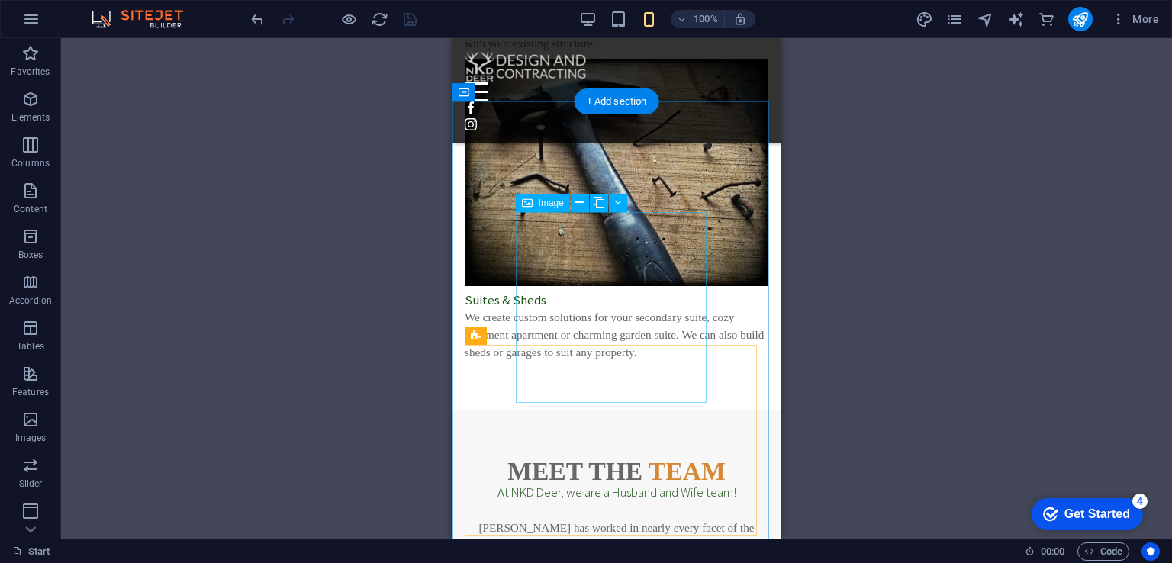
scroll to position [3958, 0]
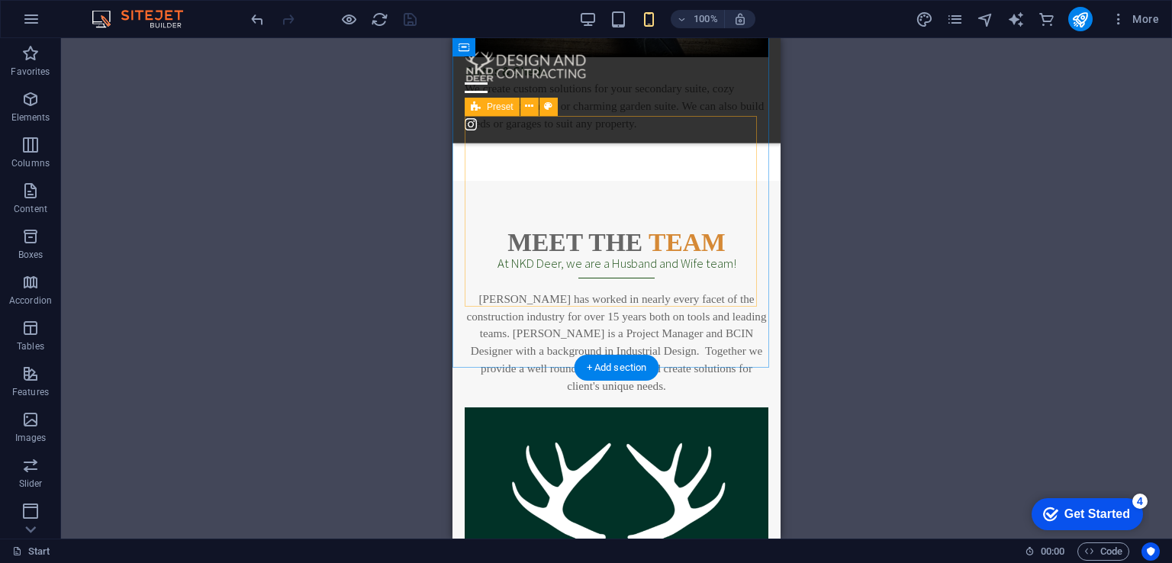
click at [488, 407] on div "[PERSON_NAME] Construction Management & Estimating [PERSON_NAME] Project Manage…" at bounding box center [617, 502] width 304 height 191
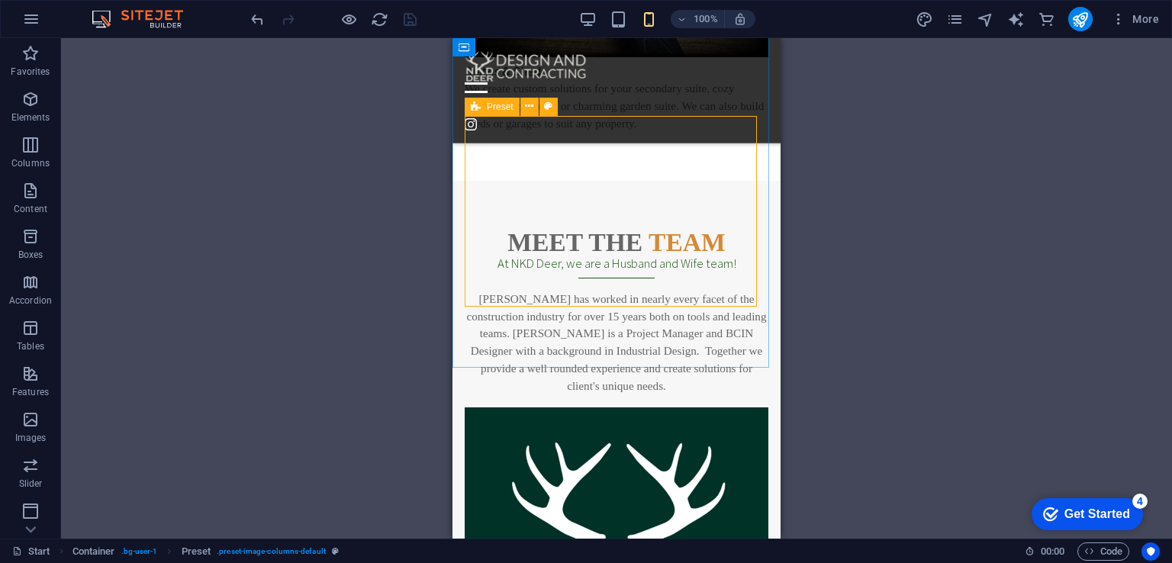
click at [485, 108] on div "Preset" at bounding box center [492, 107] width 55 height 18
select select "px"
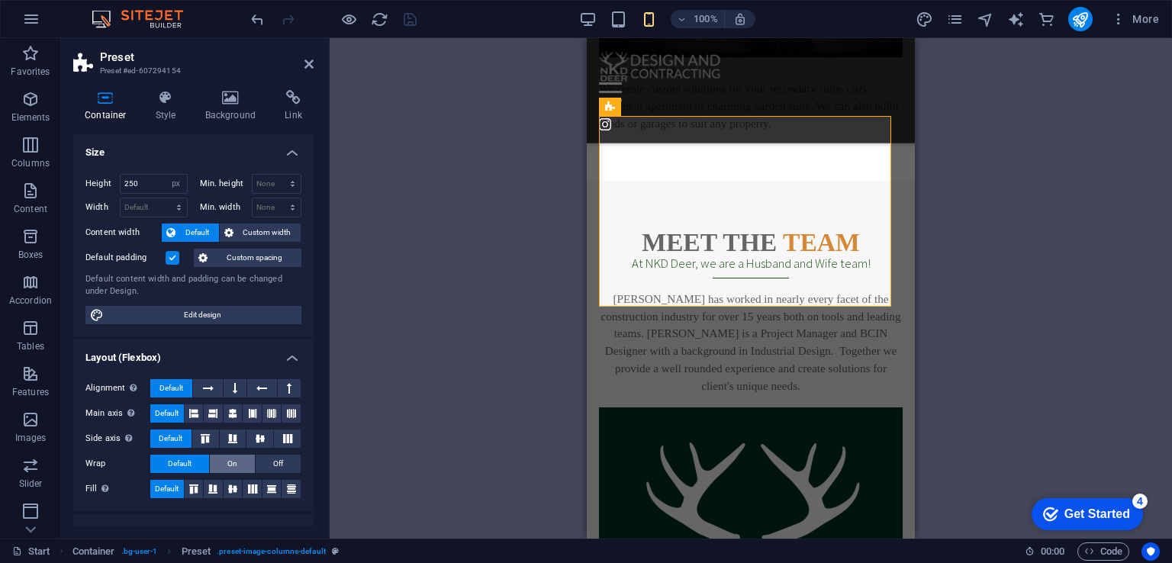
click at [239, 462] on button "On" at bounding box center [232, 464] width 45 height 18
click at [200, 460] on button "Default" at bounding box center [179, 464] width 59 height 18
click at [249, 489] on icon at bounding box center [252, 488] width 18 height 9
click at [169, 486] on span "Default" at bounding box center [167, 489] width 24 height 18
click at [143, 182] on input "250" at bounding box center [154, 184] width 66 height 18
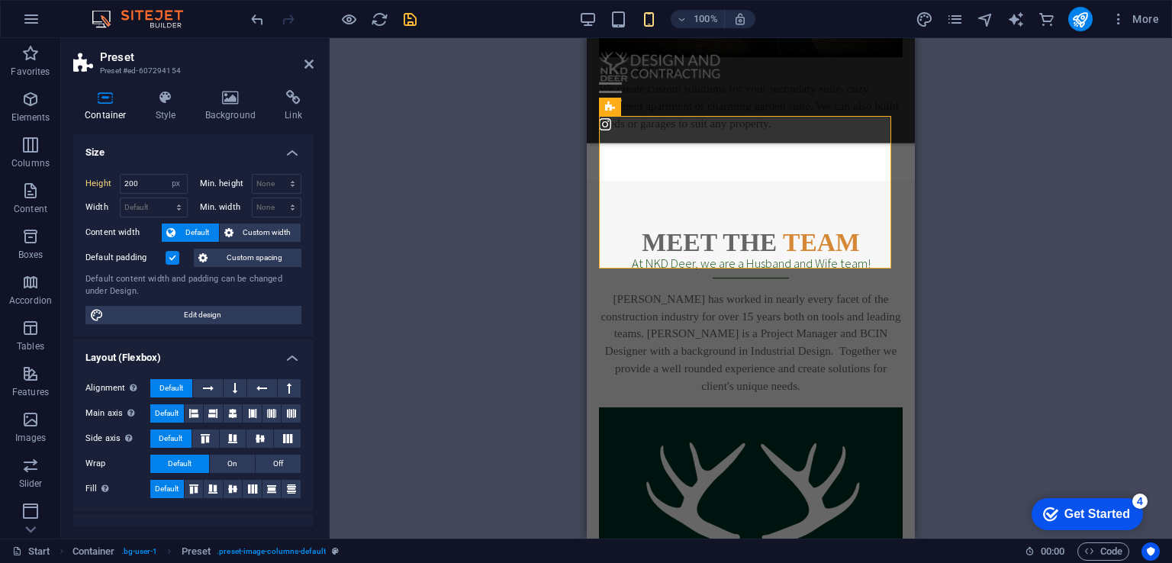
click at [107, 241] on label "Content width" at bounding box center [123, 233] width 76 height 18
click at [142, 184] on input "200" at bounding box center [154, 184] width 66 height 18
drag, startPoint x: 151, startPoint y: 184, endPoint x: 127, endPoint y: 176, distance: 24.9
click at [127, 176] on input "200" at bounding box center [154, 184] width 66 height 18
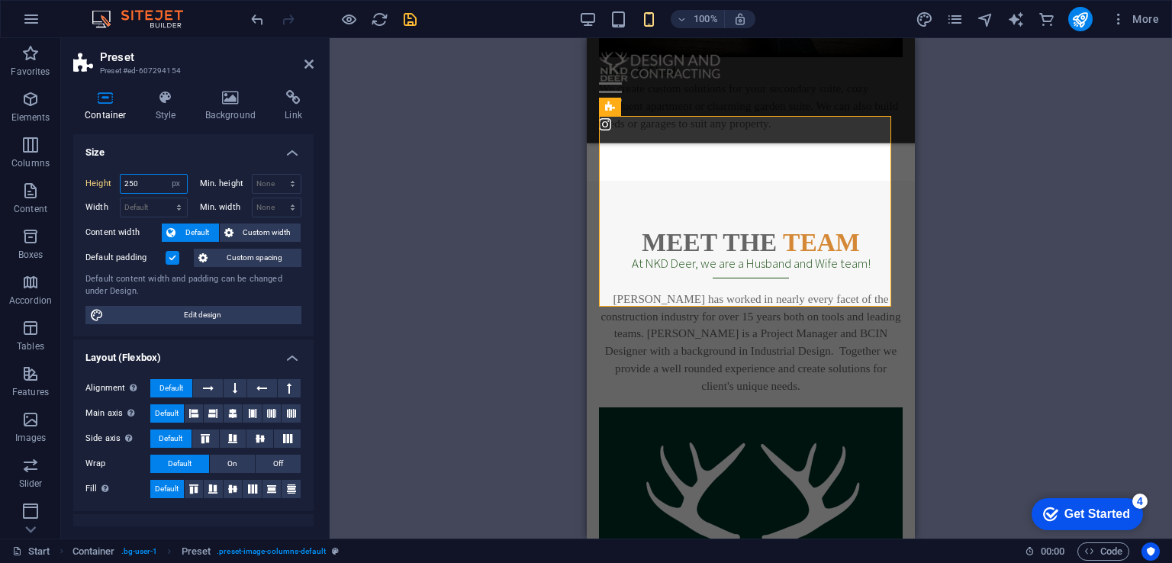
drag, startPoint x: 139, startPoint y: 182, endPoint x: 122, endPoint y: 179, distance: 17.2
click at [122, 179] on input "250" at bounding box center [154, 184] width 66 height 18
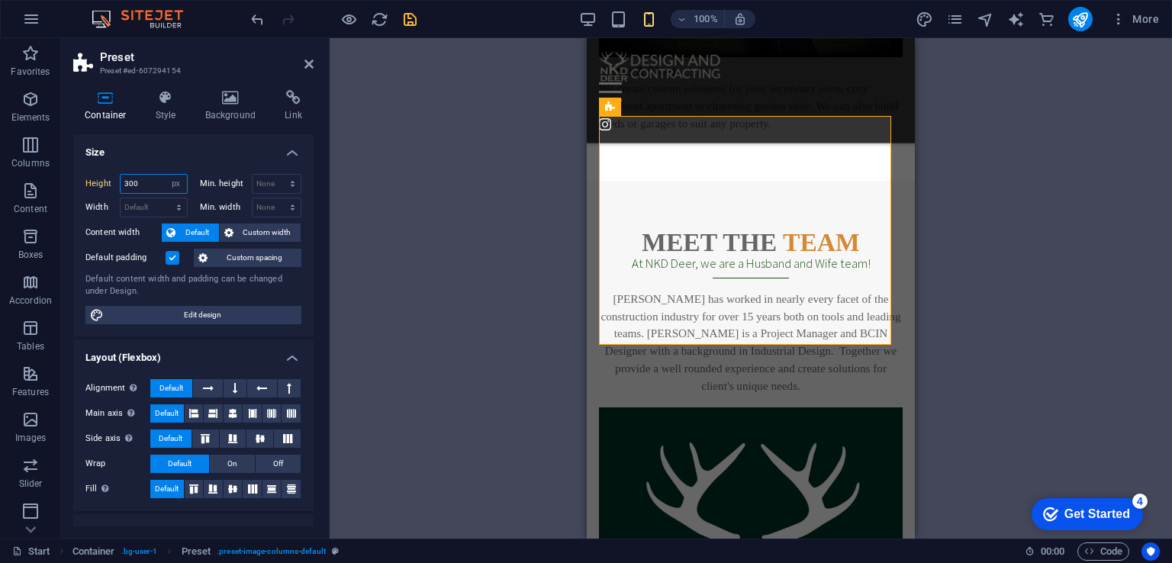
drag, startPoint x: 152, startPoint y: 181, endPoint x: 102, endPoint y: 172, distance: 50.3
click at [102, 172] on div "Height 300 Default px rem % vh vw Min. height None px rem % vh vw Width Default…" at bounding box center [193, 249] width 240 height 175
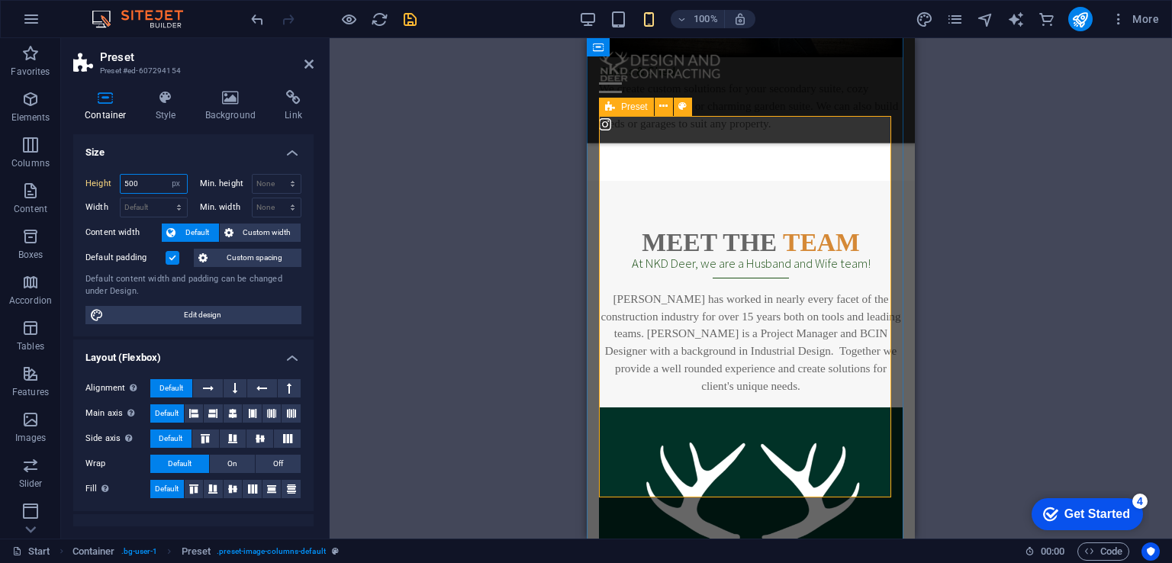
type input "500"
click at [233, 413] on icon at bounding box center [232, 413] width 9 height 18
click at [264, 443] on button at bounding box center [259, 439] width 27 height 18
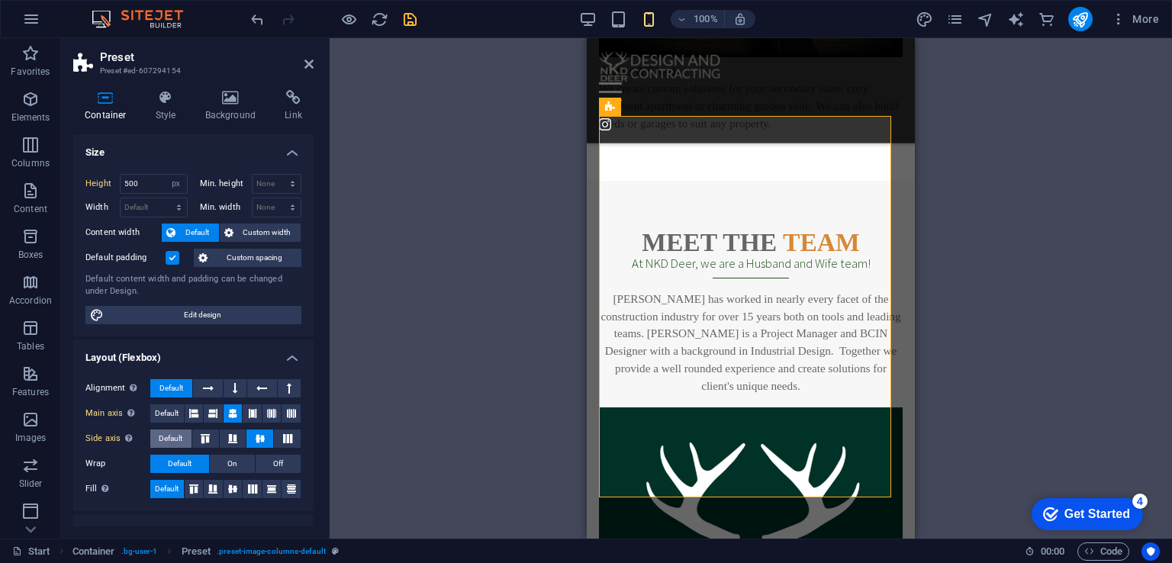
click at [176, 437] on span "Default" at bounding box center [171, 439] width 24 height 18
click at [261, 436] on icon at bounding box center [260, 438] width 18 height 9
click at [220, 260] on span "Custom spacing" at bounding box center [254, 258] width 85 height 18
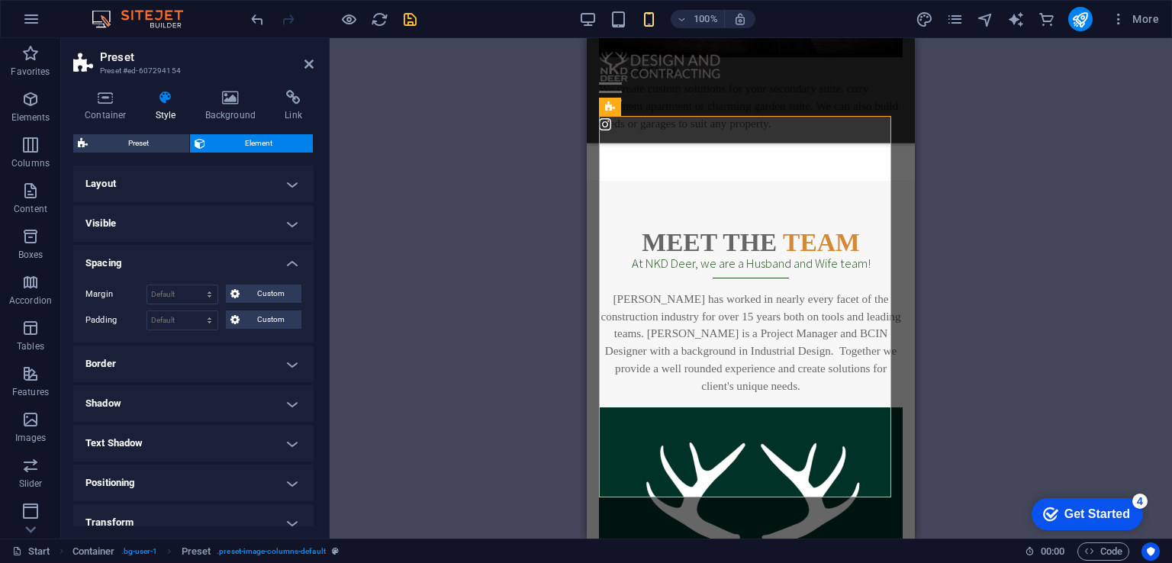
click at [298, 265] on h4 "Spacing" at bounding box center [193, 258] width 240 height 27
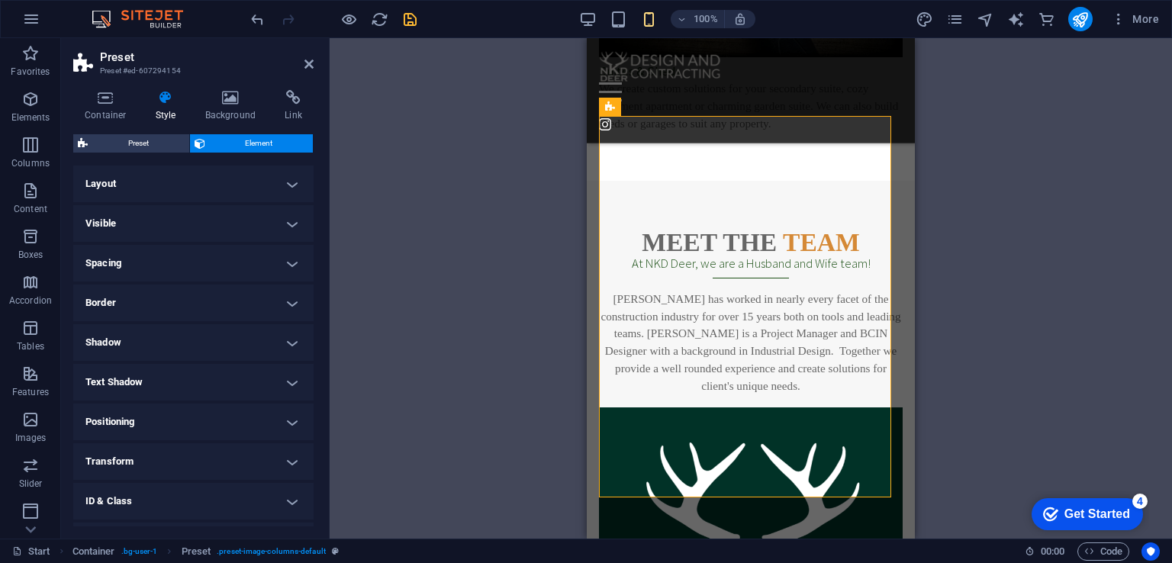
click at [298, 185] on h4 "Layout" at bounding box center [193, 184] width 240 height 37
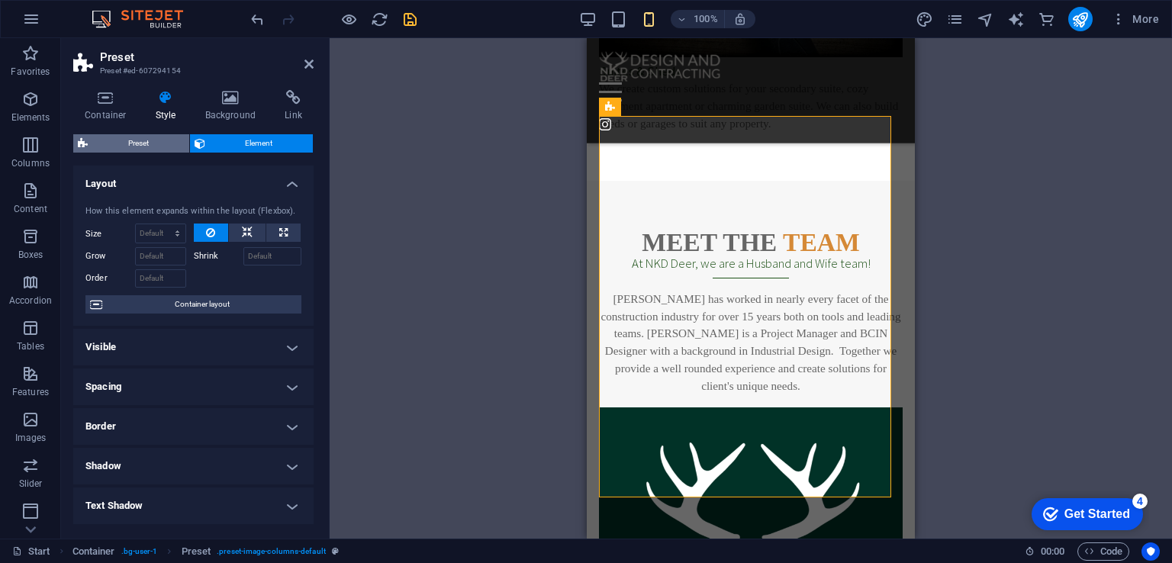
click at [111, 141] on span "Preset" at bounding box center [138, 143] width 92 height 18
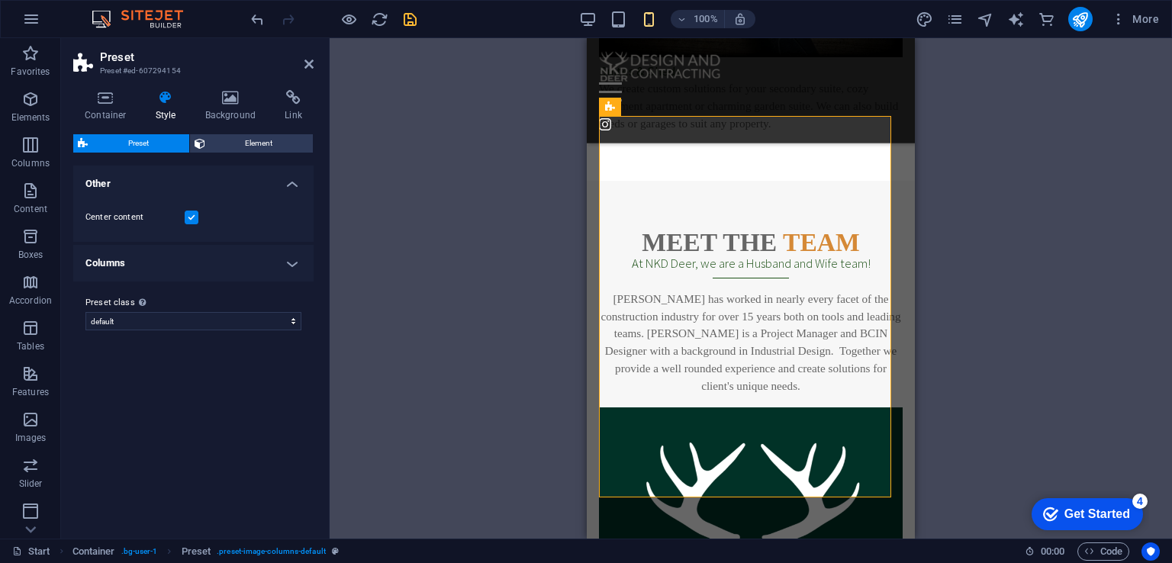
click at [198, 263] on h4 "Columns" at bounding box center [193, 263] width 240 height 37
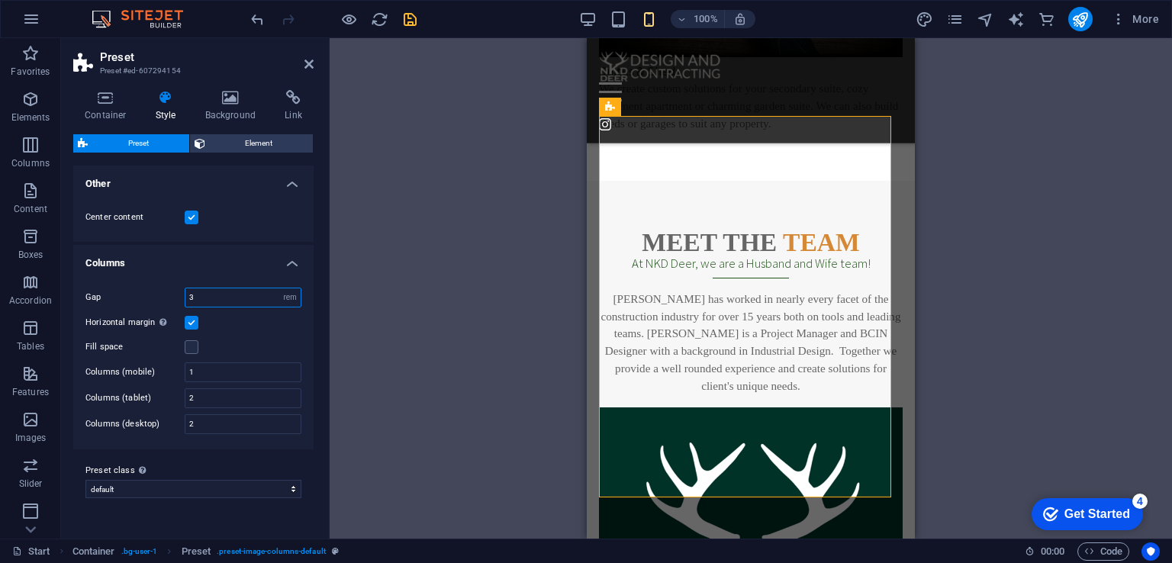
click at [220, 298] on input "3" at bounding box center [242, 297] width 115 height 18
drag, startPoint x: 204, startPoint y: 298, endPoint x: 185, endPoint y: 297, distance: 18.4
click at [185, 297] on input "3" at bounding box center [242, 297] width 115 height 18
click at [104, 98] on icon at bounding box center [105, 97] width 65 height 15
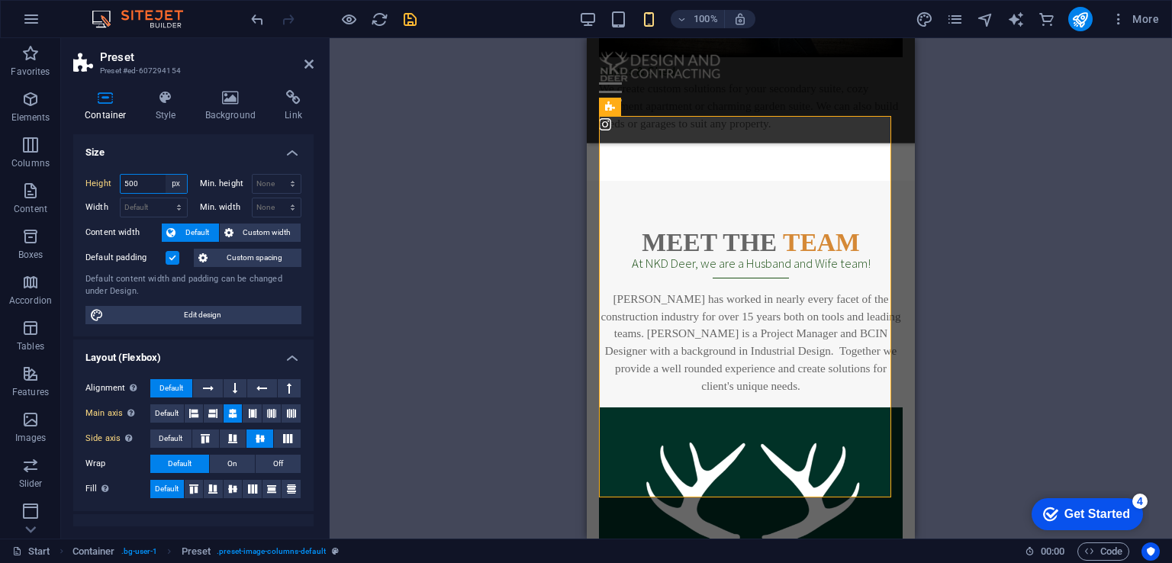
click at [172, 184] on select "Default px rem % vh vw" at bounding box center [176, 184] width 21 height 18
select select "default"
click at [166, 175] on select "Default px rem % vh vw" at bounding box center [176, 184] width 21 height 18
type input "500"
select select "px"
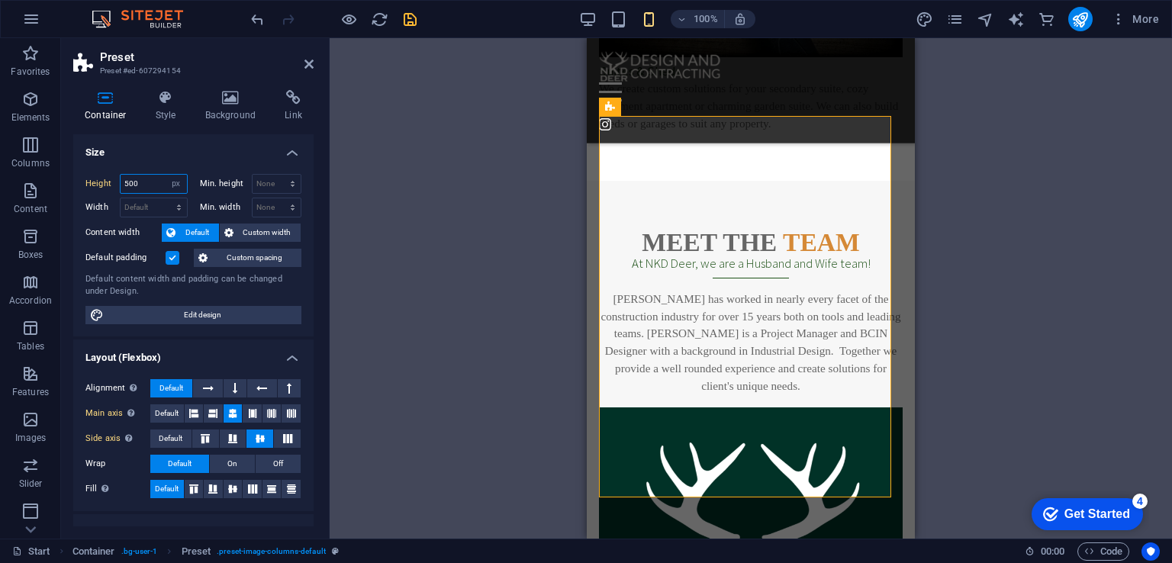
click at [131, 184] on input "500" at bounding box center [154, 184] width 66 height 18
click at [283, 181] on select "None px rem % vh vw" at bounding box center [277, 184] width 49 height 18
select select "px"
click at [276, 175] on select "None px rem % vh vw" at bounding box center [277, 184] width 49 height 18
type input "0"
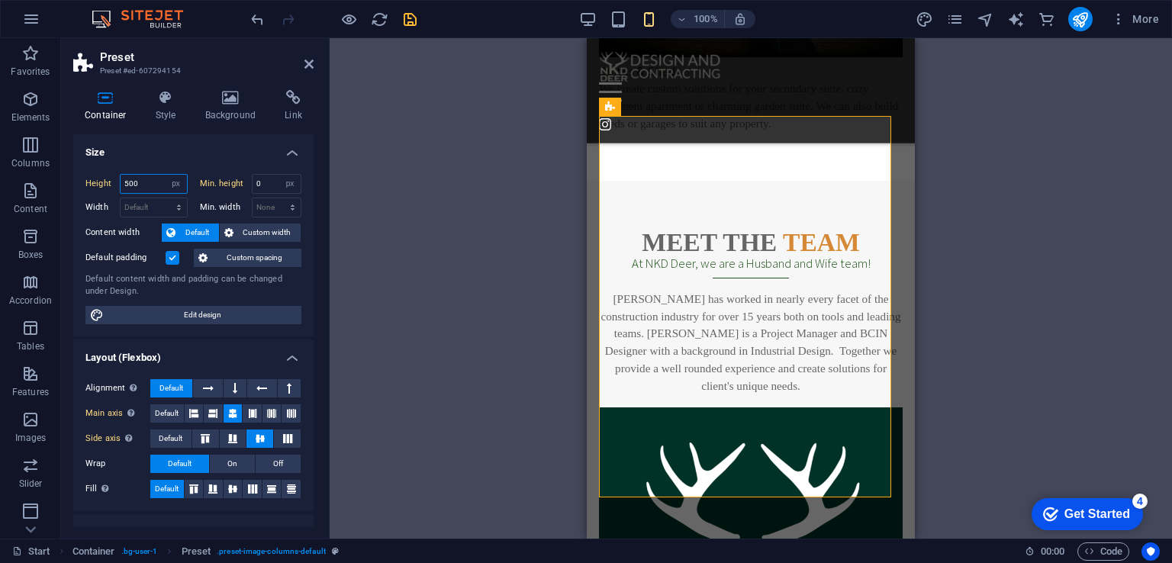
drag, startPoint x: 146, startPoint y: 187, endPoint x: 102, endPoint y: 181, distance: 44.7
click at [102, 181] on div "Height 500 Default px rem % vh vw" at bounding box center [136, 184] width 102 height 20
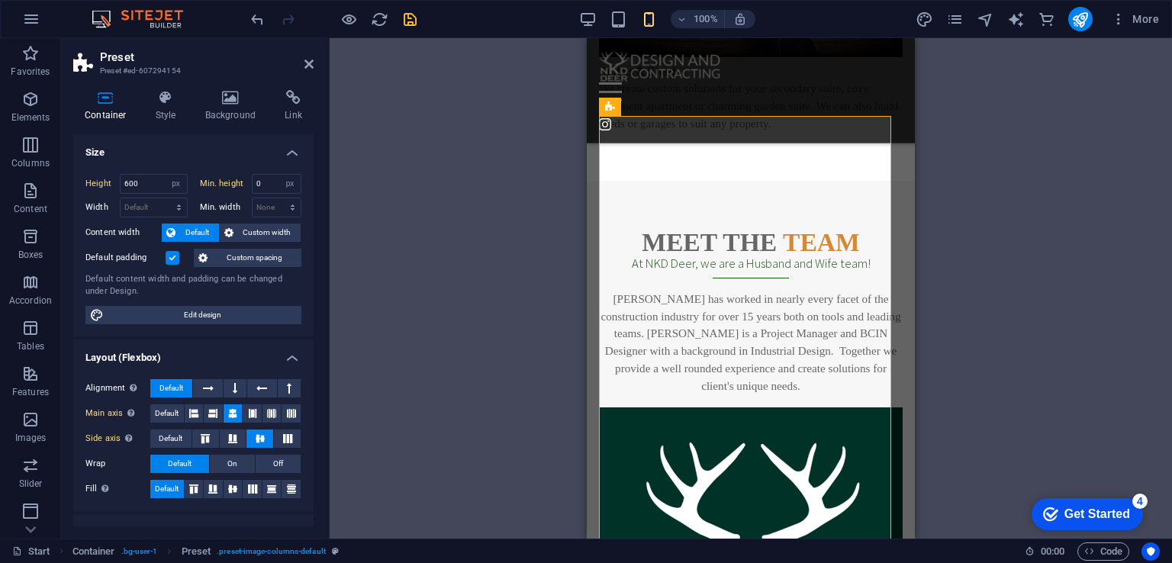
click at [100, 257] on label "Default padding" at bounding box center [125, 258] width 80 height 18
click at [0, 0] on input "Default padding" at bounding box center [0, 0] width 0 height 0
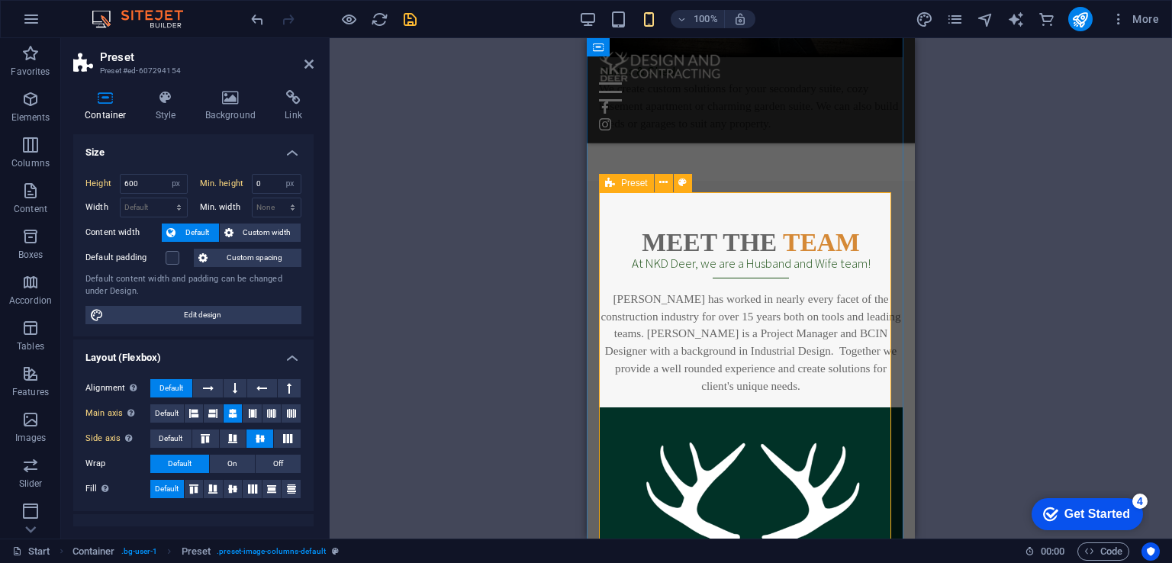
scroll to position [3729, 0]
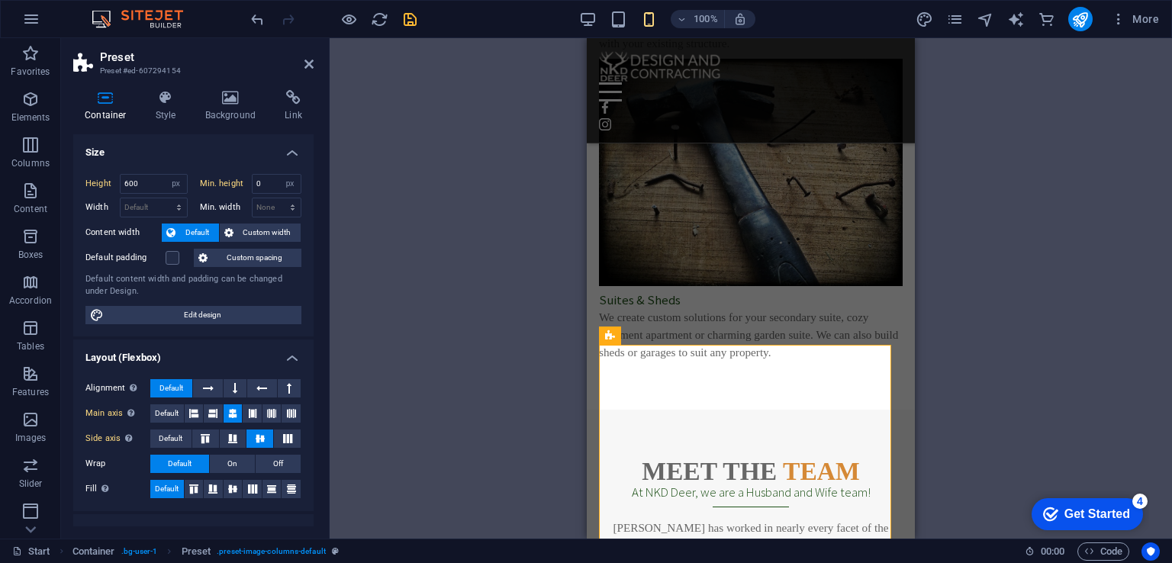
click at [473, 254] on div "Drag here to replace the existing content. Press “Ctrl” if you want to create a…" at bounding box center [751, 288] width 842 height 500
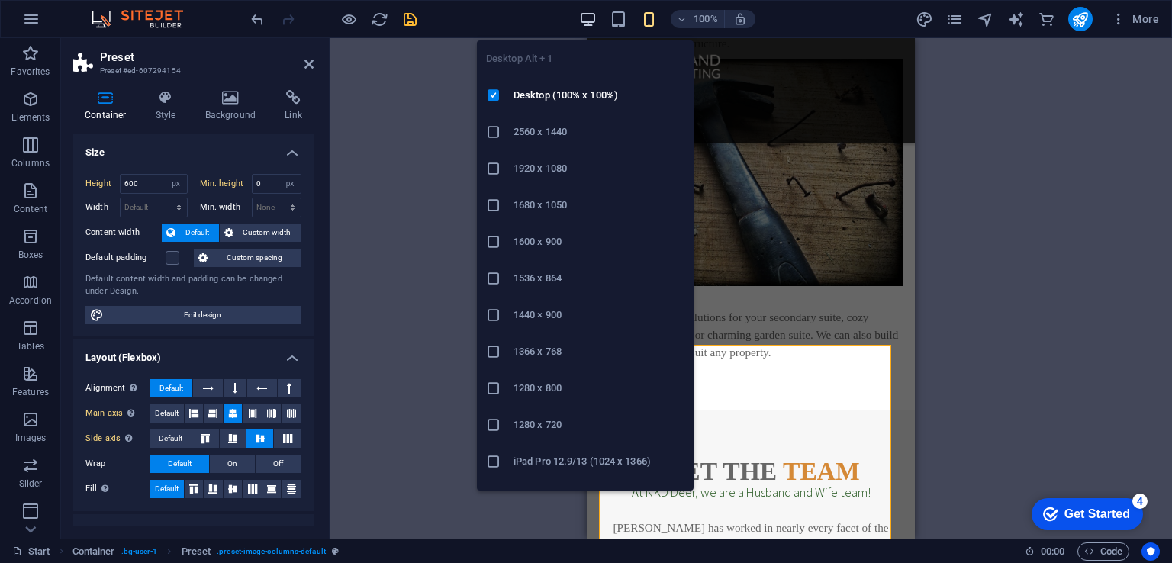
click at [585, 14] on icon "button" at bounding box center [588, 20] width 18 height 18
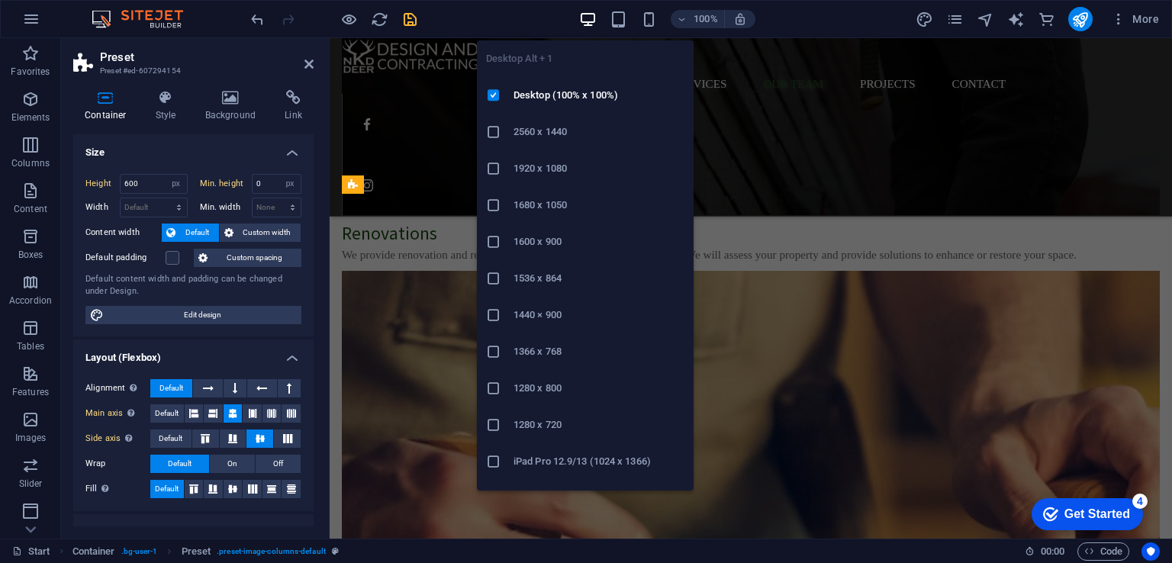
scroll to position [2231, 0]
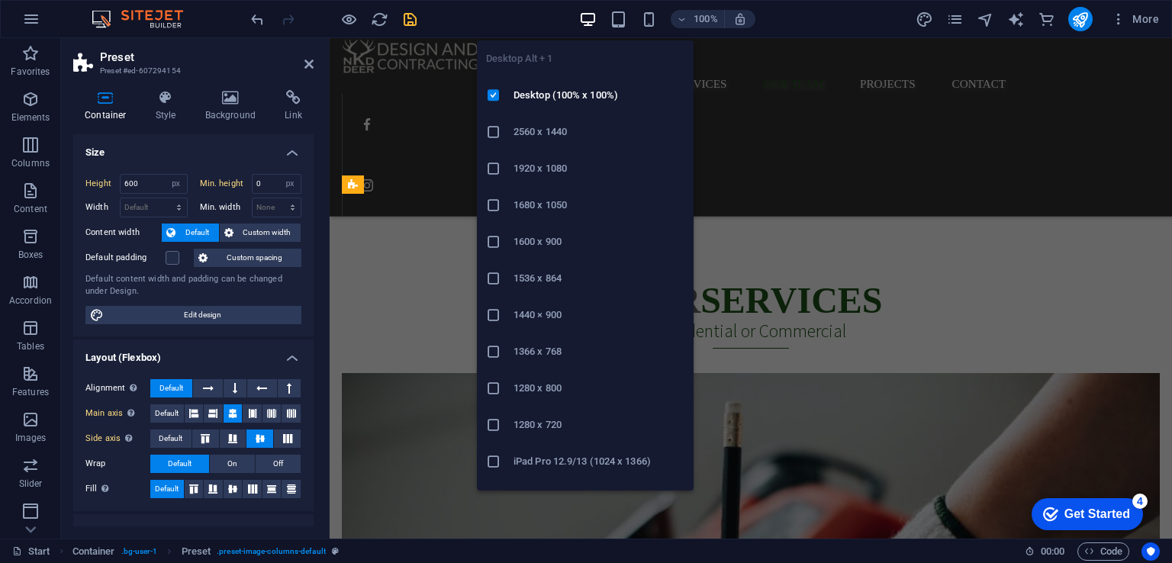
type input "250"
select select "DISABLED_OPTION_VALUE"
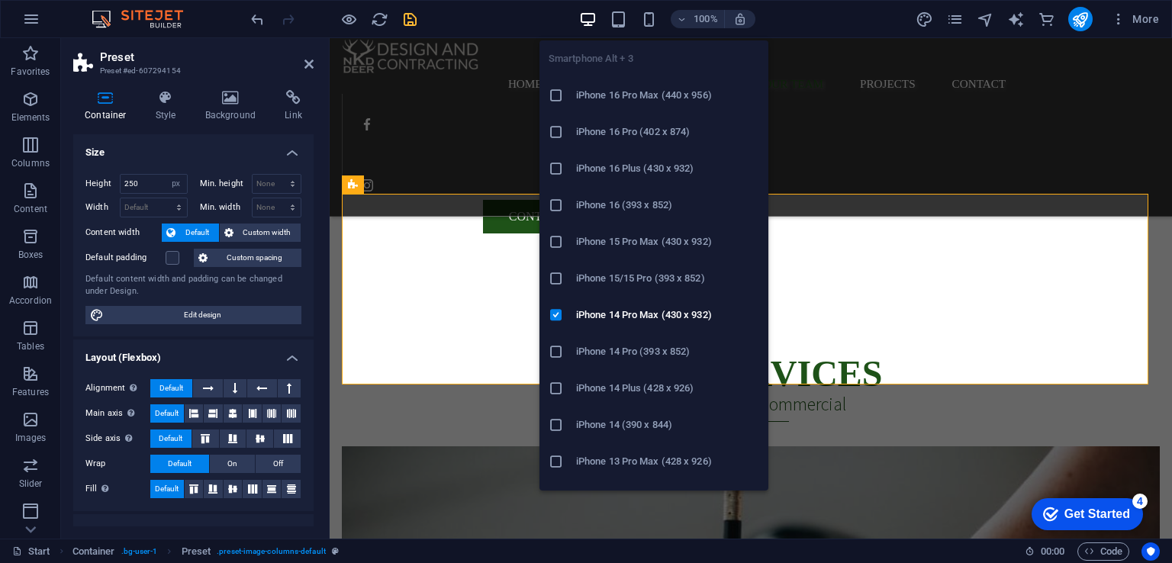
click at [628, 282] on h6 "iPhone 15/15 Pro (393 x 852)" at bounding box center [667, 278] width 183 height 18
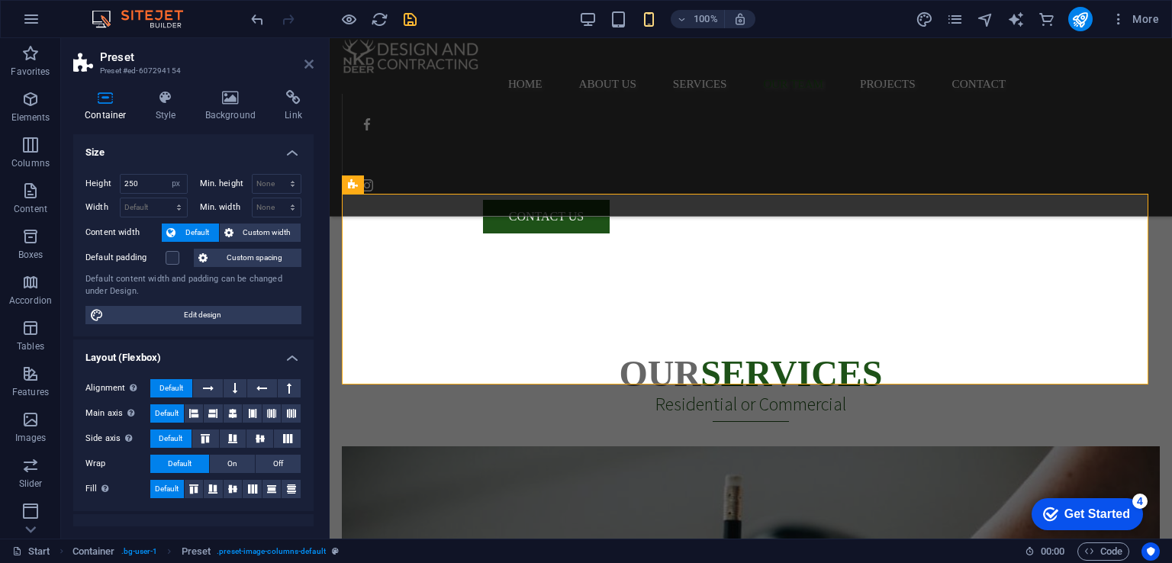
click at [310, 67] on icon at bounding box center [308, 64] width 9 height 12
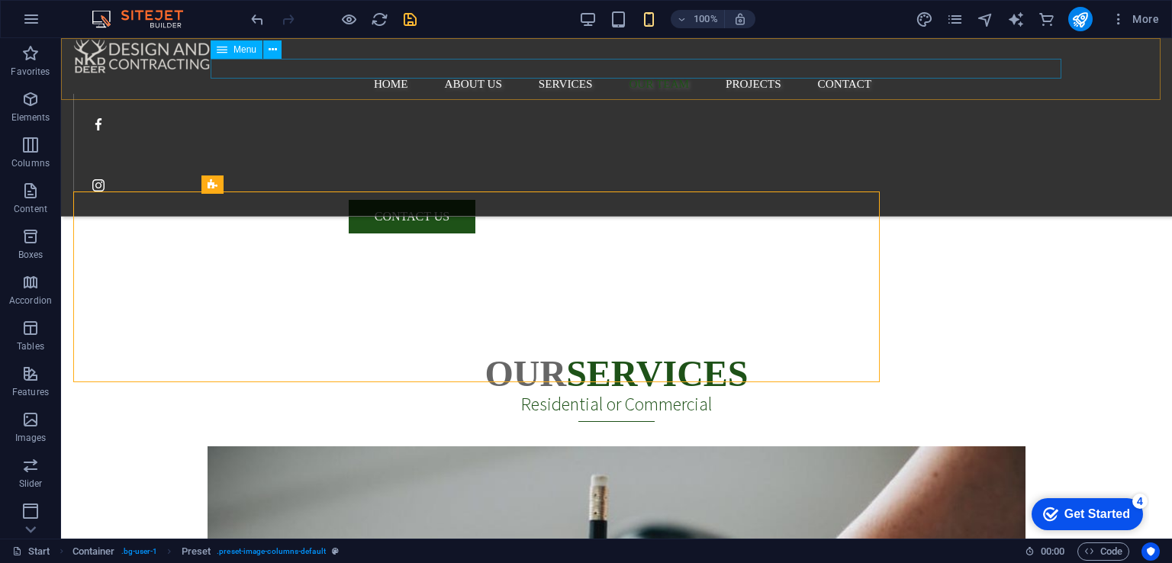
scroll to position [2233, 0]
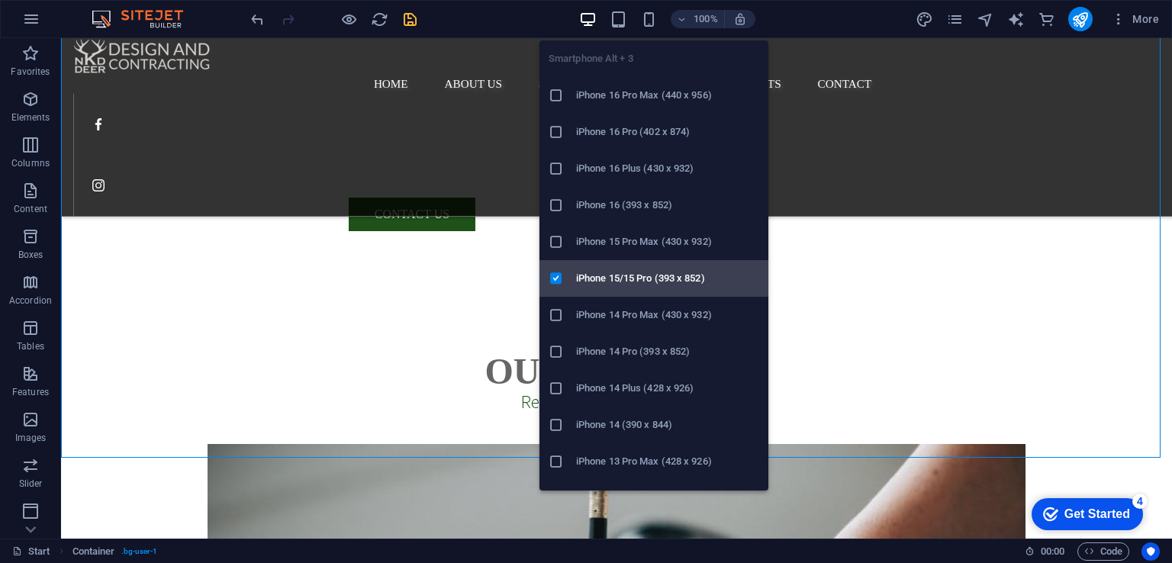
click at [551, 282] on icon at bounding box center [556, 278] width 15 height 15
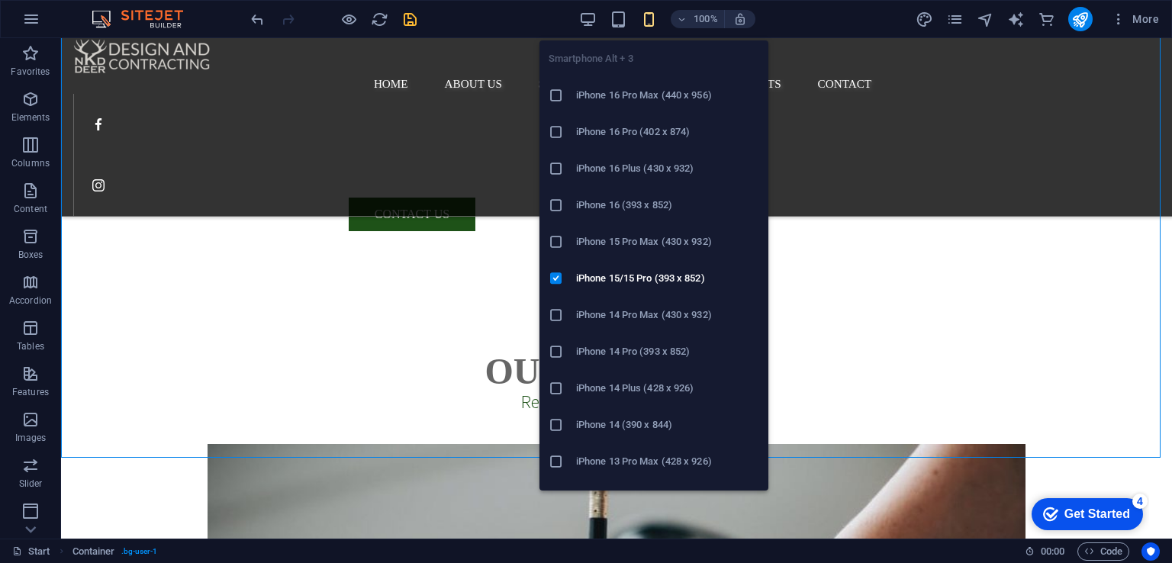
click at [642, 13] on icon "button" at bounding box center [649, 20] width 18 height 18
click at [652, 104] on h6 "iPhone 16 Pro Max (440 x 956)" at bounding box center [667, 95] width 183 height 18
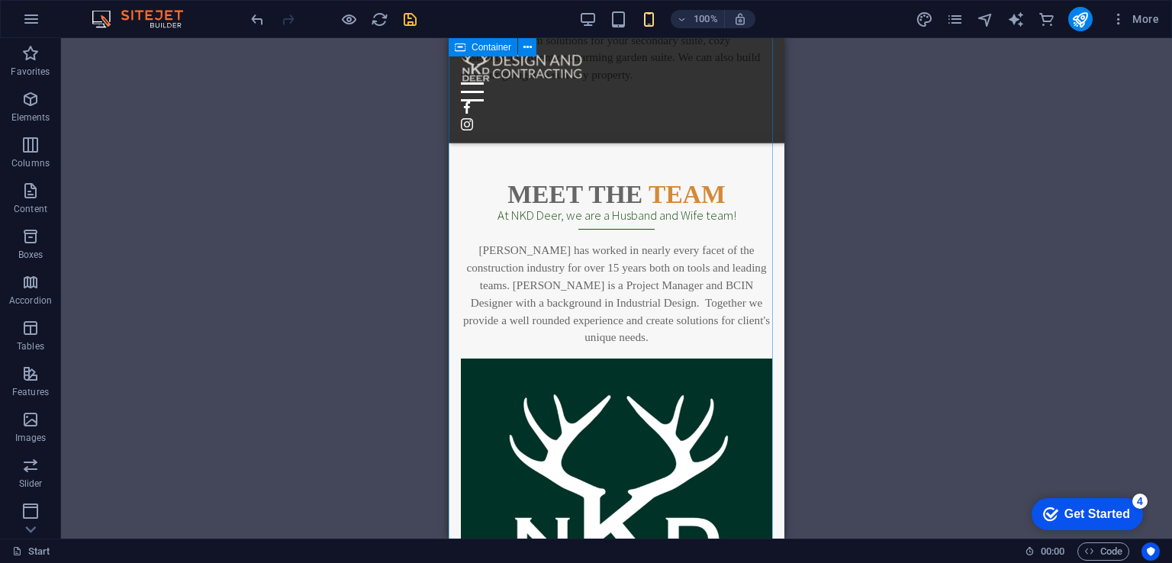
scroll to position [4215, 0]
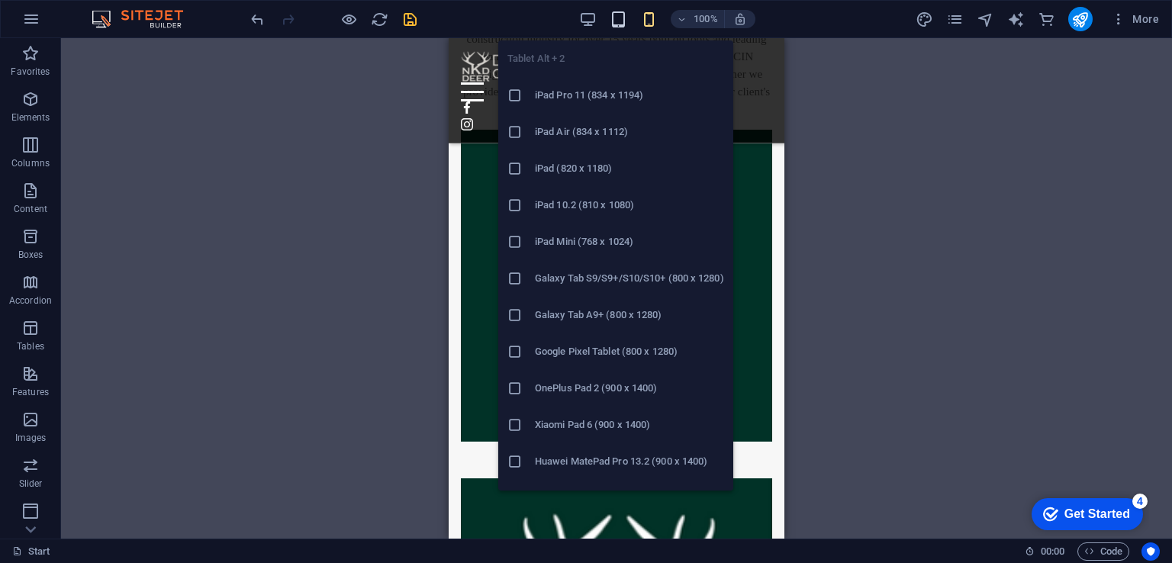
click at [336, 21] on icon "button" at bounding box center [168, 238] width 336 height 745
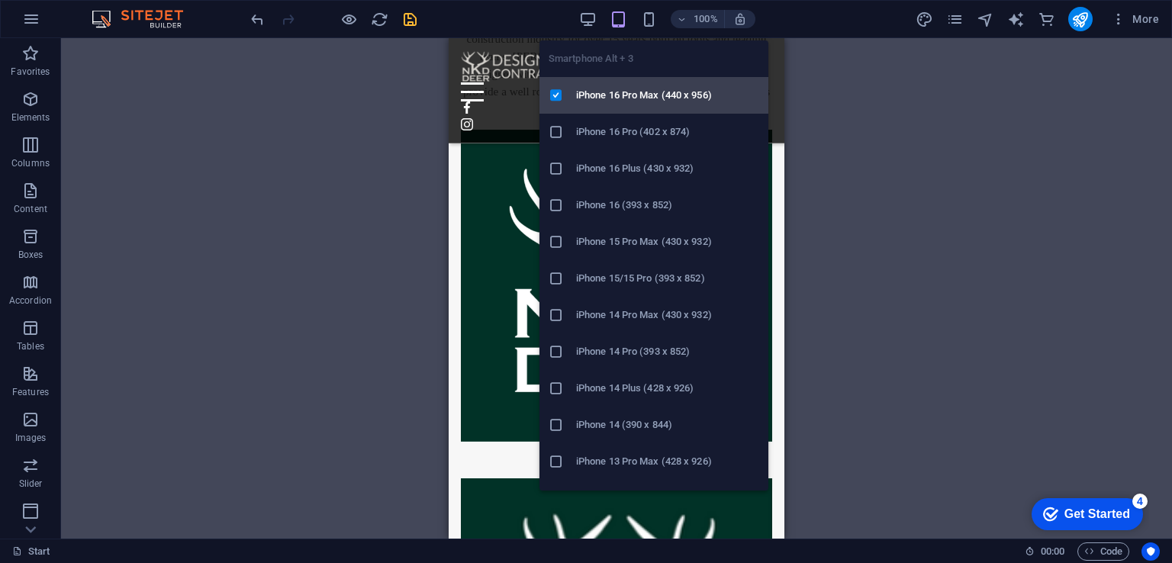
click at [629, 87] on h6 "iPhone 16 Pro Max (440 x 956)" at bounding box center [667, 95] width 183 height 18
click at [558, 95] on icon at bounding box center [556, 95] width 15 height 15
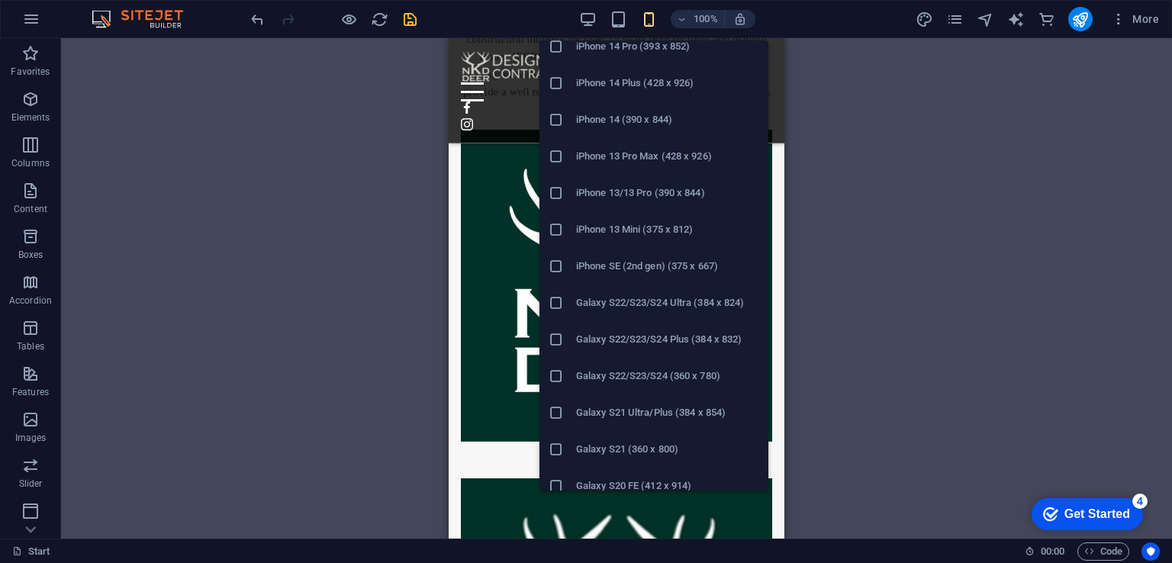
scroll to position [610, 0]
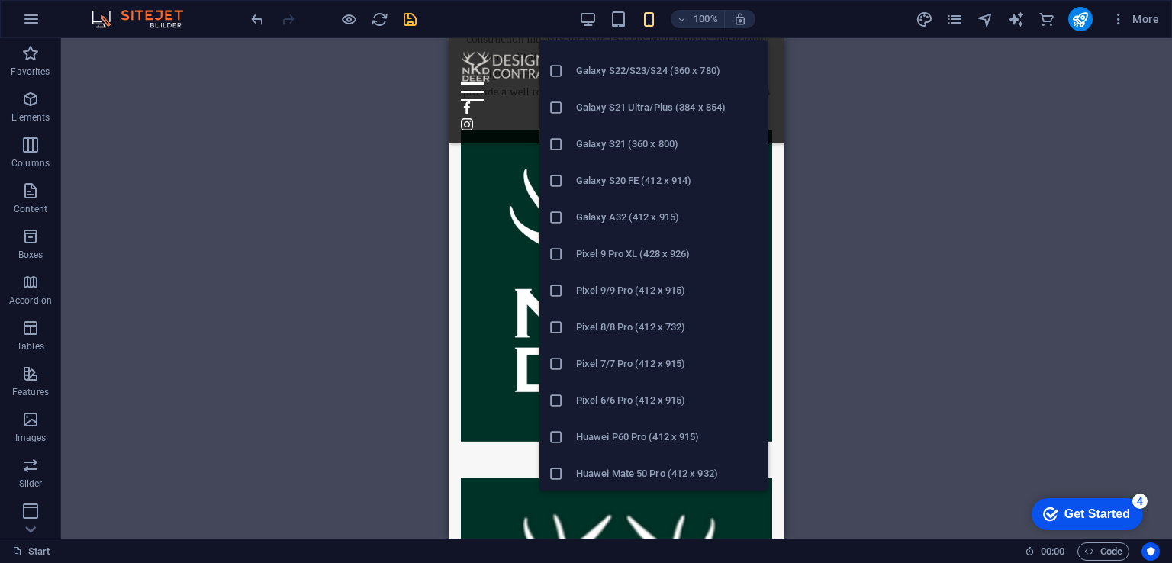
click at [629, 364] on h6 "Pixel 7/7 Pro (412 x 915)" at bounding box center [667, 364] width 183 height 18
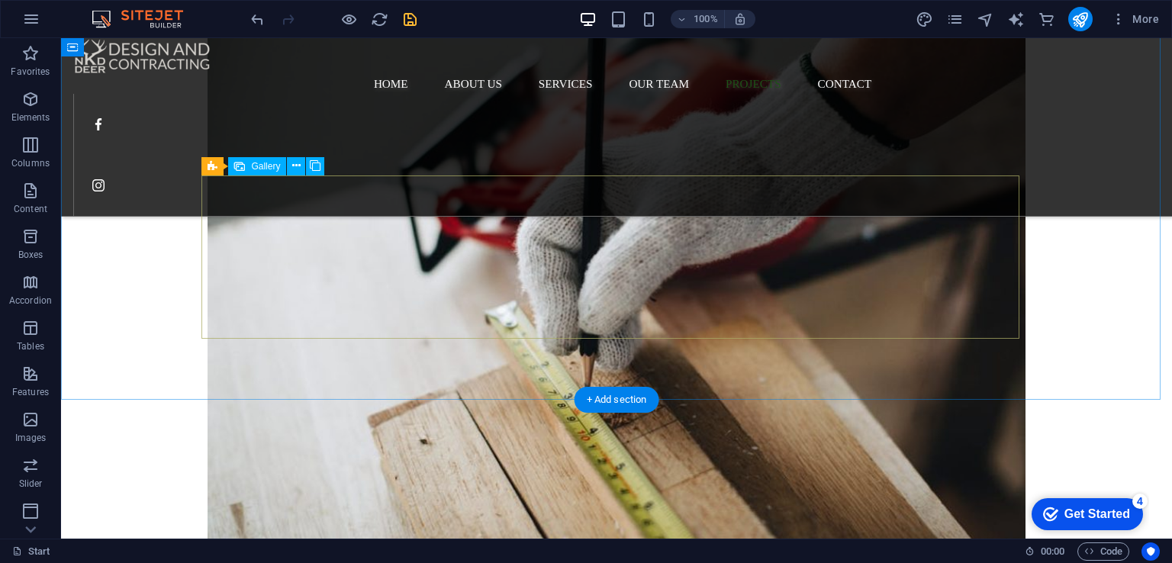
scroll to position [2975, 0]
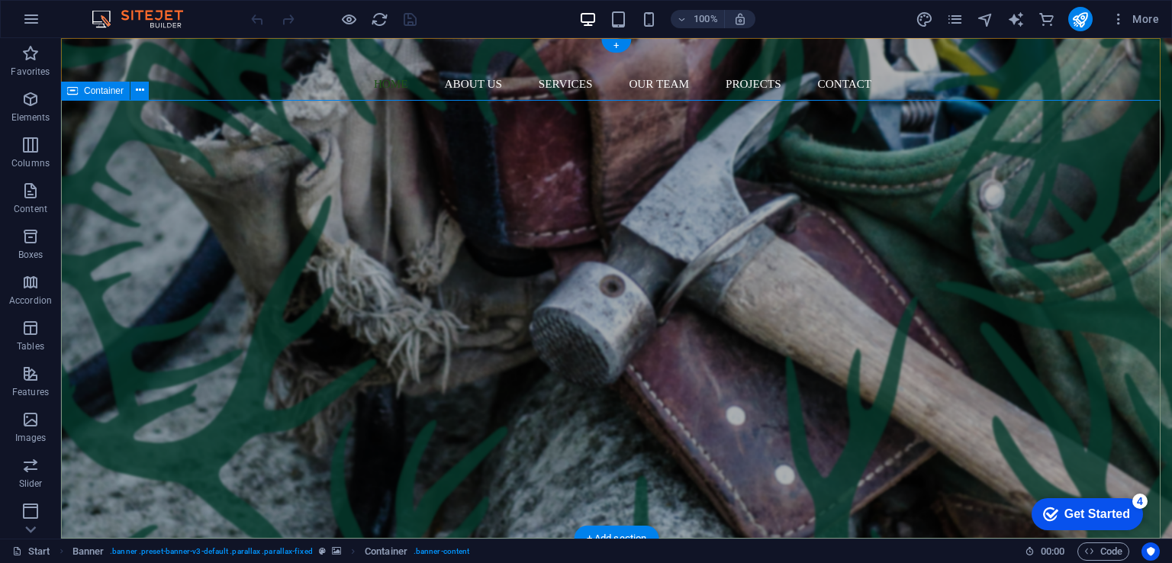
click at [138, 217] on div "bare ­ your vision build your dream Welcome to NKD Deer Design and Contracting …" at bounding box center [616, 443] width 1111 height 452
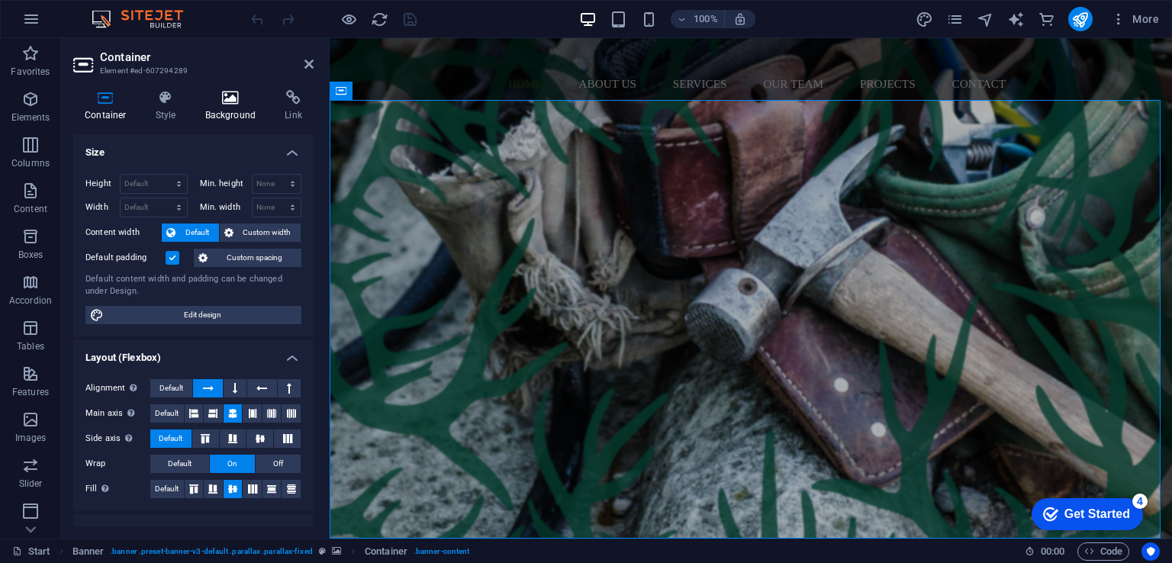
click at [219, 106] on h4 "Background" at bounding box center [234, 106] width 80 height 32
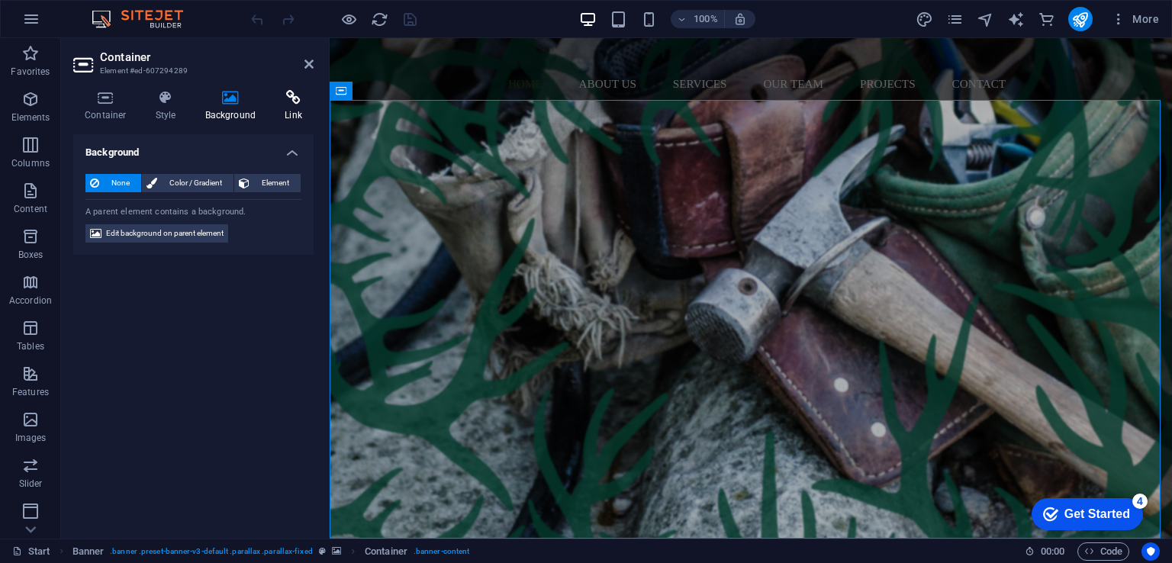
click at [290, 103] on icon at bounding box center [293, 97] width 40 height 15
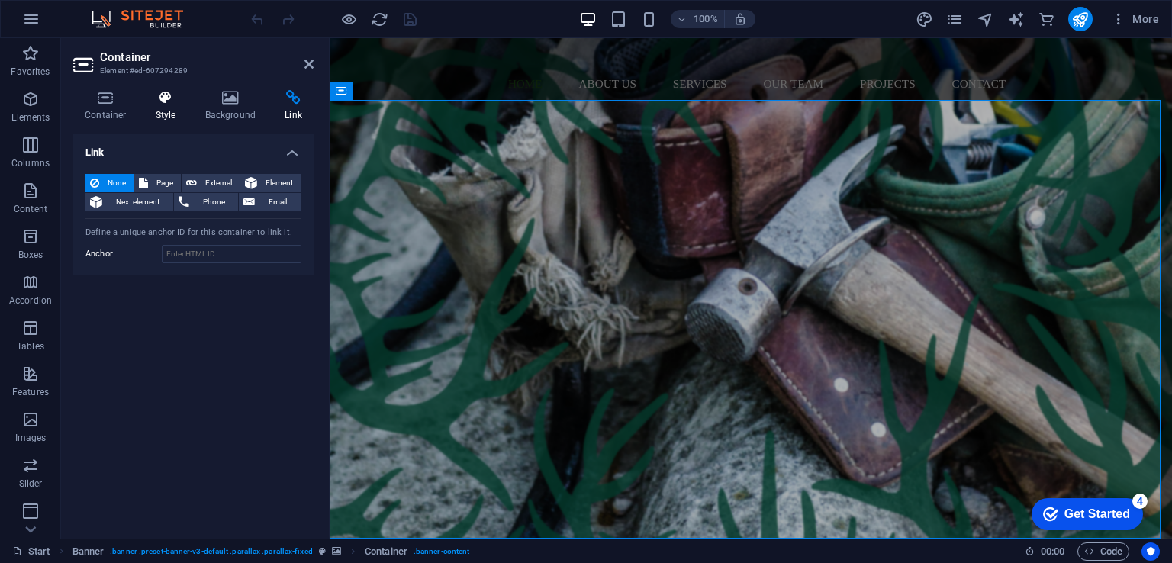
click at [158, 101] on icon at bounding box center [165, 97] width 43 height 15
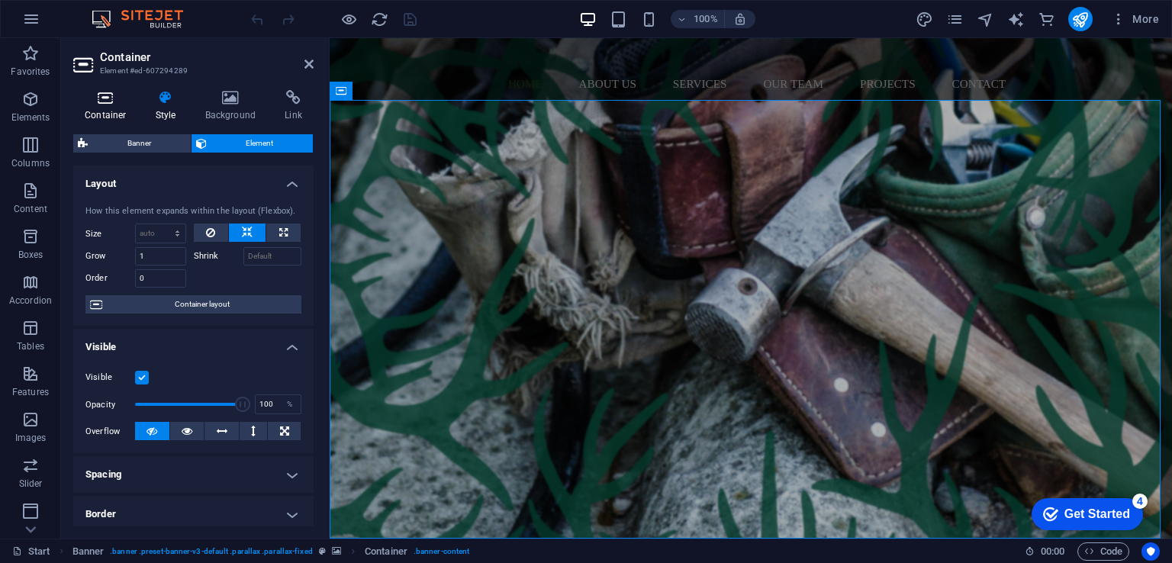
click at [115, 102] on icon at bounding box center [105, 97] width 65 height 15
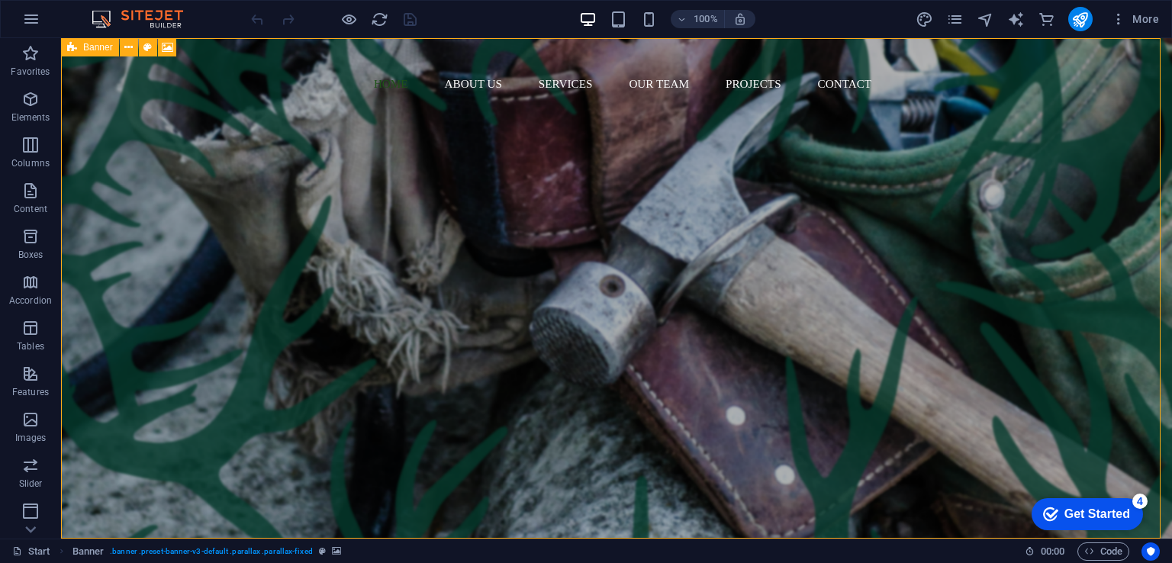
select select "vh"
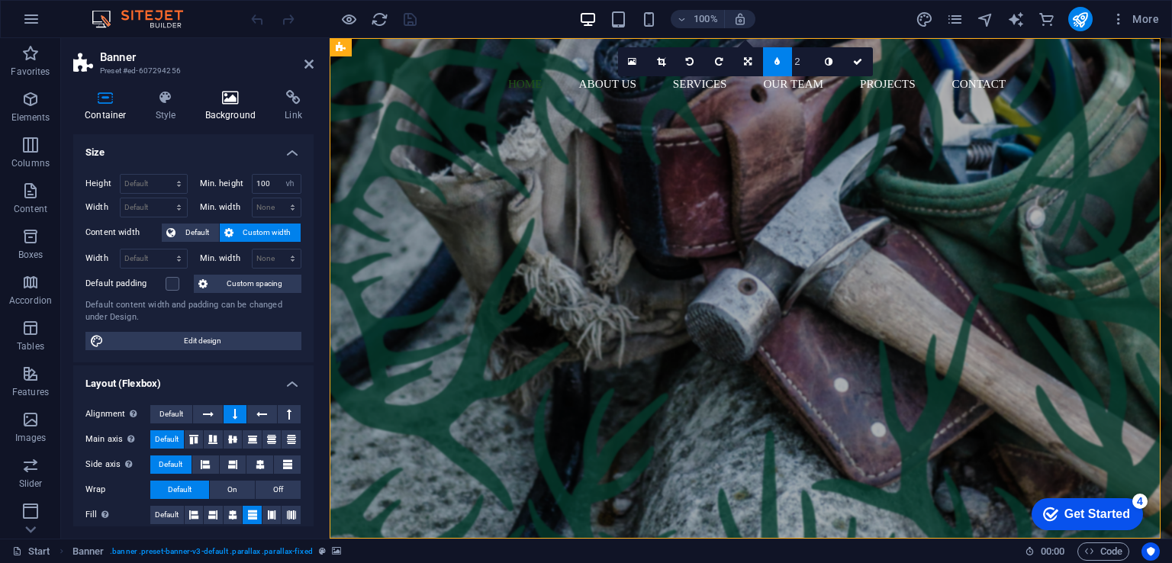
click at [224, 105] on icon at bounding box center [231, 97] width 74 height 15
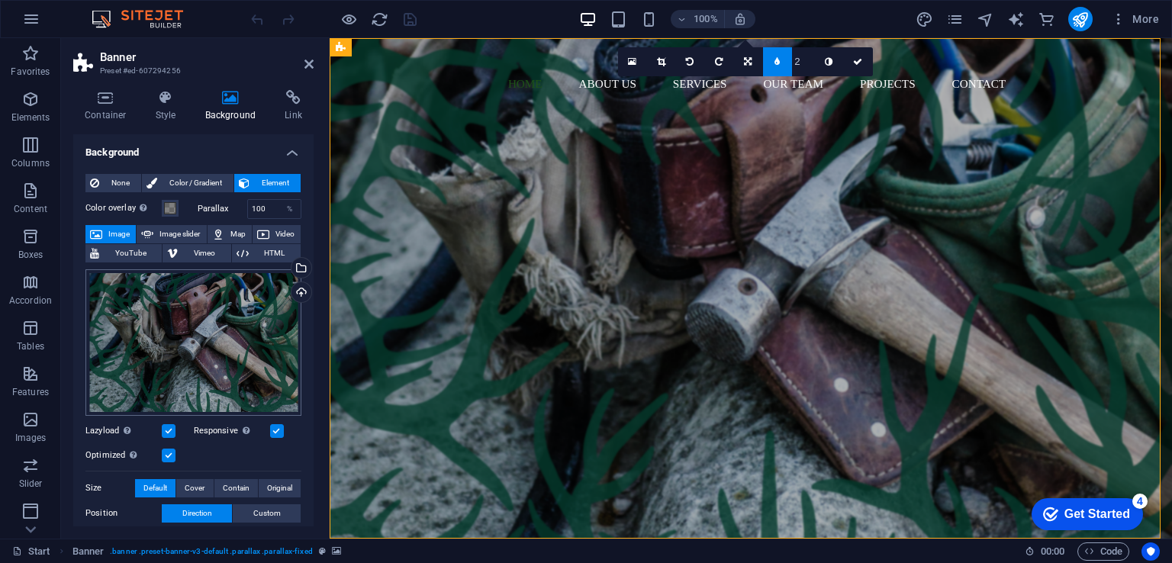
scroll to position [76, 0]
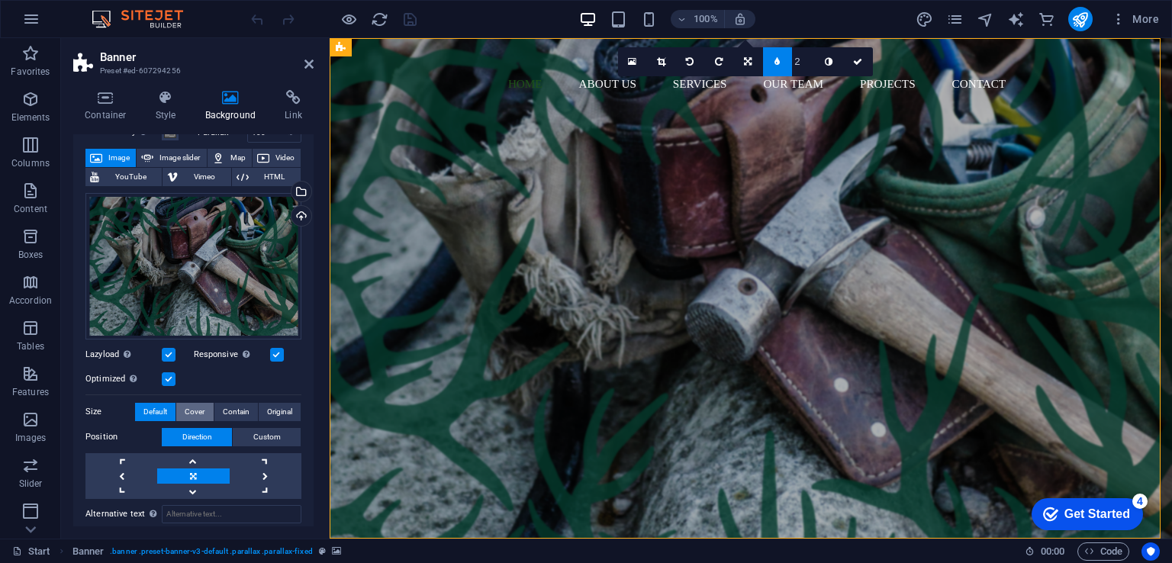
click at [194, 412] on span "Cover" at bounding box center [195, 412] width 20 height 18
click at [256, 247] on div "Drag files here, click to choose files or select files from Files or our free s…" at bounding box center [193, 266] width 216 height 146
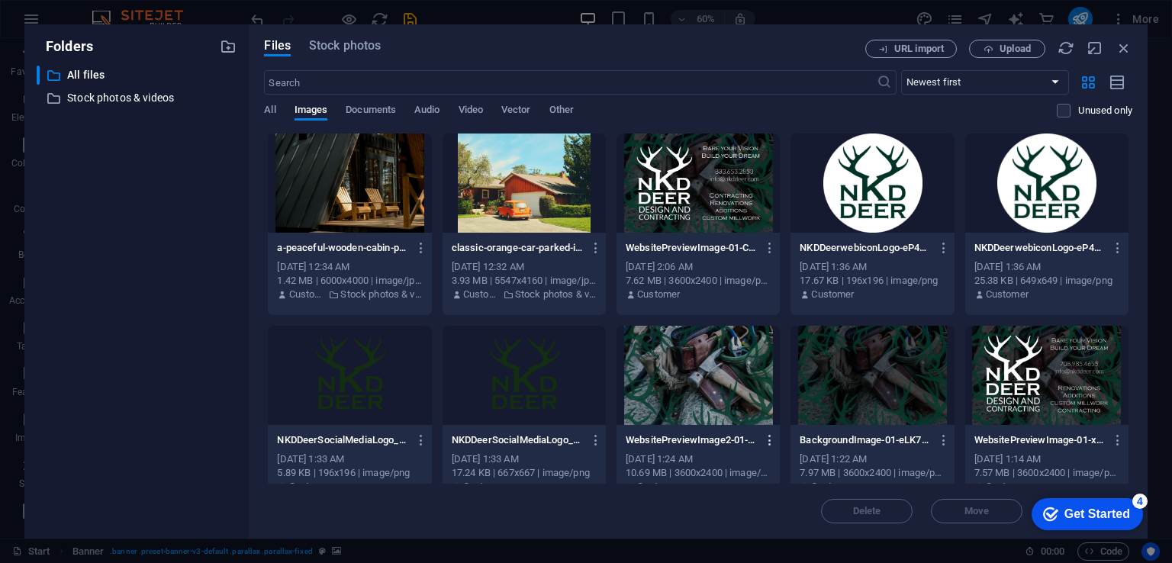
click at [772, 441] on icon "button" at bounding box center [770, 440] width 14 height 14
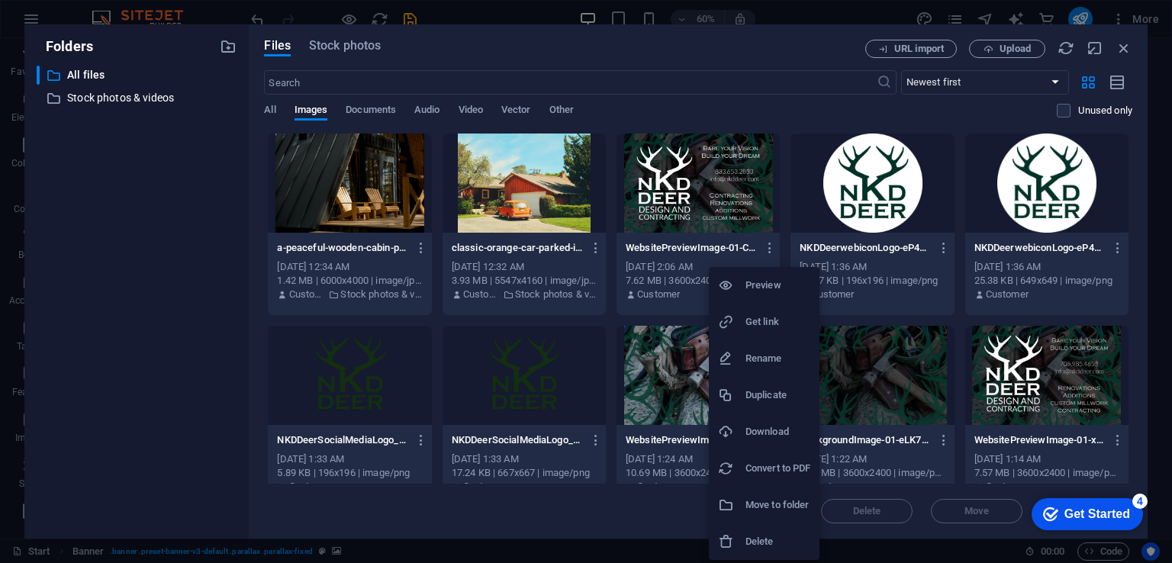
click at [603, 509] on div at bounding box center [586, 281] width 1172 height 563
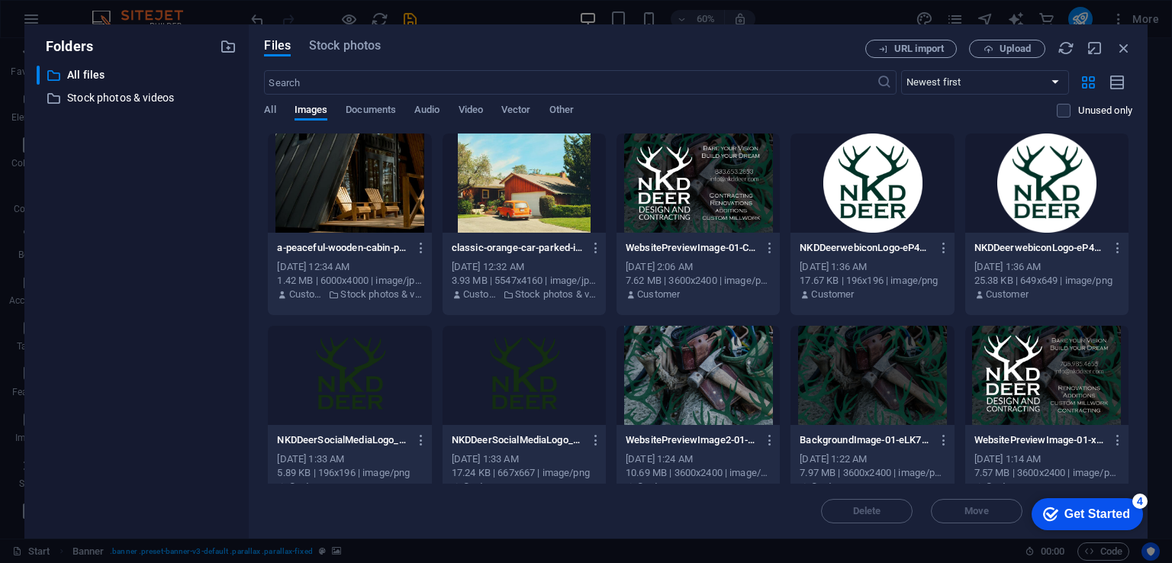
click at [697, 382] on div at bounding box center [697, 375] width 163 height 99
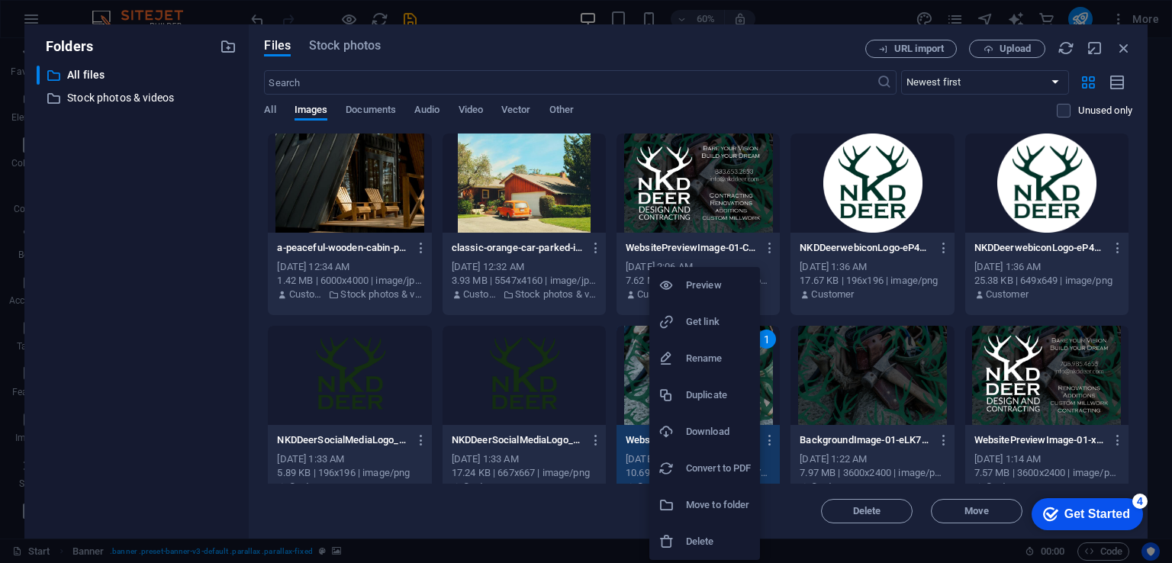
click at [713, 361] on h6 "Rename" at bounding box center [718, 358] width 65 height 18
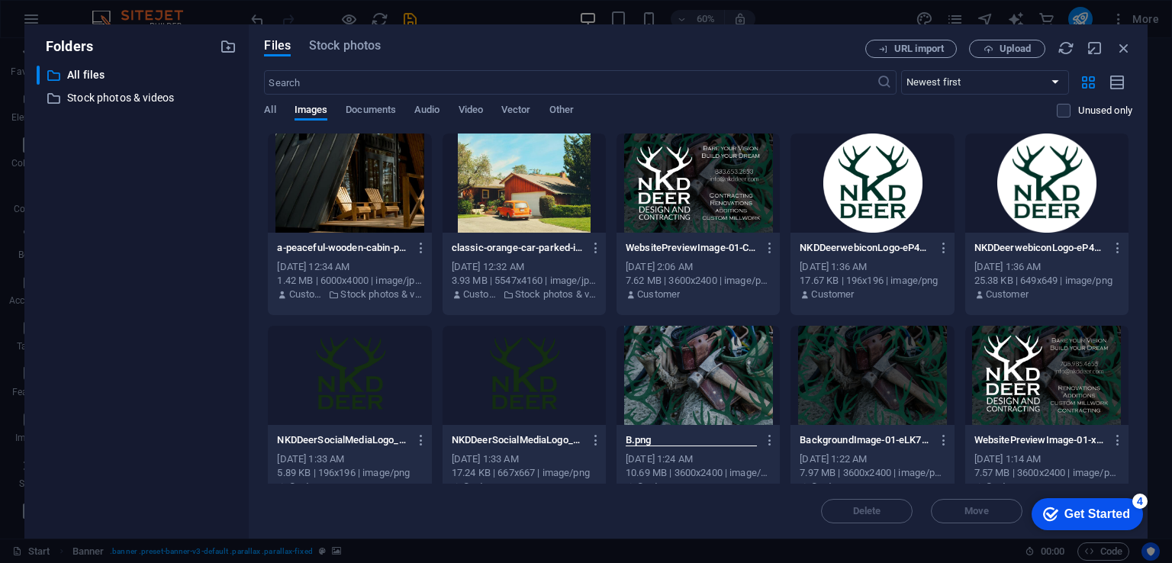
scroll to position [0, 0]
type input "Banner.png"
click at [1123, 43] on icon "button" at bounding box center [1123, 48] width 17 height 17
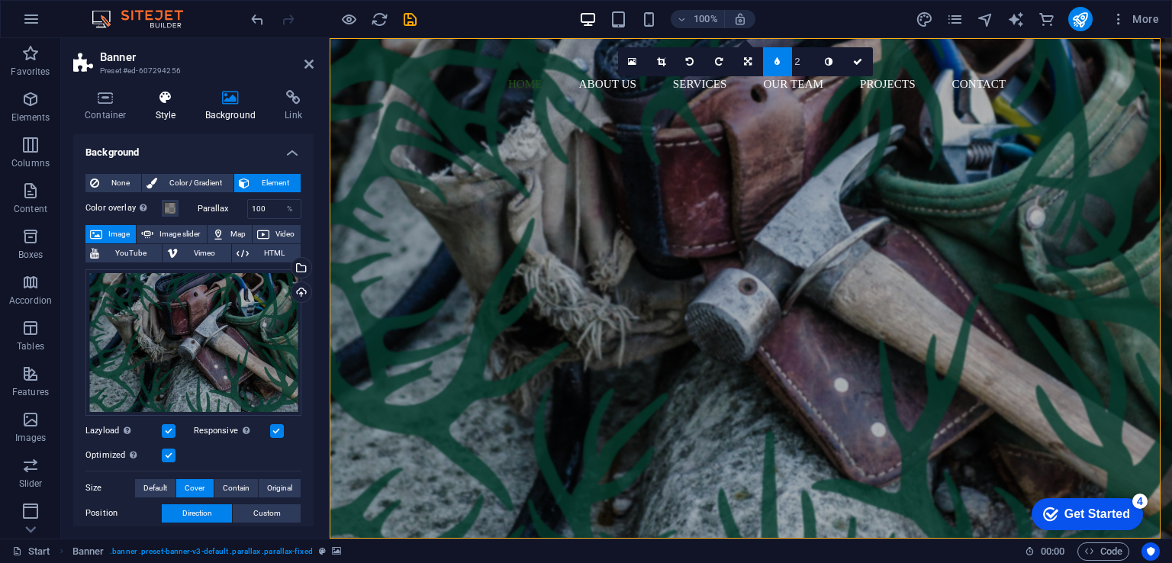
click at [157, 102] on icon at bounding box center [165, 97] width 43 height 15
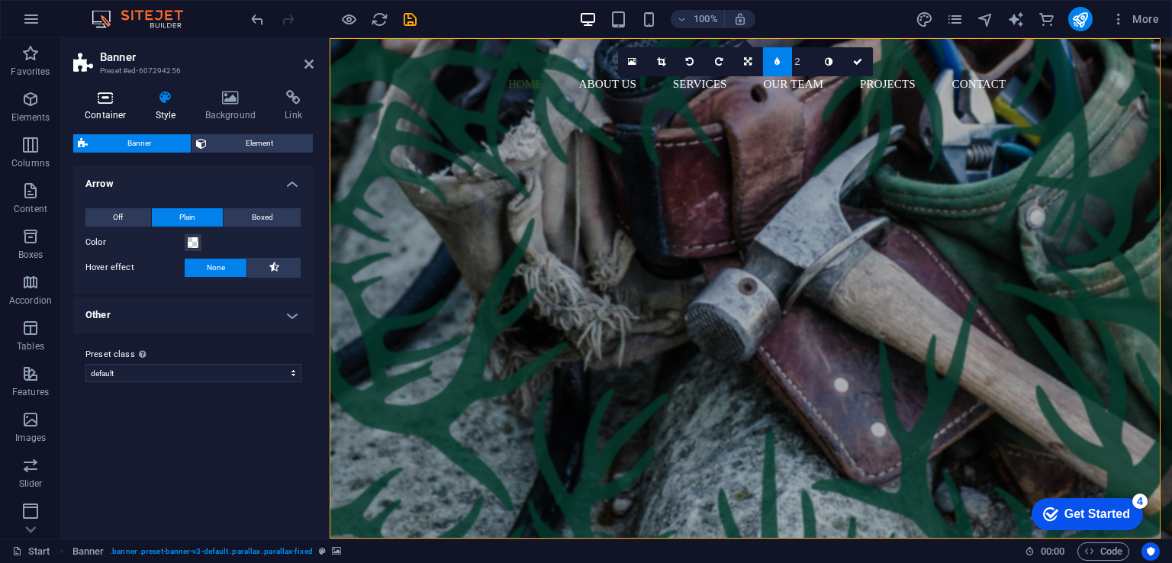
click at [106, 101] on icon at bounding box center [105, 97] width 65 height 15
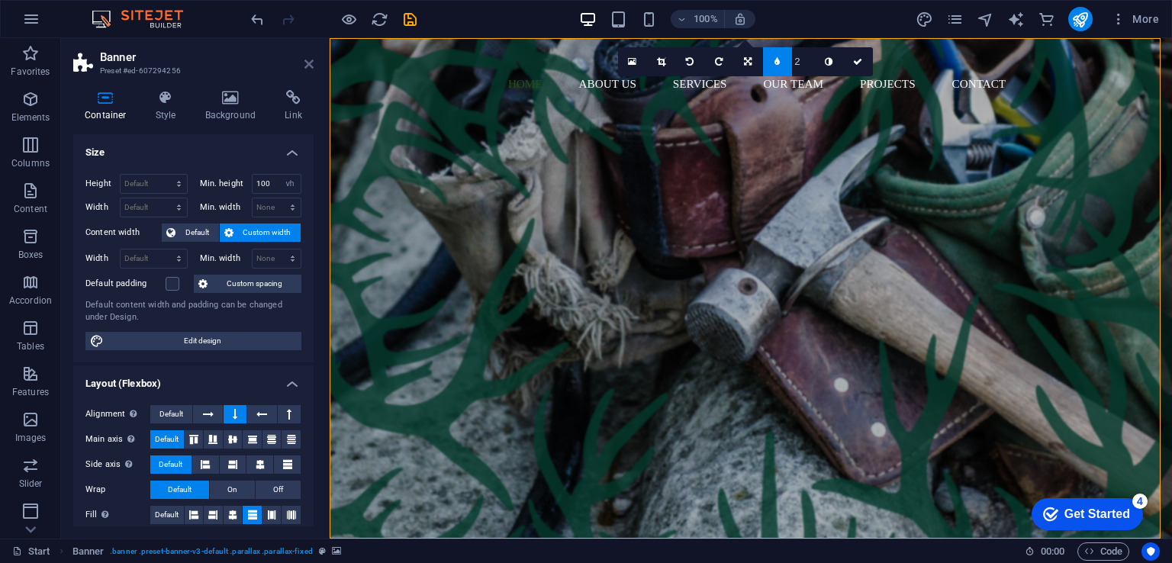
click at [310, 63] on icon at bounding box center [308, 64] width 9 height 12
